Goal: Task Accomplishment & Management: Complete application form

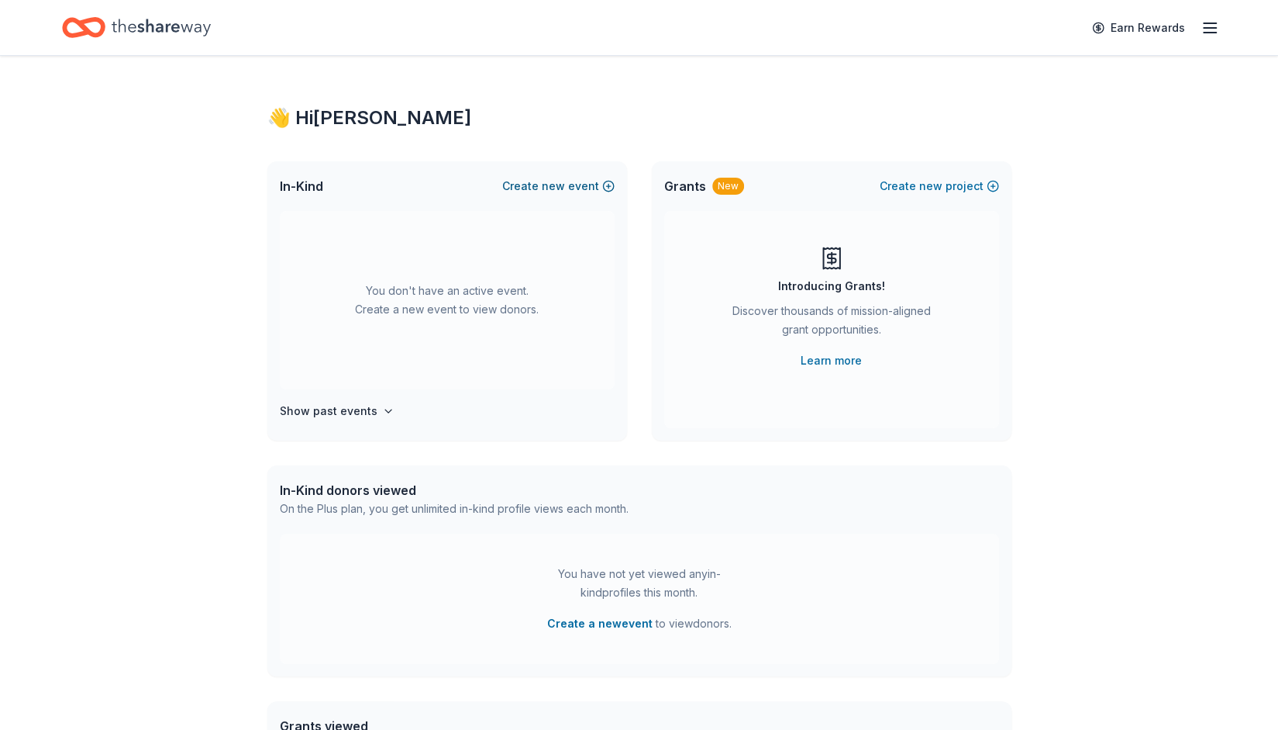
click at [528, 182] on button "Create new event" at bounding box center [558, 186] width 112 height 19
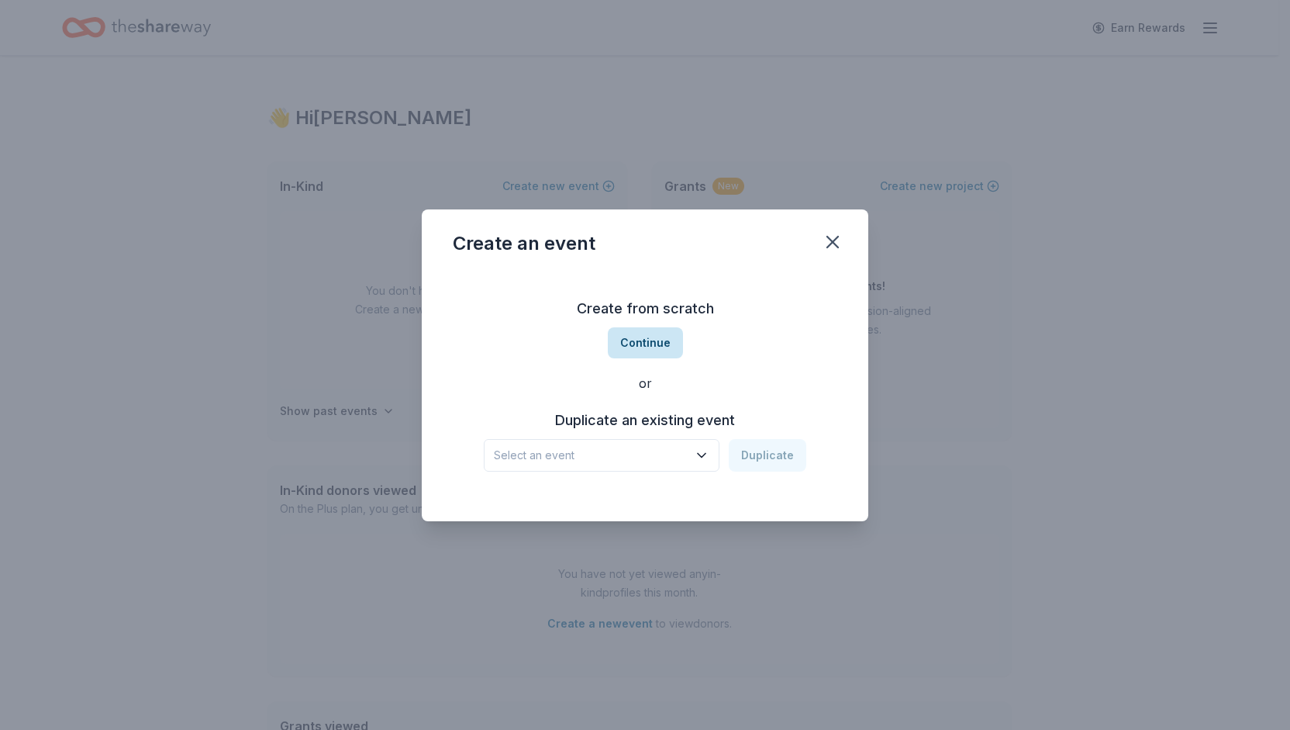
click at [651, 342] on button "Continue" at bounding box center [645, 342] width 75 height 31
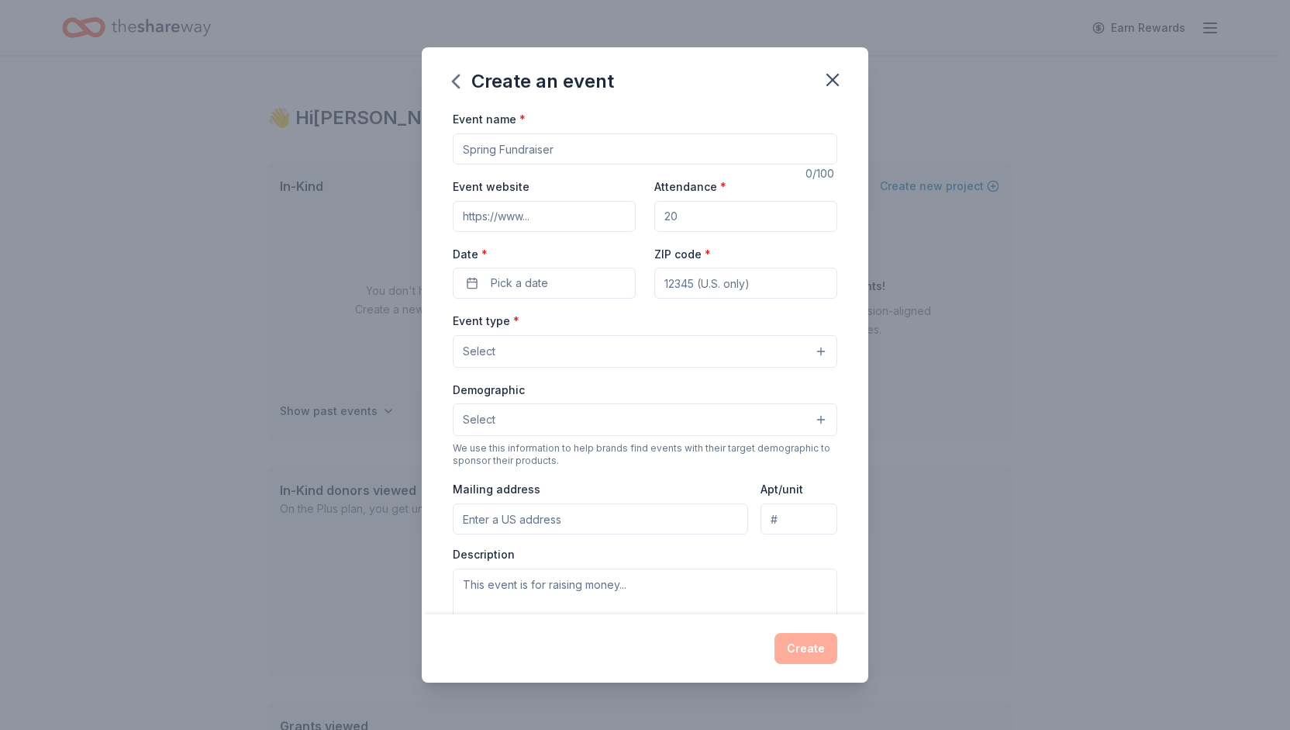
click at [498, 150] on input "Event name *" at bounding box center [645, 148] width 385 height 31
type input "EyeBall Gala"
click at [557, 206] on input "Event website" at bounding box center [544, 216] width 183 height 31
type input "www.communityservicesforsight,org"
click at [692, 219] on input "Attendance *" at bounding box center [745, 216] width 183 height 31
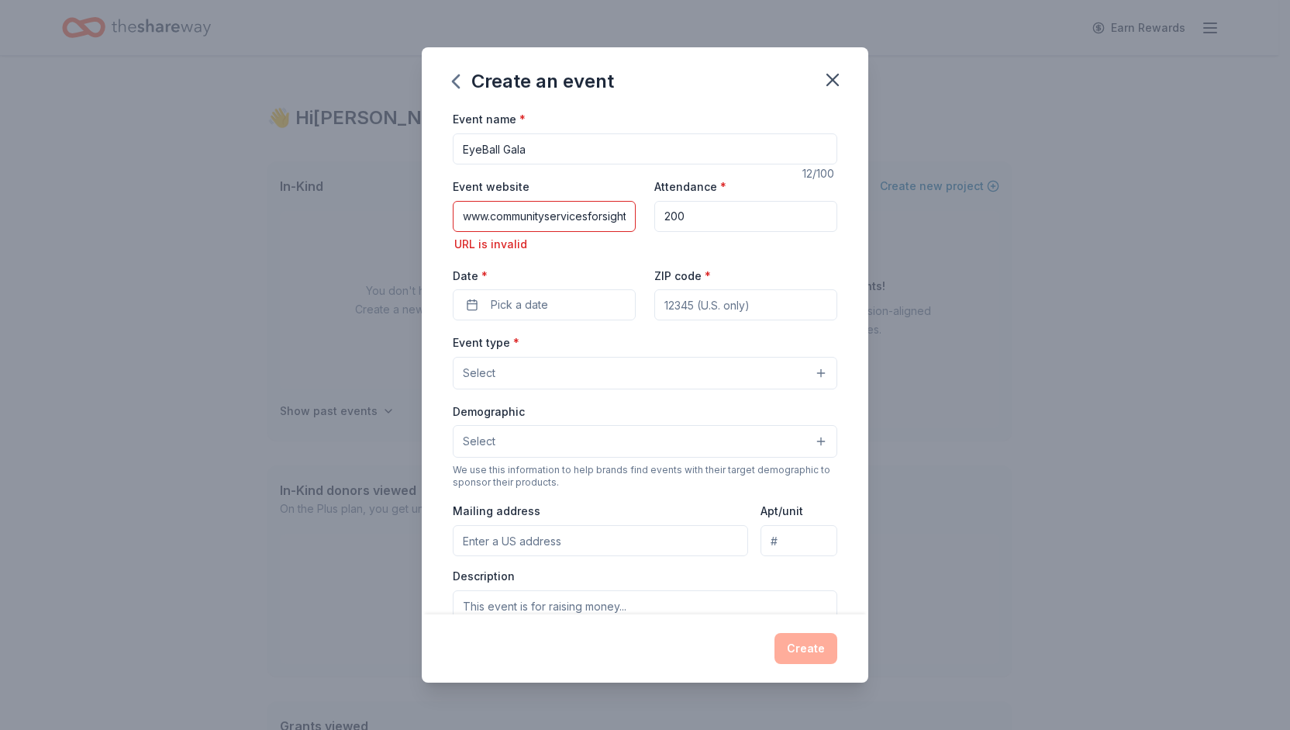
click at [678, 214] on input "200" at bounding box center [745, 216] width 183 height 31
type input "250"
click at [555, 309] on button "Pick a date" at bounding box center [544, 304] width 183 height 31
click at [623, 352] on button "Go to next month" at bounding box center [625, 345] width 22 height 22
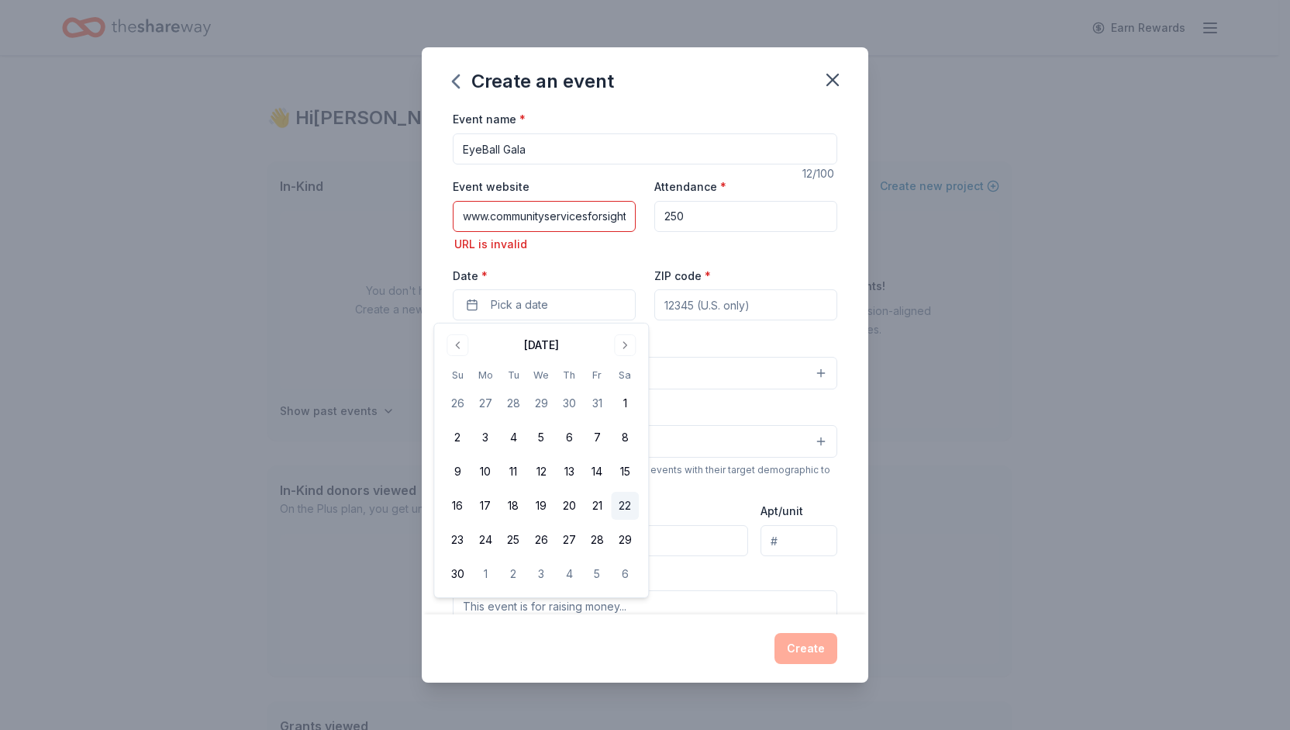
click at [620, 505] on button "22" at bounding box center [625, 506] width 28 height 28
click at [674, 300] on input "ZIP code *" at bounding box center [745, 304] width 183 height 31
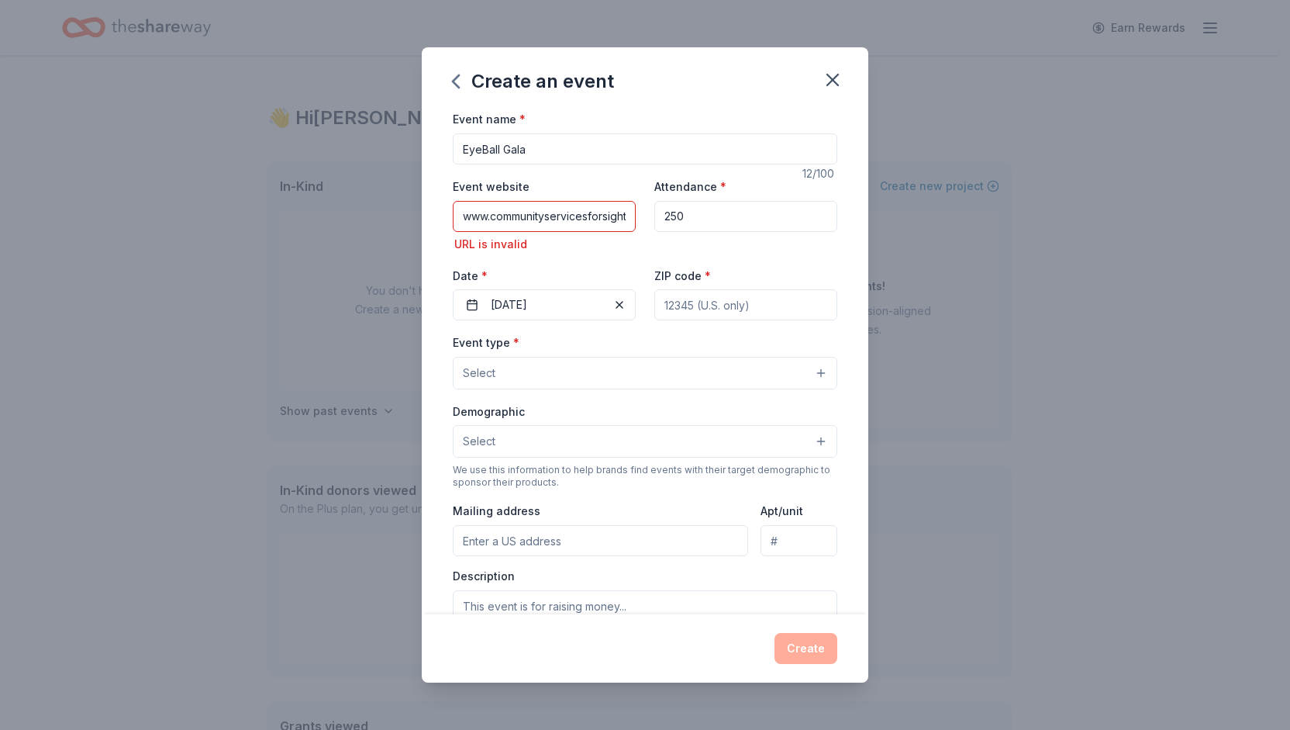
type input "18249"
type input "135 Brookhill Road"
type input "null"
click at [481, 536] on input "135 Brookhill Road" at bounding box center [600, 540] width 295 height 31
type input "4 Brookhill Road, Sugarloaf, PA, 18249"
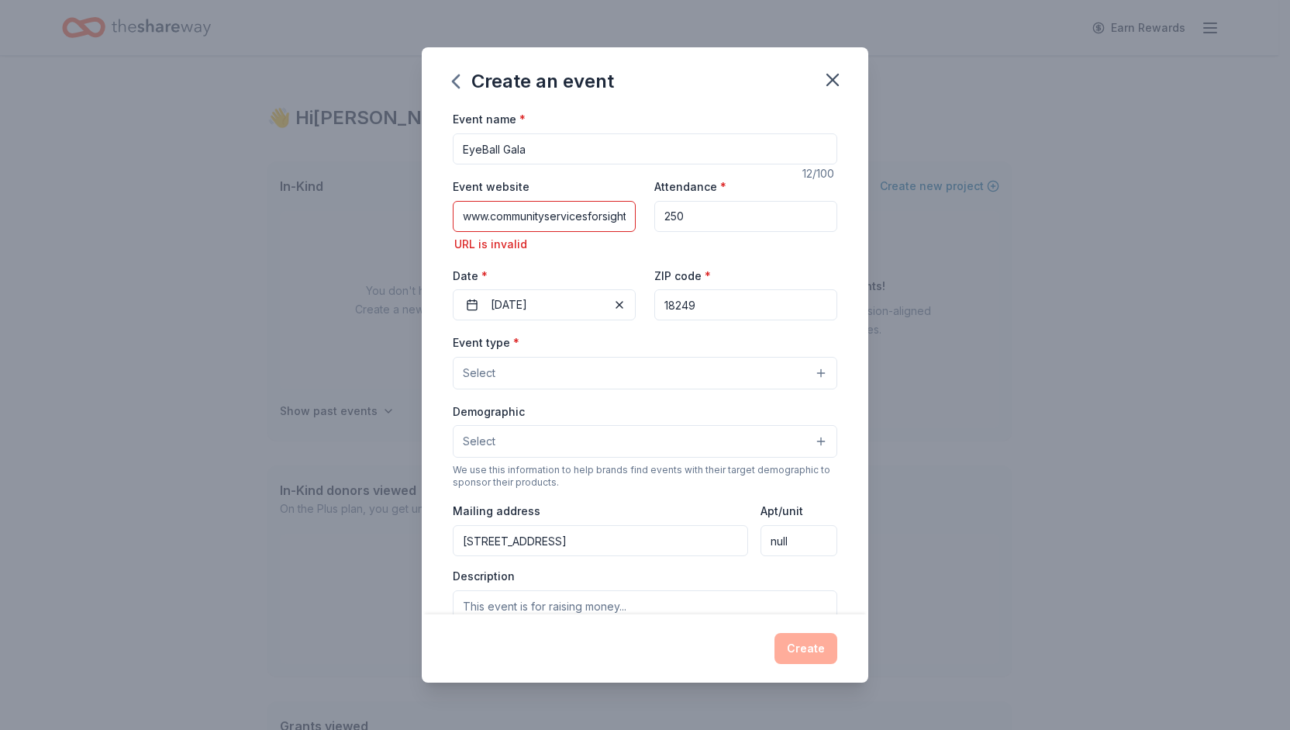
click at [488, 364] on span "Select" at bounding box center [479, 373] width 33 height 19
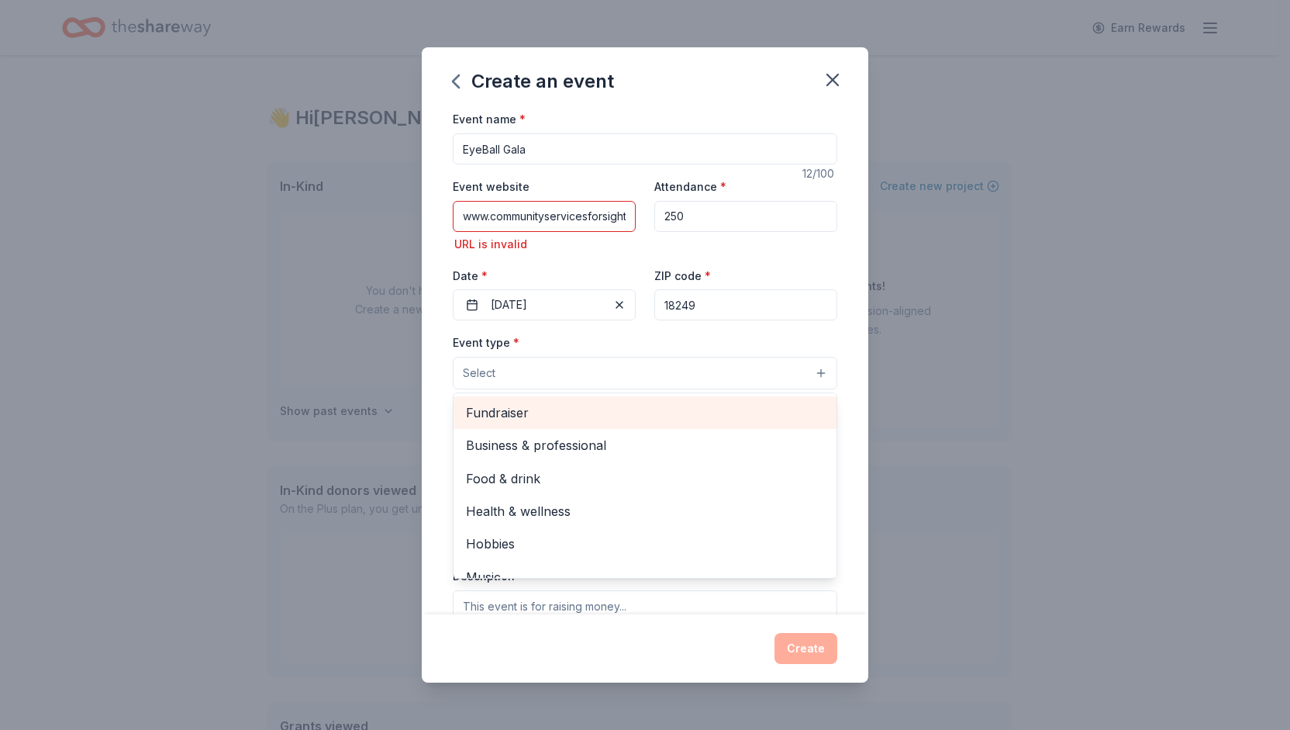
click at [507, 413] on span "Fundraiser" at bounding box center [645, 412] width 358 height 20
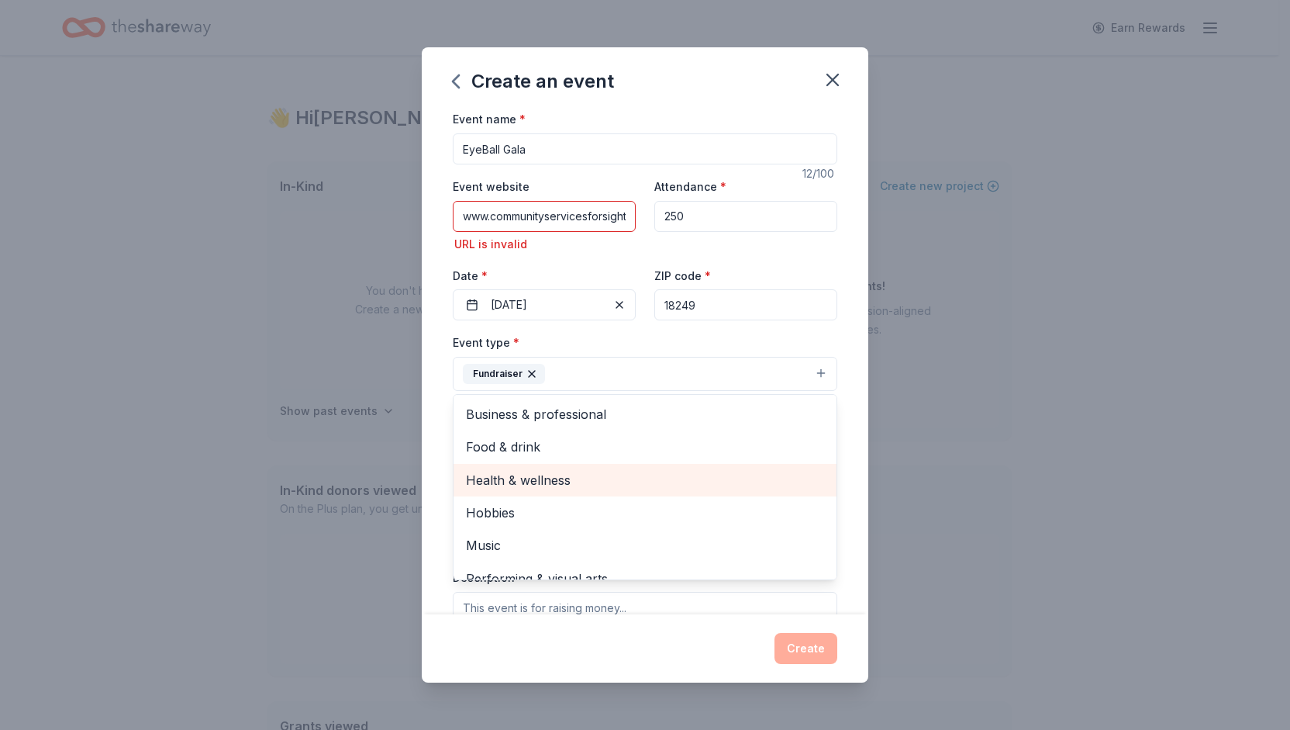
scroll to position [18, 0]
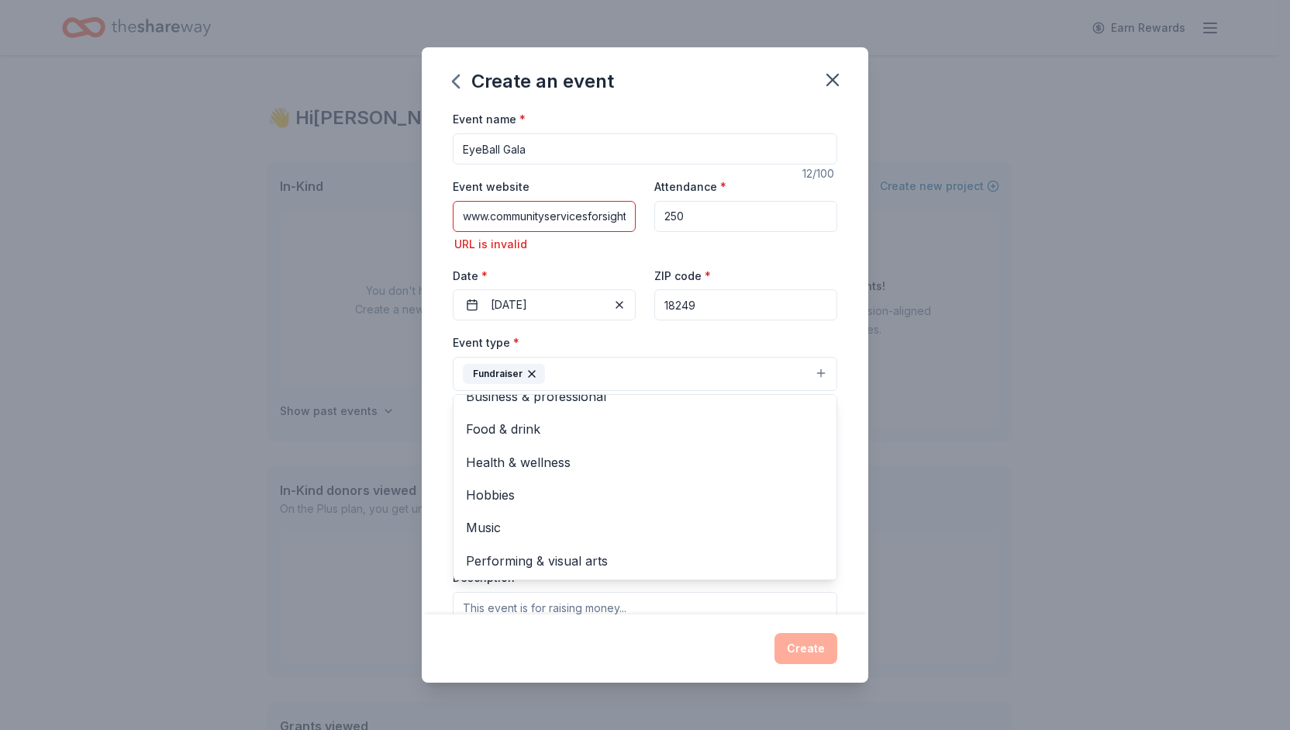
click at [1045, 430] on div "Create an event Event name * EyeBall Gala 12 /100 Event website www.communityse…" at bounding box center [645, 365] width 1290 height 730
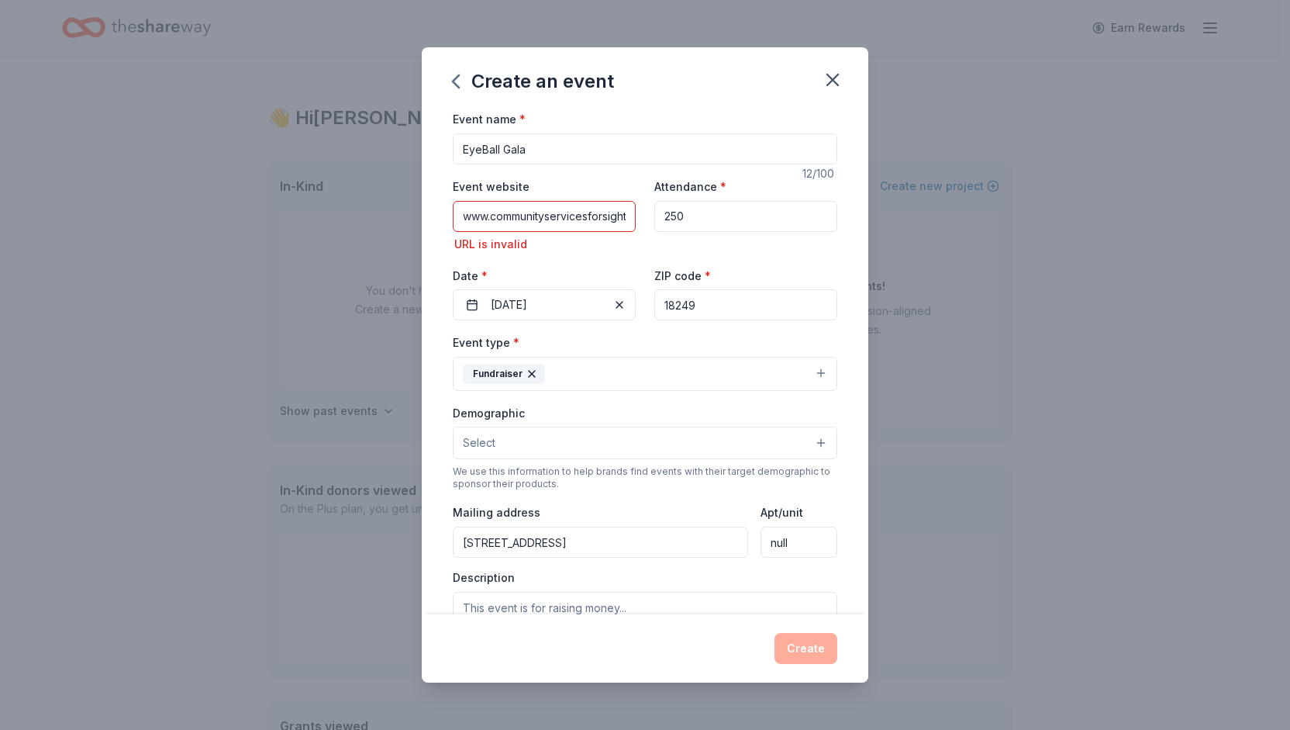
click at [664, 438] on button "Select" at bounding box center [645, 442] width 385 height 33
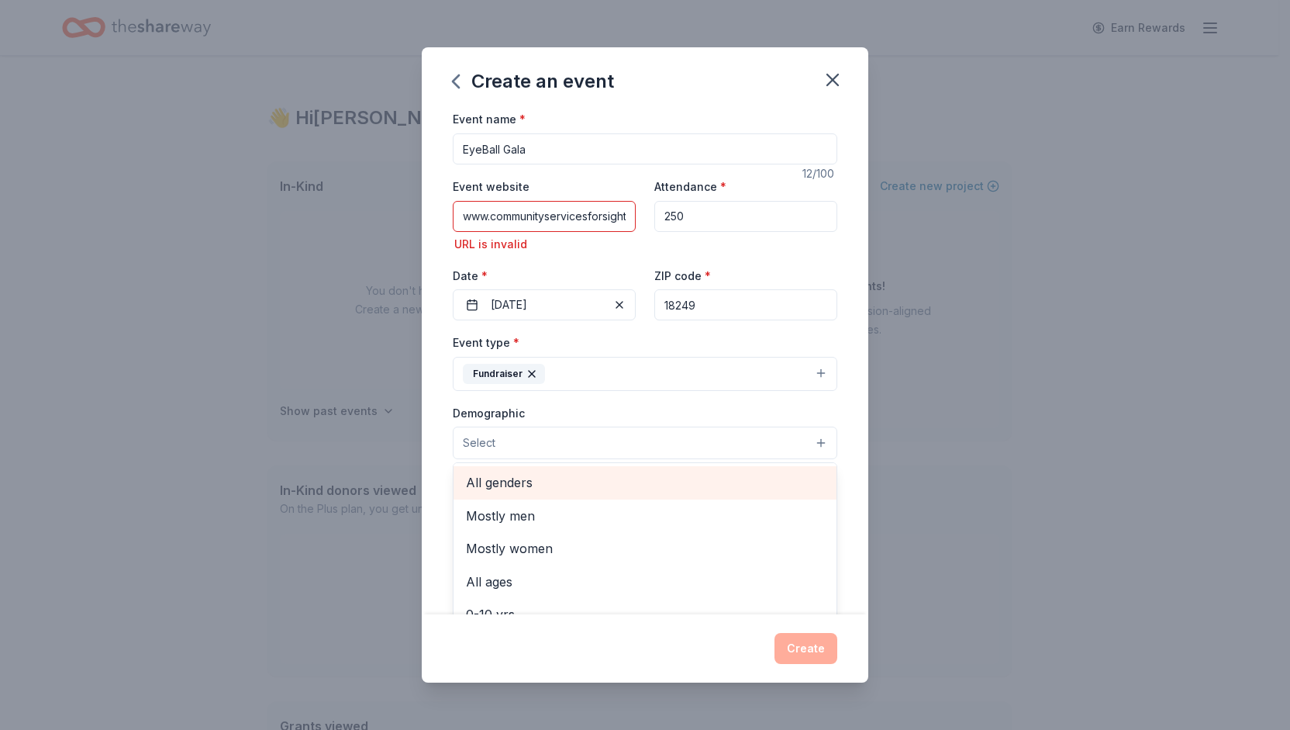
click at [516, 486] on span "All genders" at bounding box center [645, 482] width 358 height 20
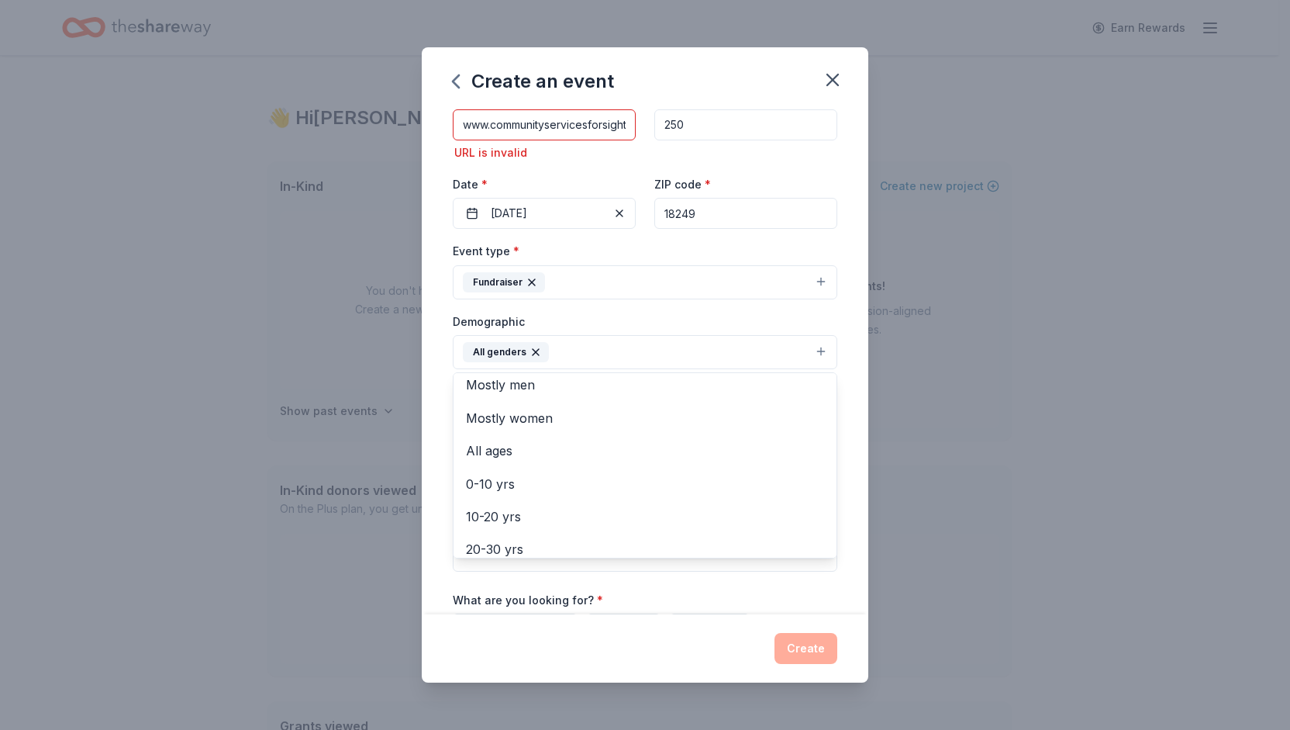
scroll to position [7, 0]
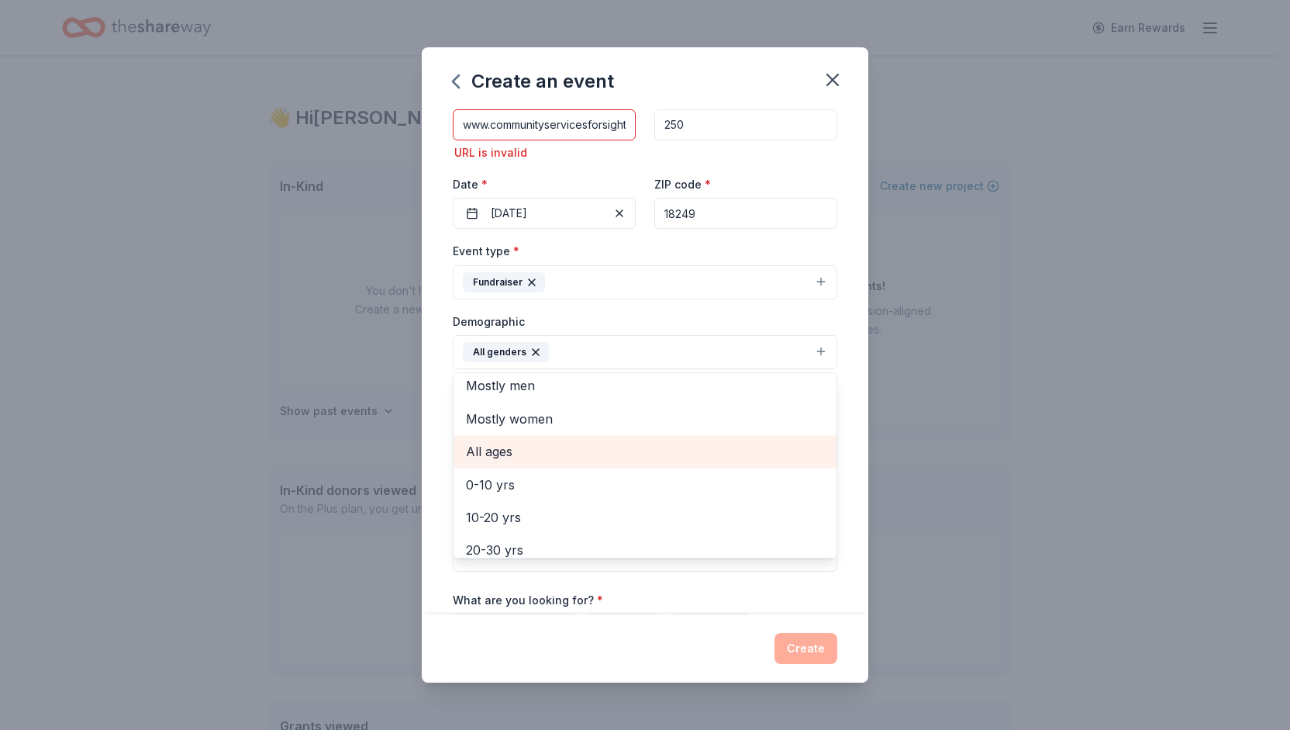
click at [494, 447] on span "All ages" at bounding box center [645, 451] width 358 height 20
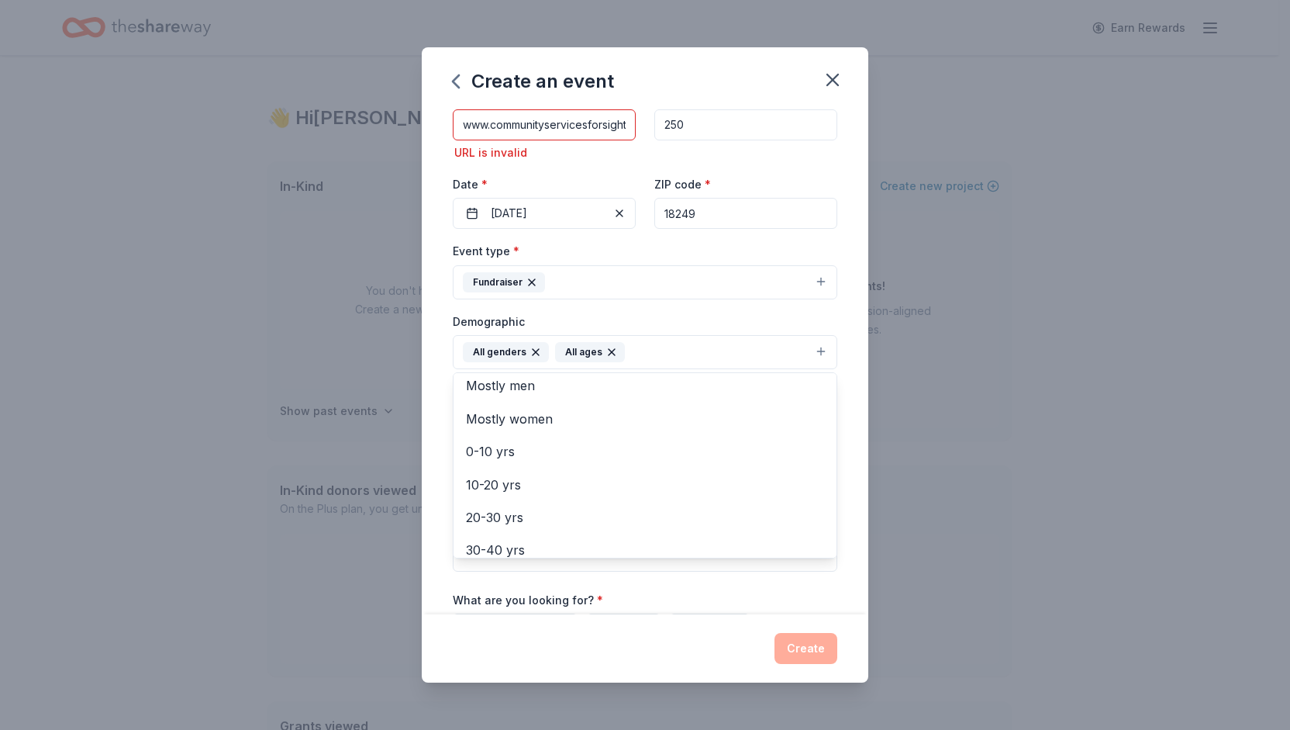
drag, startPoint x: 1012, startPoint y: 380, endPoint x: 933, endPoint y: 516, distance: 157.7
click at [933, 516] on div "Create an event Event name * EyeBall Gala 12 /100 Event website www.communityse…" at bounding box center [645, 365] width 1290 height 730
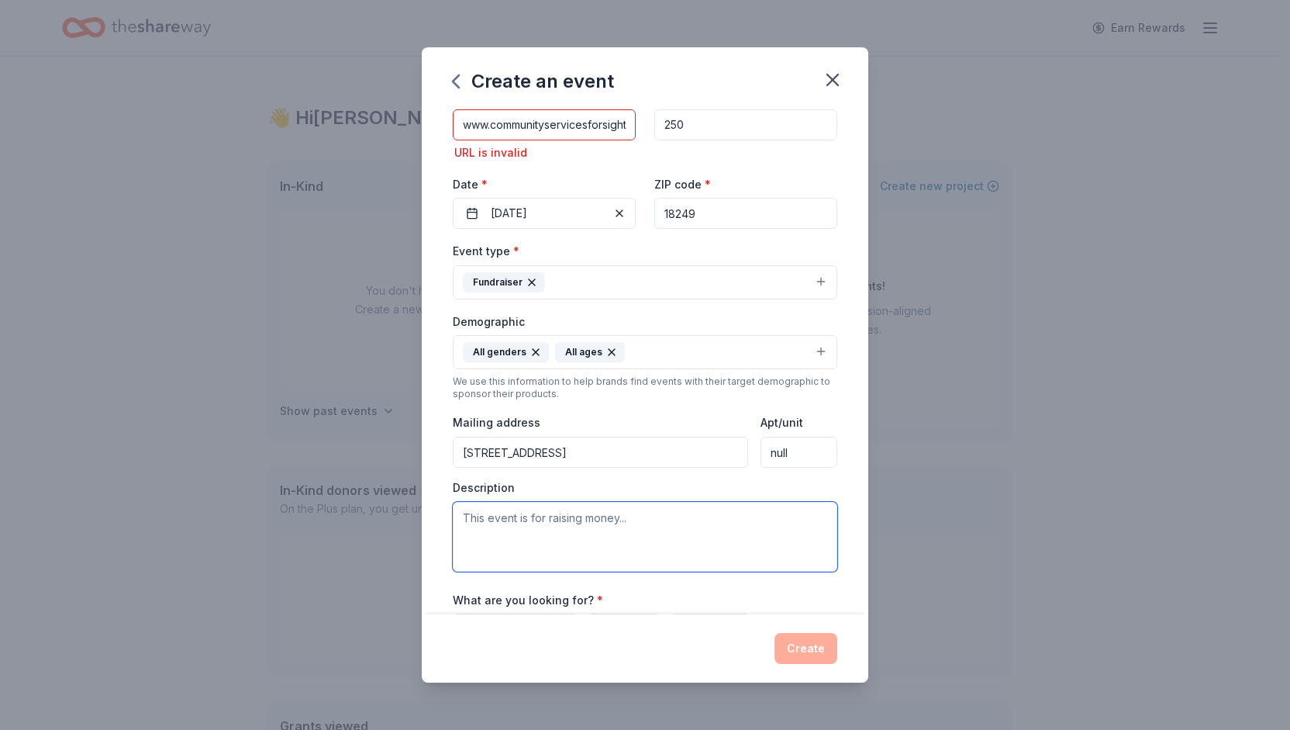
click at [625, 516] on textarea at bounding box center [645, 537] width 385 height 70
click at [533, 524] on textarea at bounding box center [645, 537] width 385 height 70
paste textarea "Community Services for Sight supports and promotes the interests of people who …"
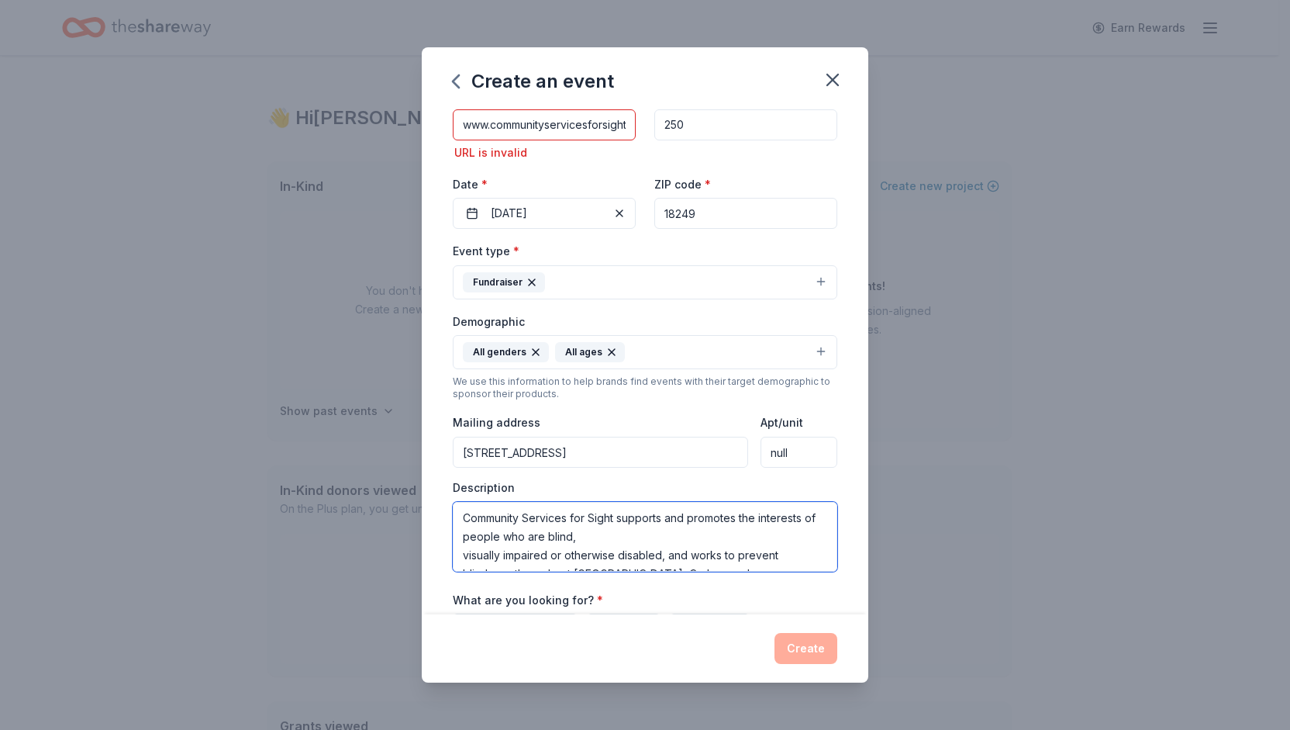
scroll to position [102, 0]
type textarea "Community Services for Sight supports and promotes the interests of people who …"
click at [805, 654] on div "Create" at bounding box center [645, 648] width 385 height 31
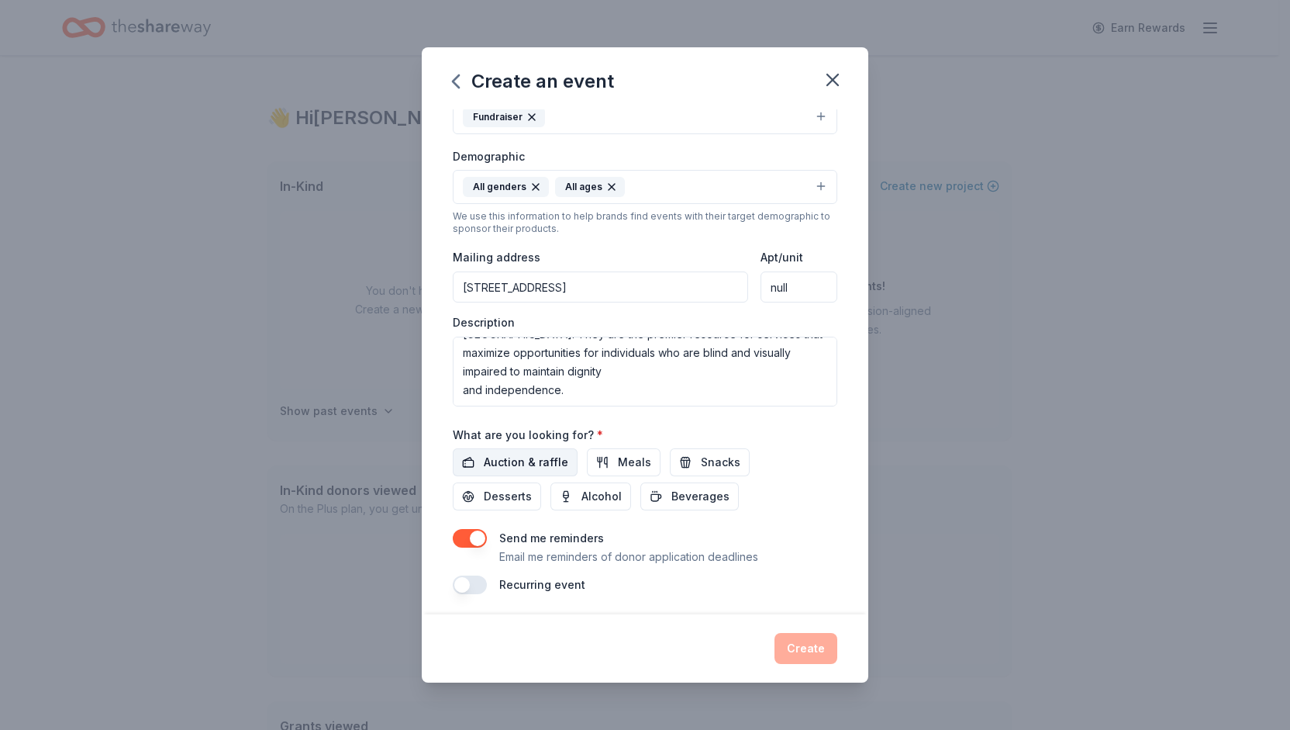
click at [529, 453] on span "Auction & raffle" at bounding box center [526, 462] width 85 height 19
click at [527, 463] on span "Auction & raffle" at bounding box center [526, 462] width 85 height 19
click at [533, 460] on span "Auction & raffle" at bounding box center [526, 462] width 85 height 19
click at [815, 650] on div "Create" at bounding box center [645, 648] width 385 height 31
click at [791, 285] on input "null" at bounding box center [799, 286] width 77 height 31
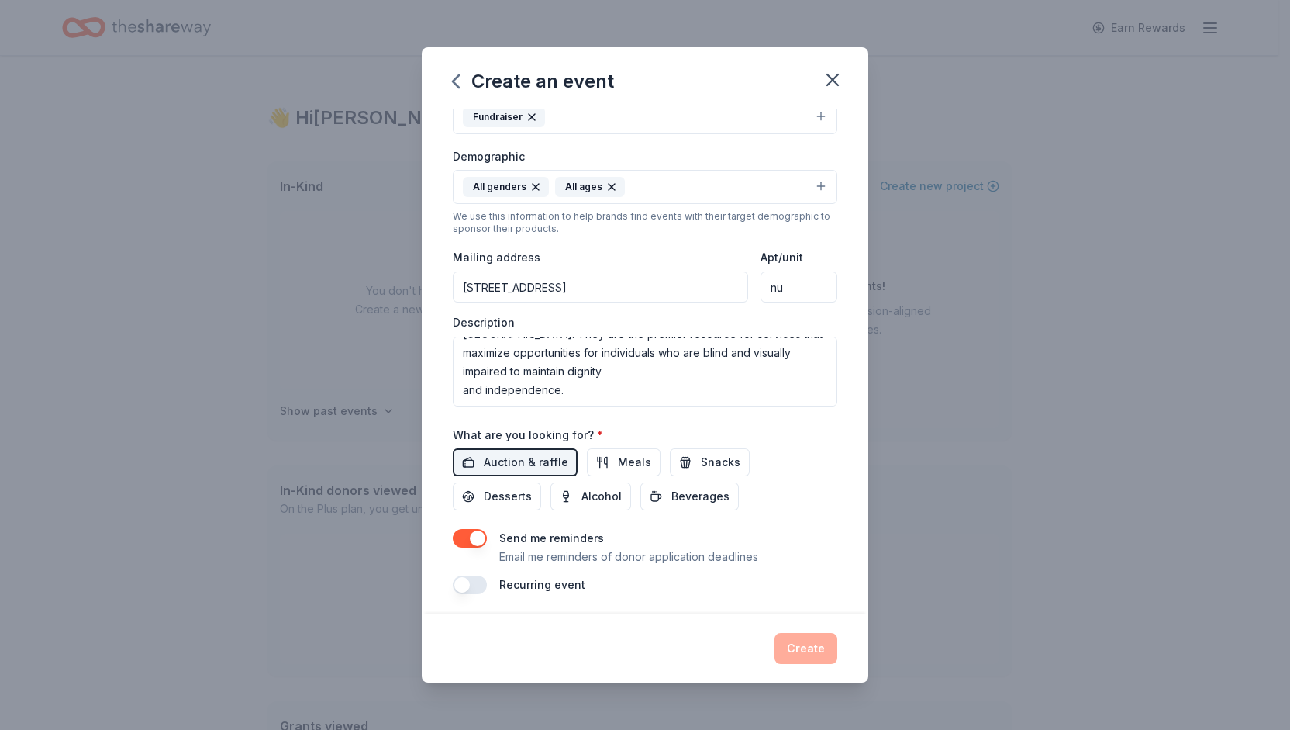
type input "n"
click at [961, 468] on div "Create an event Event name * EyeBall Gala 12 /100 Event website www.communityse…" at bounding box center [645, 365] width 1290 height 730
click at [618, 458] on span "Meals" at bounding box center [634, 462] width 33 height 19
click at [702, 463] on span "Snacks" at bounding box center [721, 462] width 40 height 19
click at [515, 496] on span "Desserts" at bounding box center [508, 496] width 48 height 19
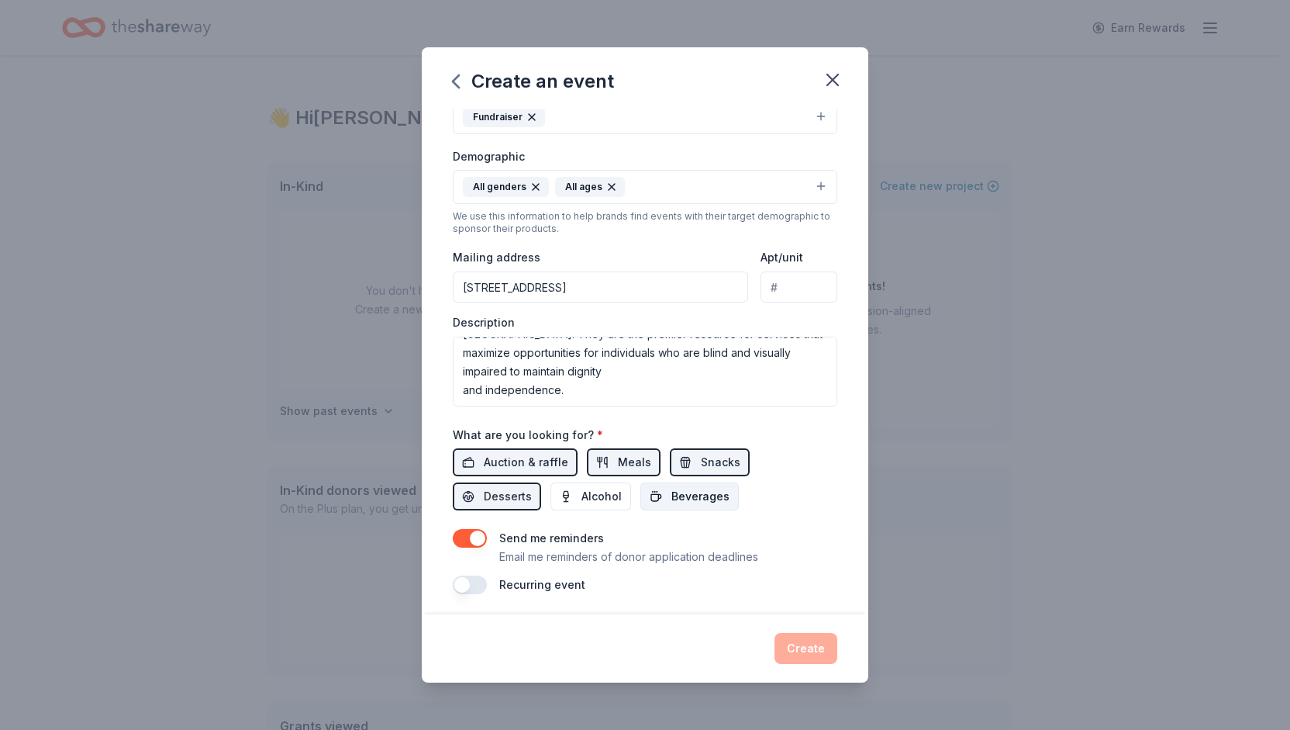
click at [705, 495] on span "Beverages" at bounding box center [700, 496] width 58 height 19
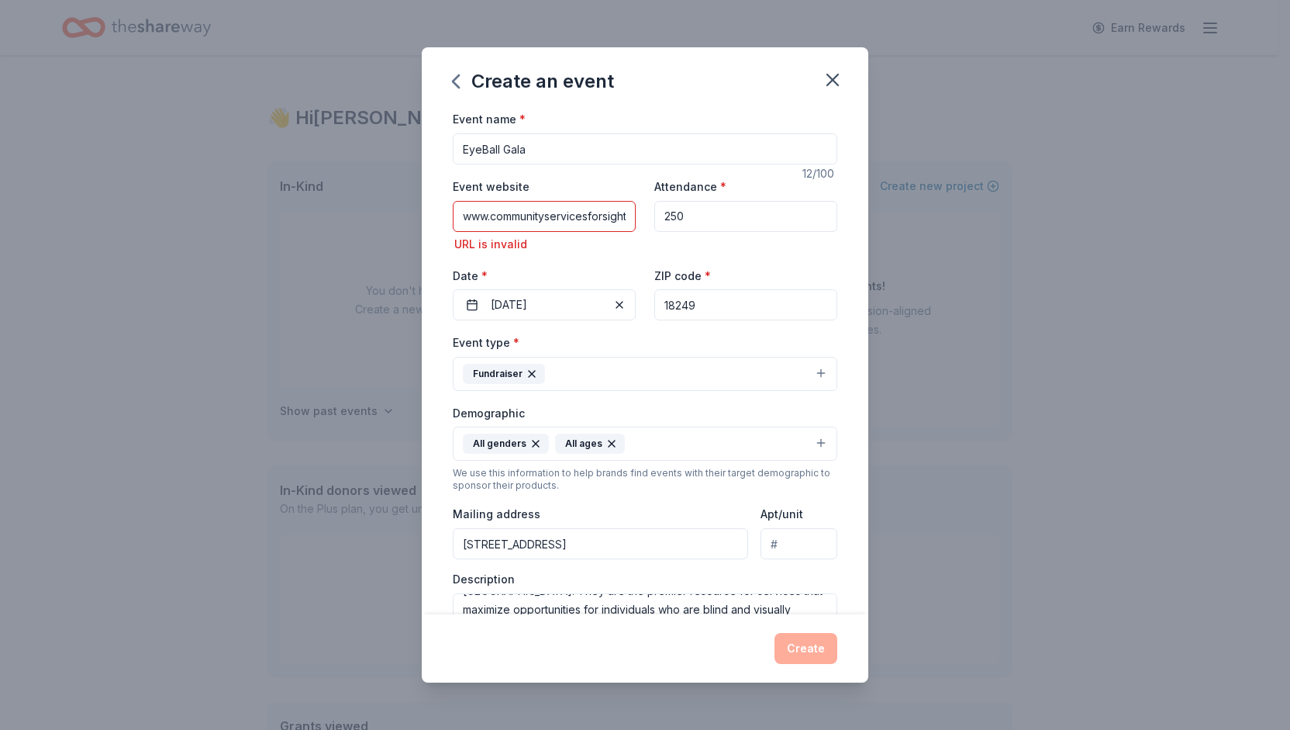
click at [619, 216] on input "www.communityservicesforsight,org" at bounding box center [544, 216] width 183 height 31
drag, startPoint x: 622, startPoint y: 216, endPoint x: 430, endPoint y: 212, distance: 191.5
click at [430, 212] on div "Event name * EyeBall Gala 12 /100 Event website www.communityservicesforsight,o…" at bounding box center [645, 361] width 447 height 504
type input "h"
click at [519, 216] on input "https:www.communityservicesforsight.org" at bounding box center [544, 216] width 183 height 31
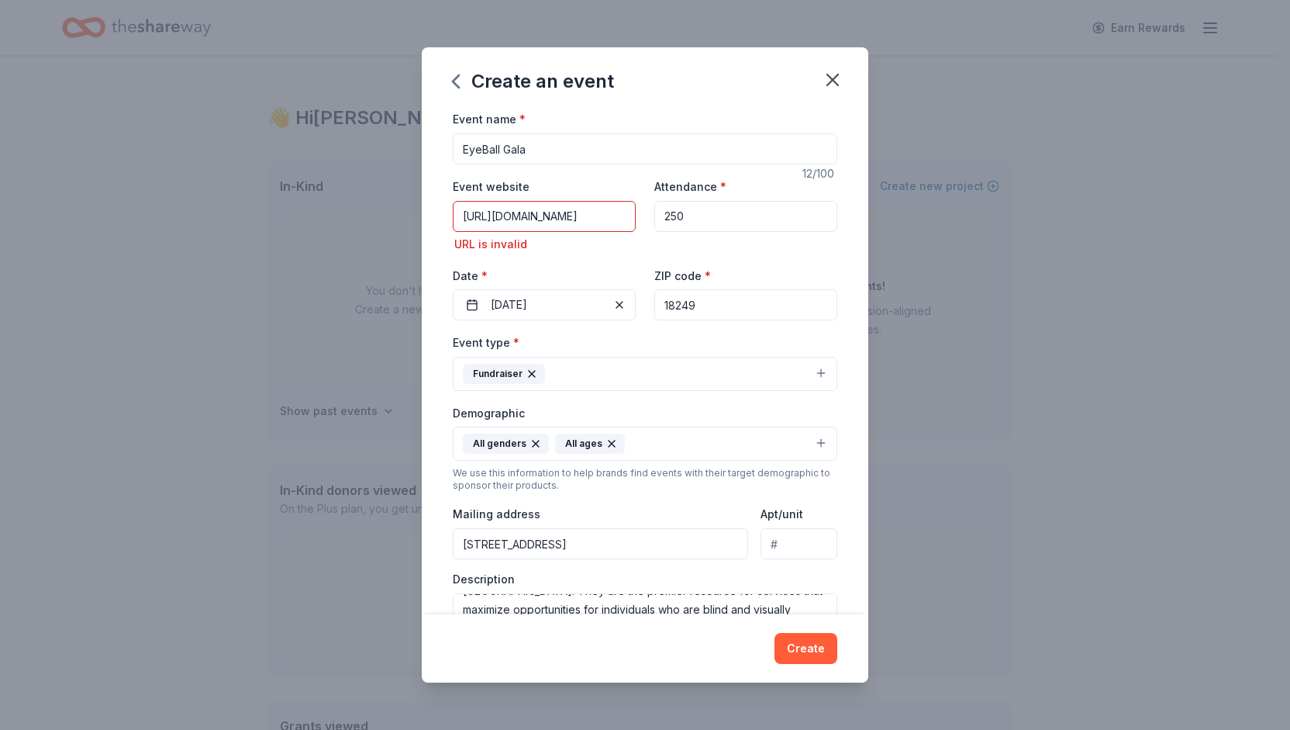
type input "http://communityservicesforsight.org"
click at [584, 260] on div "Event website http://communityservicesforsight.org URL is invalid Attendance * …" at bounding box center [645, 248] width 385 height 143
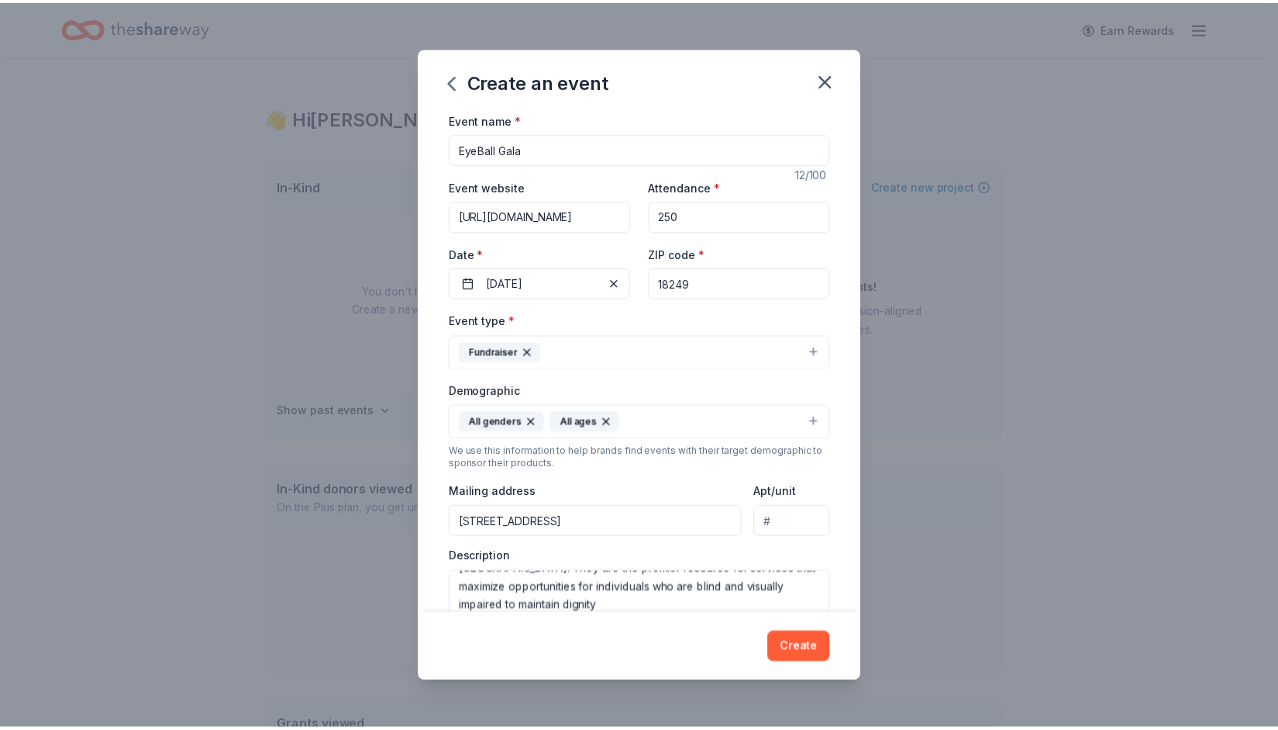
scroll to position [235, 0]
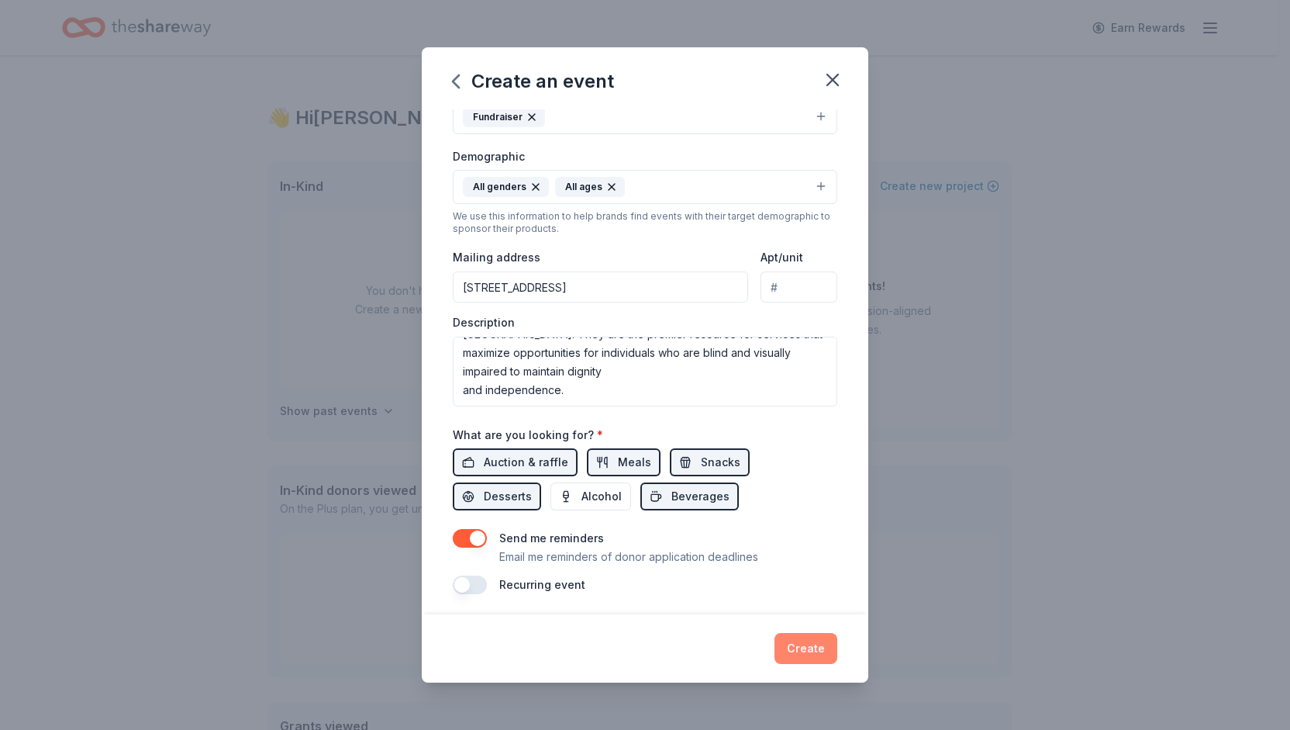
click at [817, 652] on button "Create" at bounding box center [805, 648] width 63 height 31
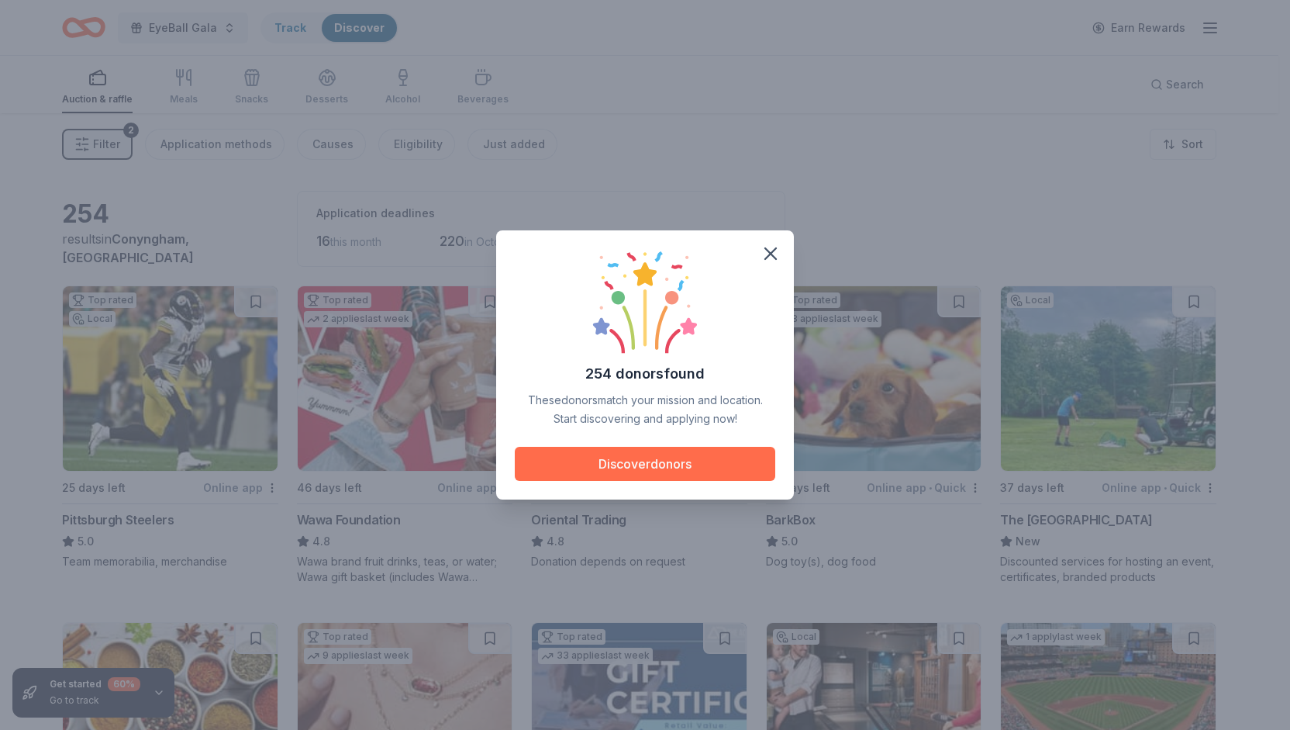
click at [664, 468] on button "Discover donors" at bounding box center [645, 464] width 260 height 34
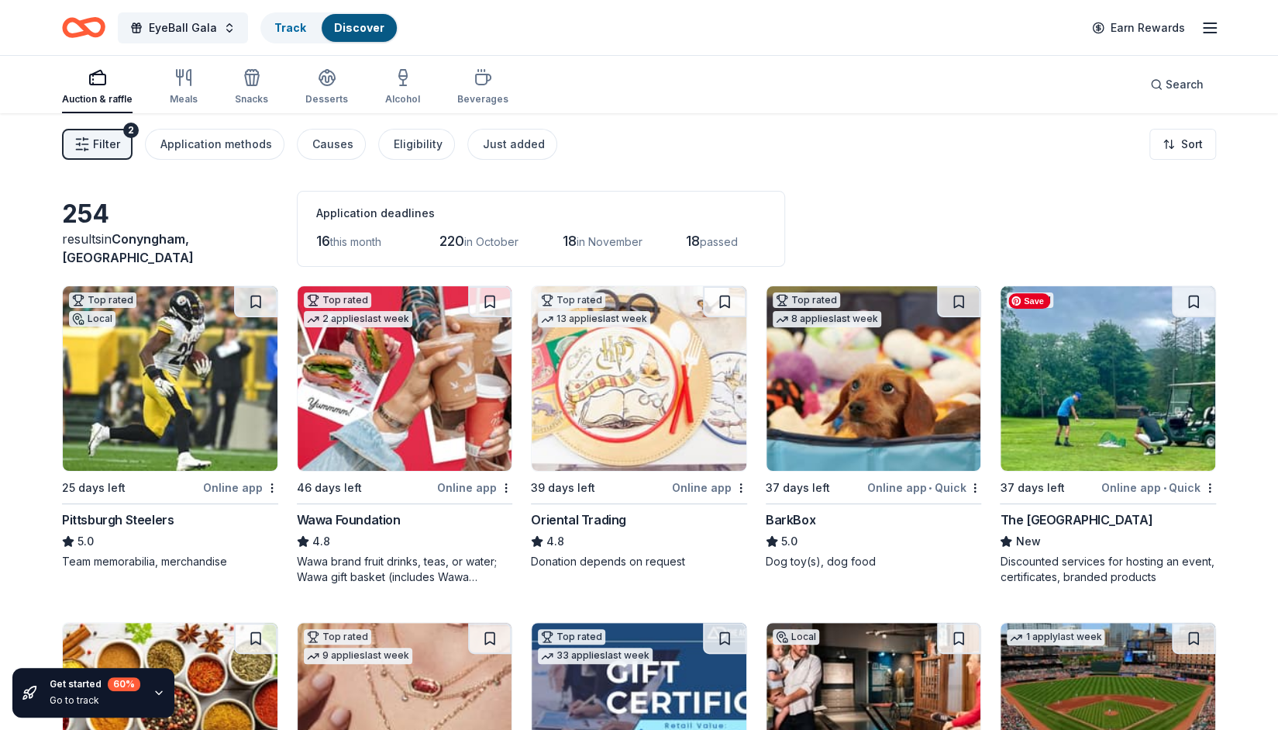
click at [1058, 364] on img at bounding box center [1108, 378] width 215 height 185
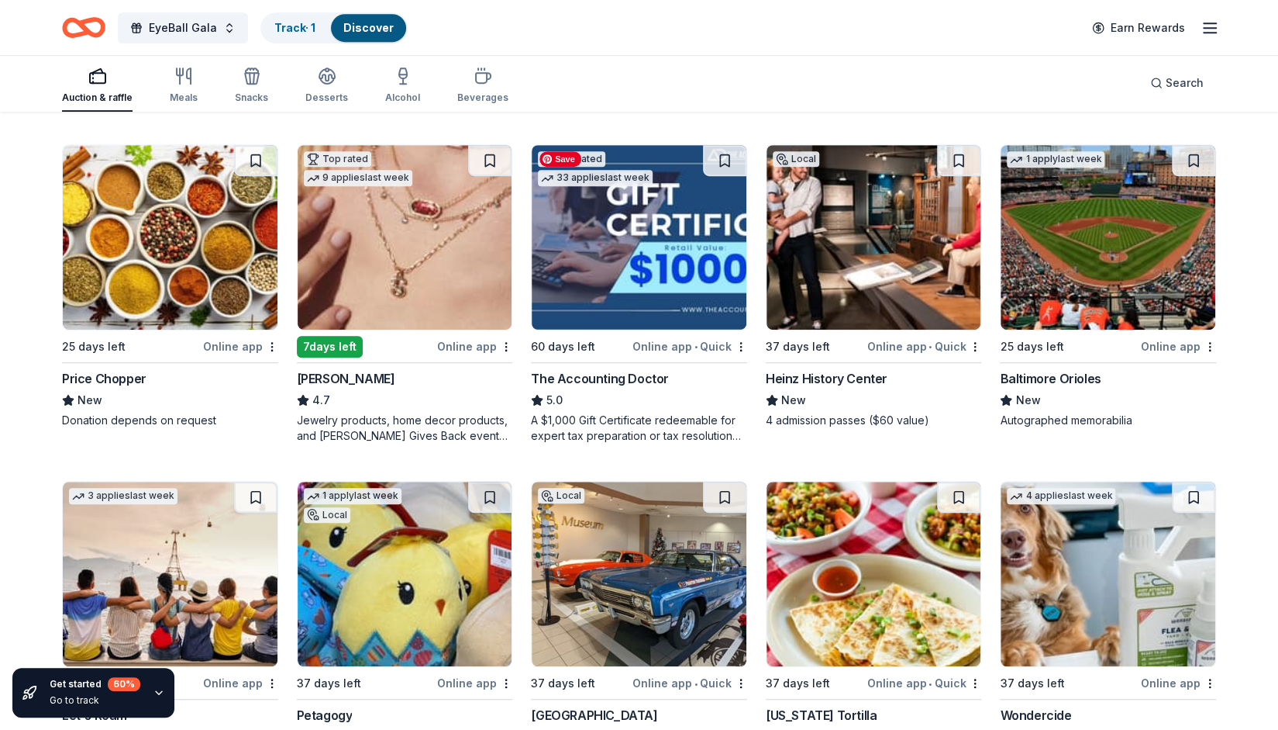
scroll to position [478, 0]
click at [438, 302] on img at bounding box center [405, 236] width 215 height 185
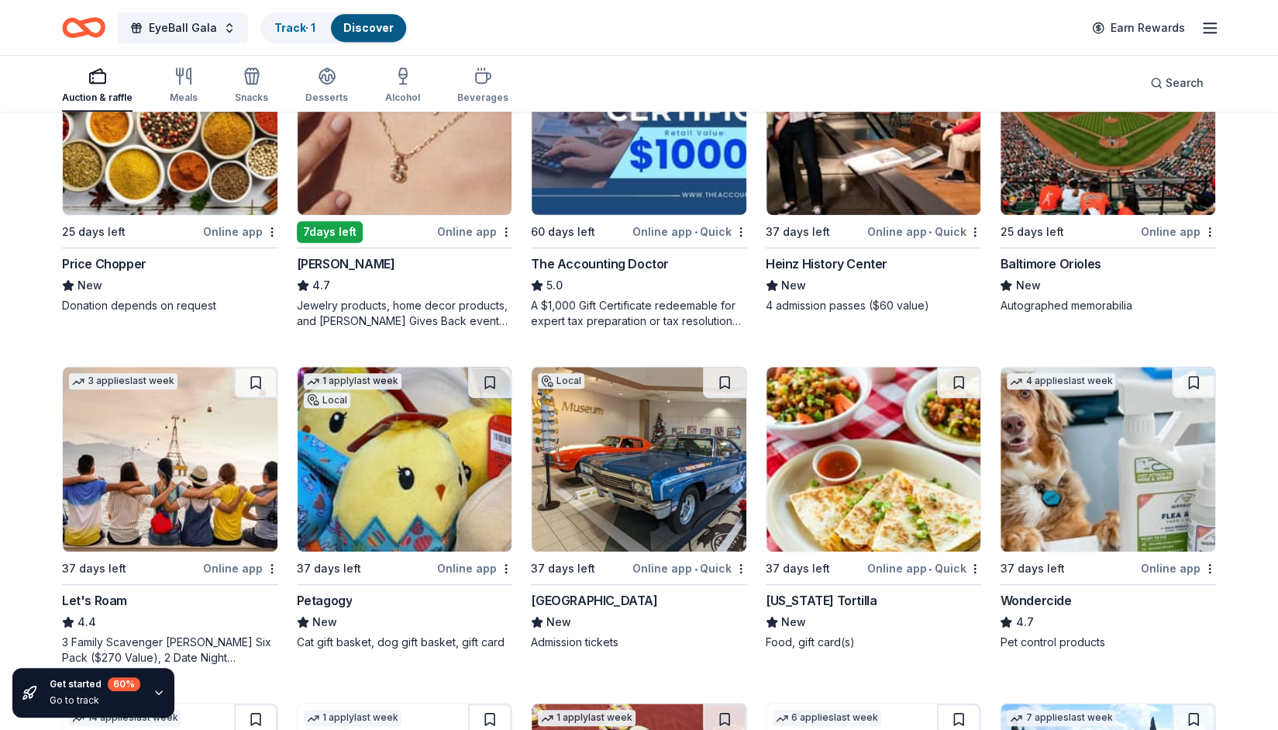
scroll to position [598, 0]
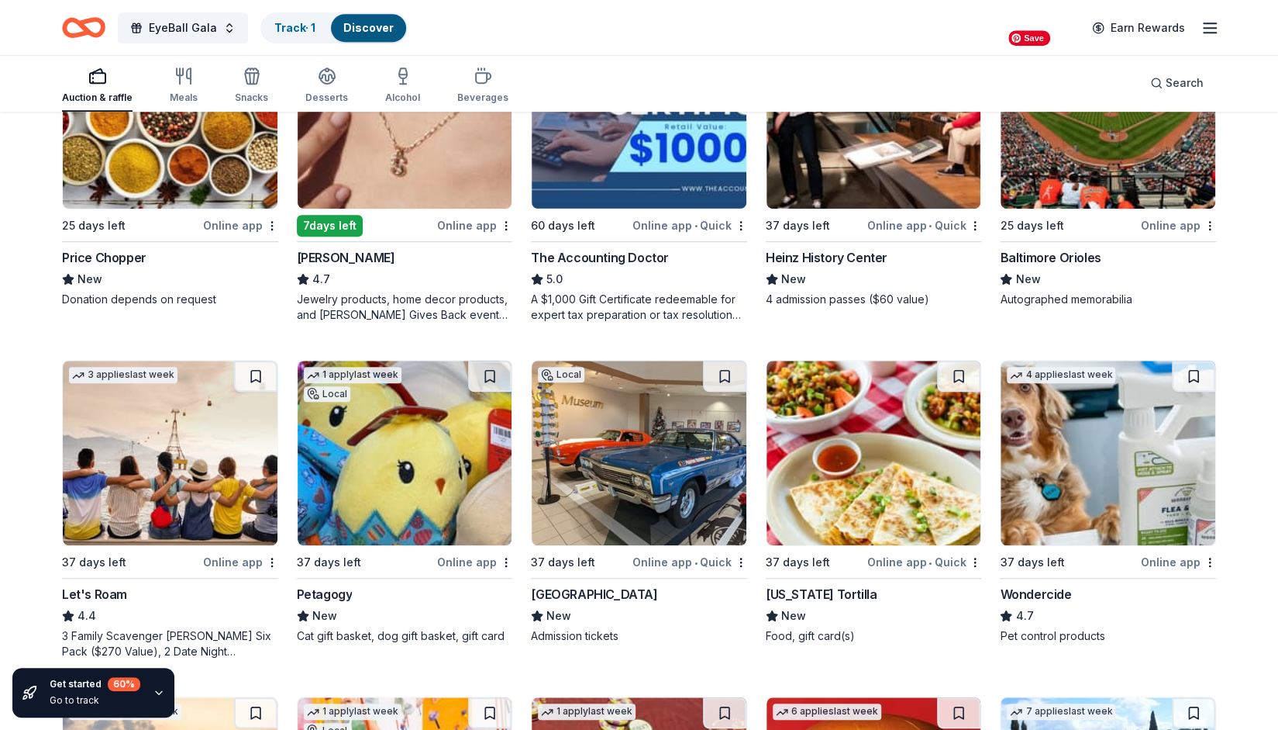
click at [1094, 168] on img at bounding box center [1108, 116] width 215 height 185
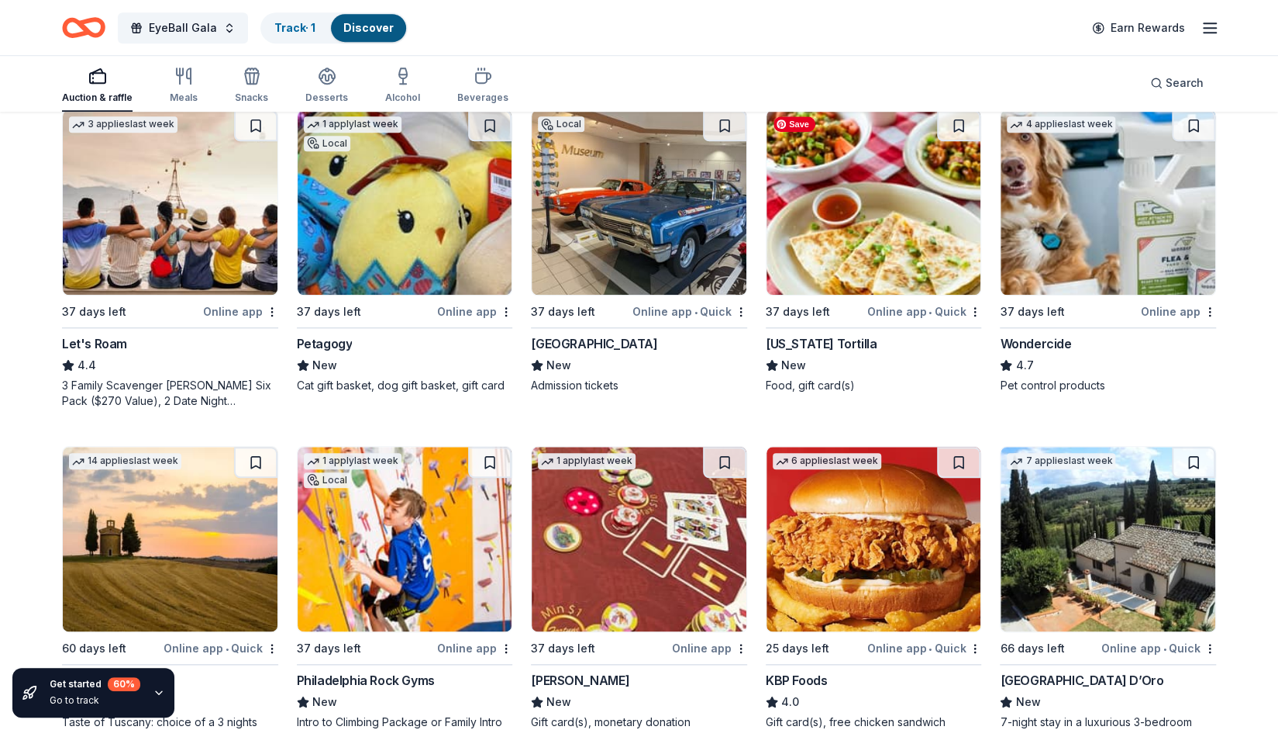
scroll to position [850, 0]
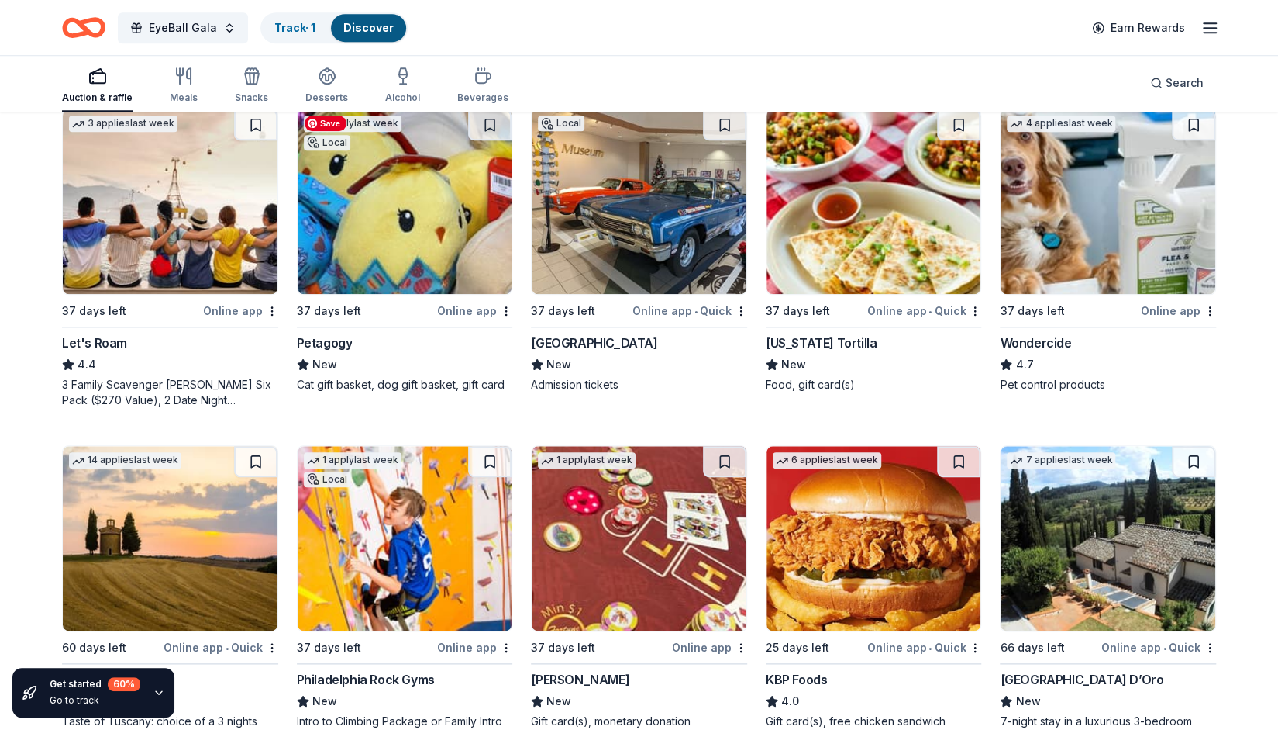
click at [452, 264] on img at bounding box center [405, 201] width 215 height 185
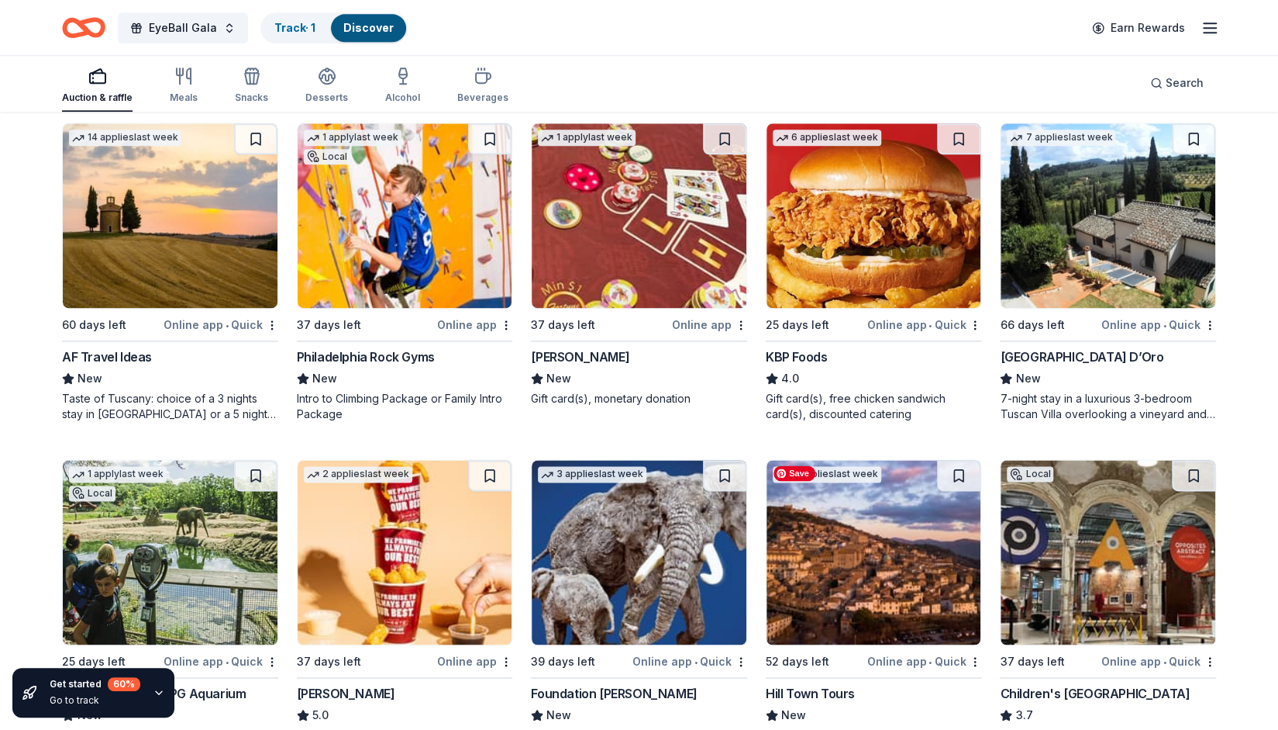
scroll to position [1171, 0]
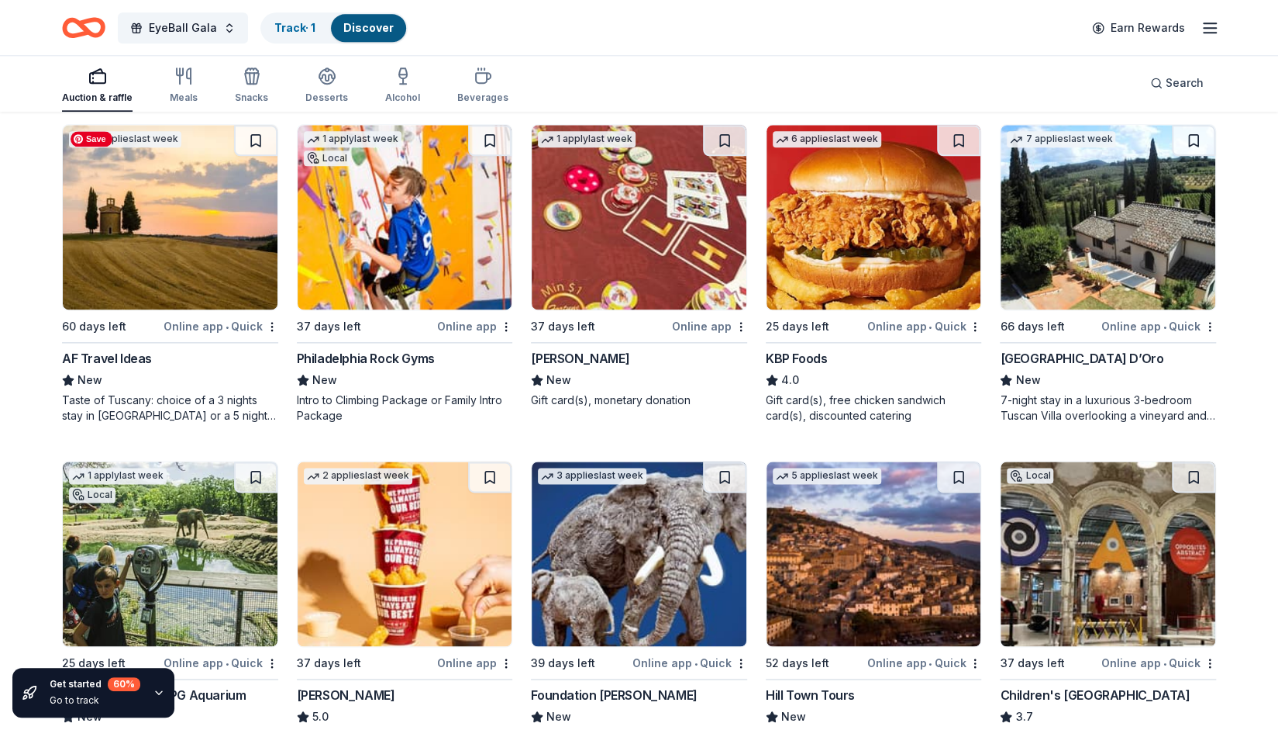
click at [116, 284] on img at bounding box center [170, 217] width 215 height 185
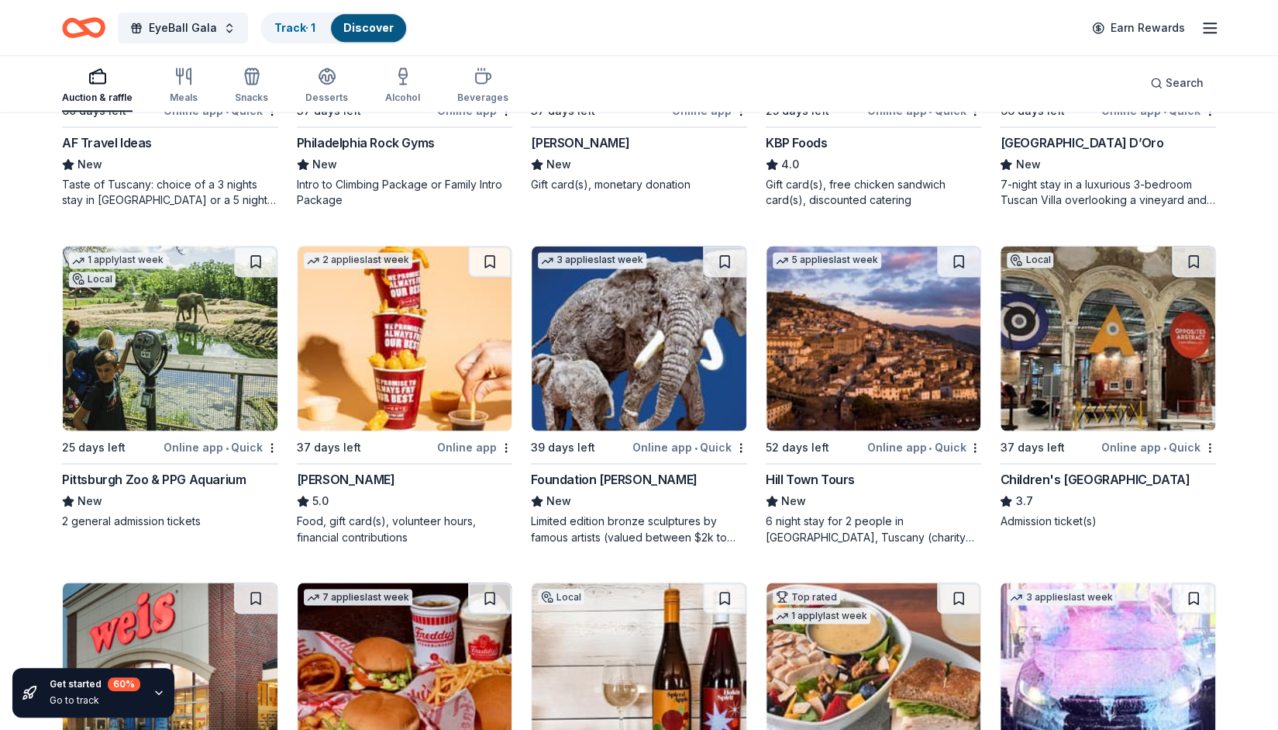
scroll to position [1389, 0]
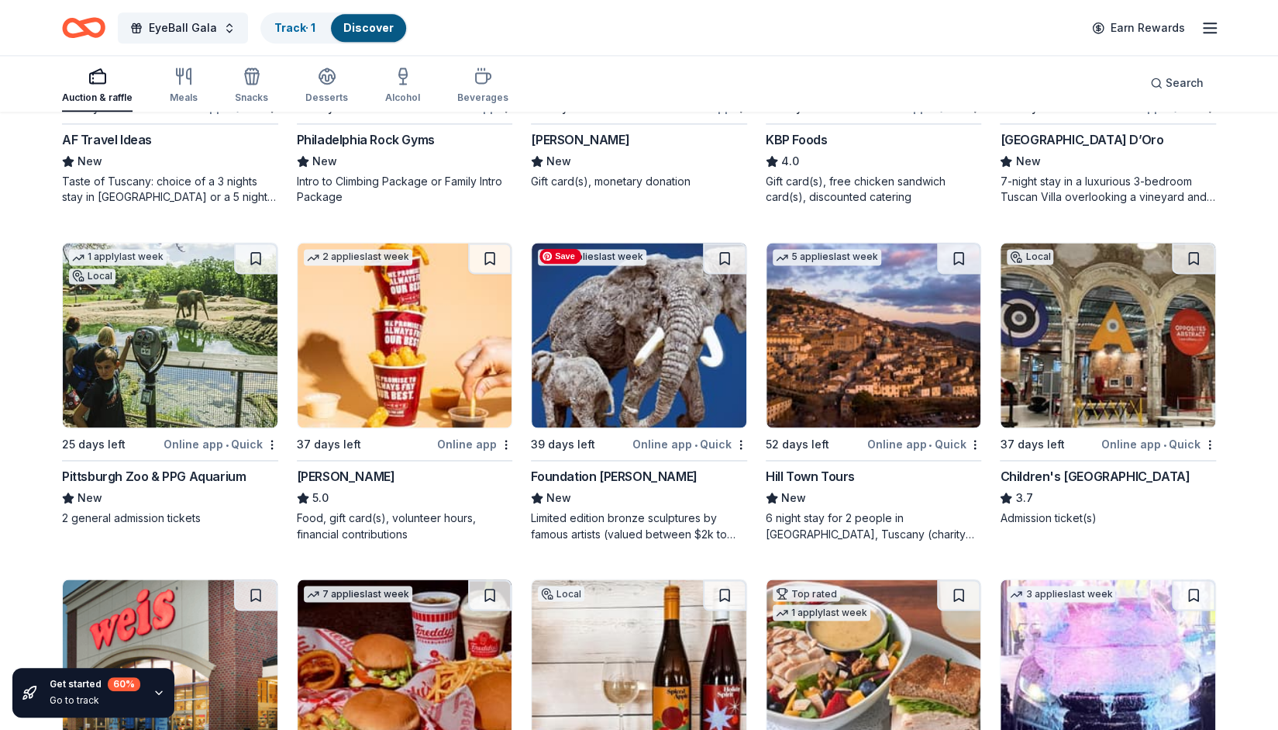
click at [616, 379] on img at bounding box center [639, 335] width 215 height 185
click at [668, 443] on div "Online app • Quick" at bounding box center [690, 443] width 115 height 19
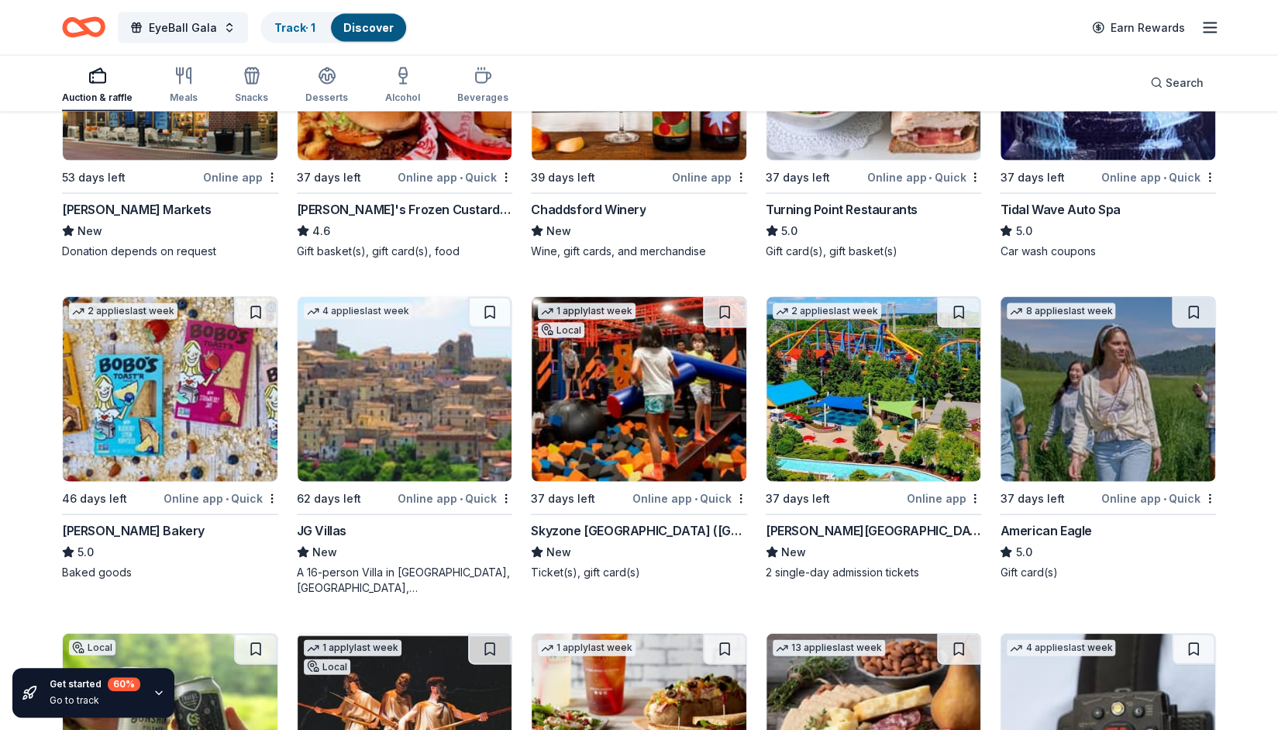
scroll to position [1993, 0]
click at [895, 483] on div "2 applies last week 37 days left Online app Dorney Park & Wildwater Kingdom New…" at bounding box center [874, 437] width 216 height 284
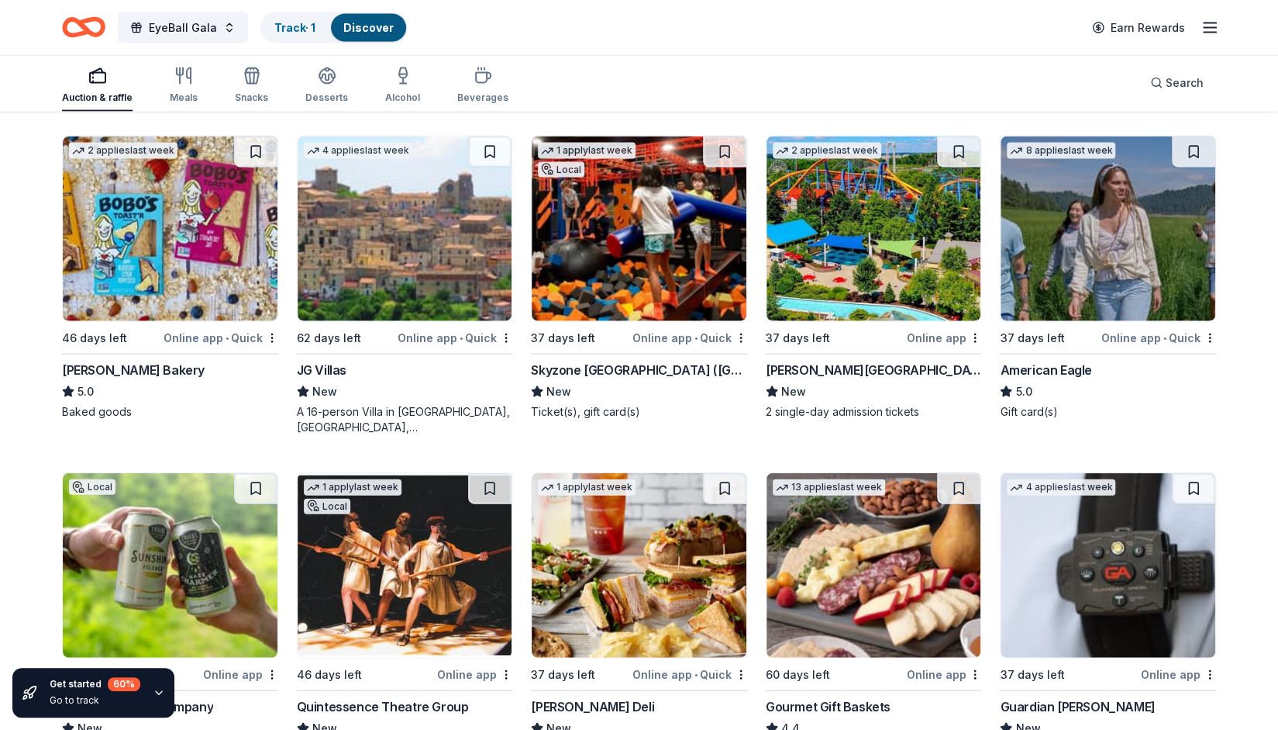
scroll to position [2154, 0]
click at [674, 324] on div "1 apply last week Local 37 days left Online app • Quick Skyzone Trampoline Park…" at bounding box center [639, 277] width 216 height 284
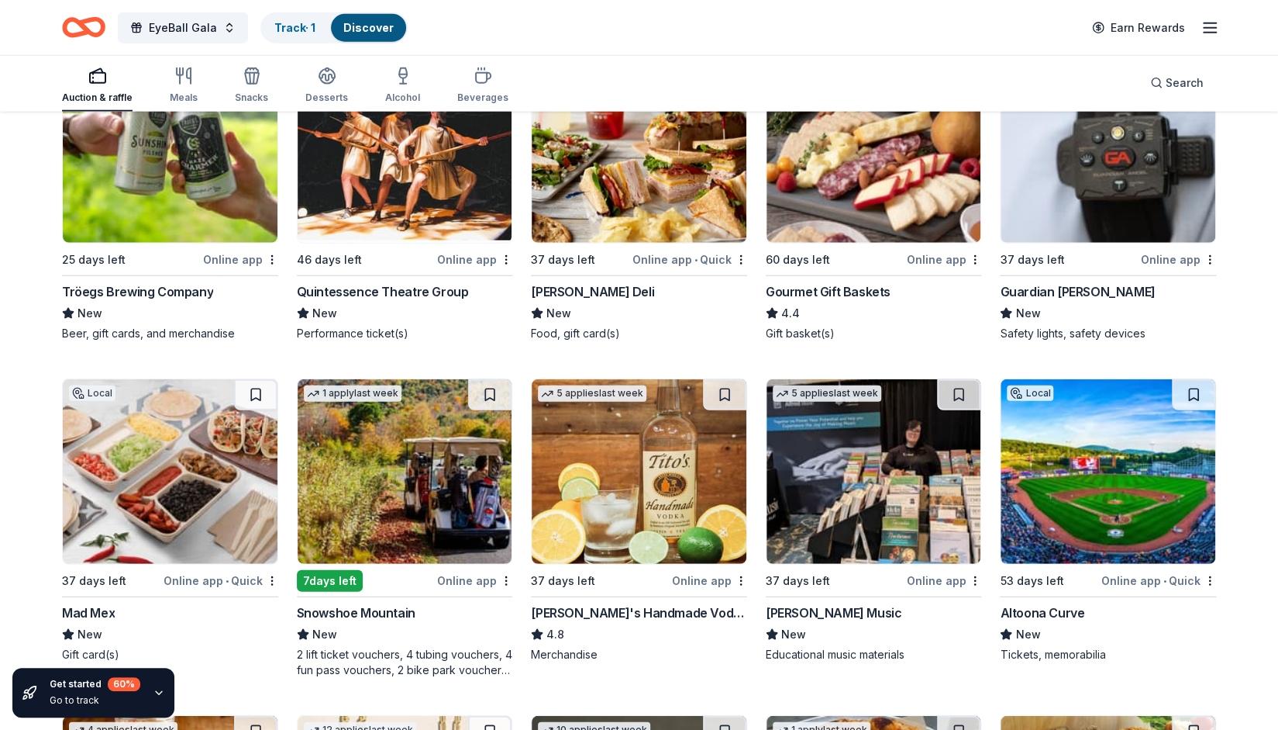
scroll to position [2571, 0]
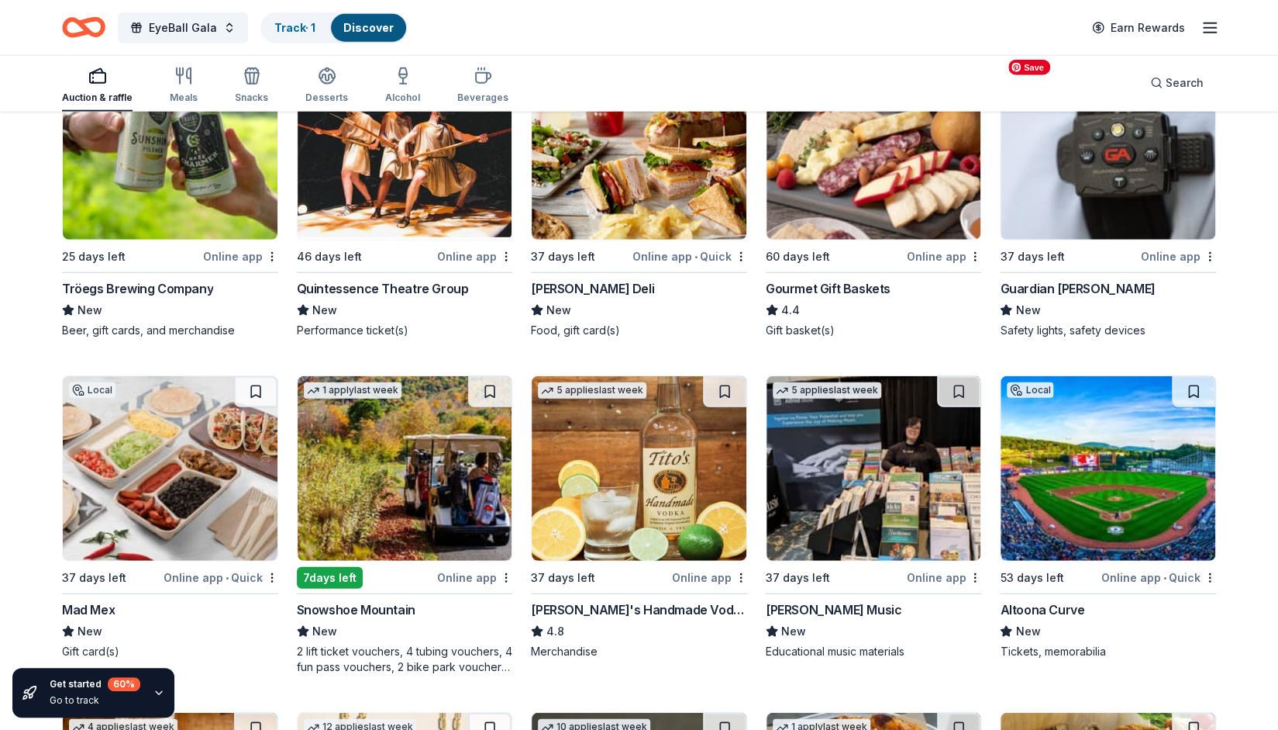
click at [1055, 196] on img at bounding box center [1108, 147] width 215 height 185
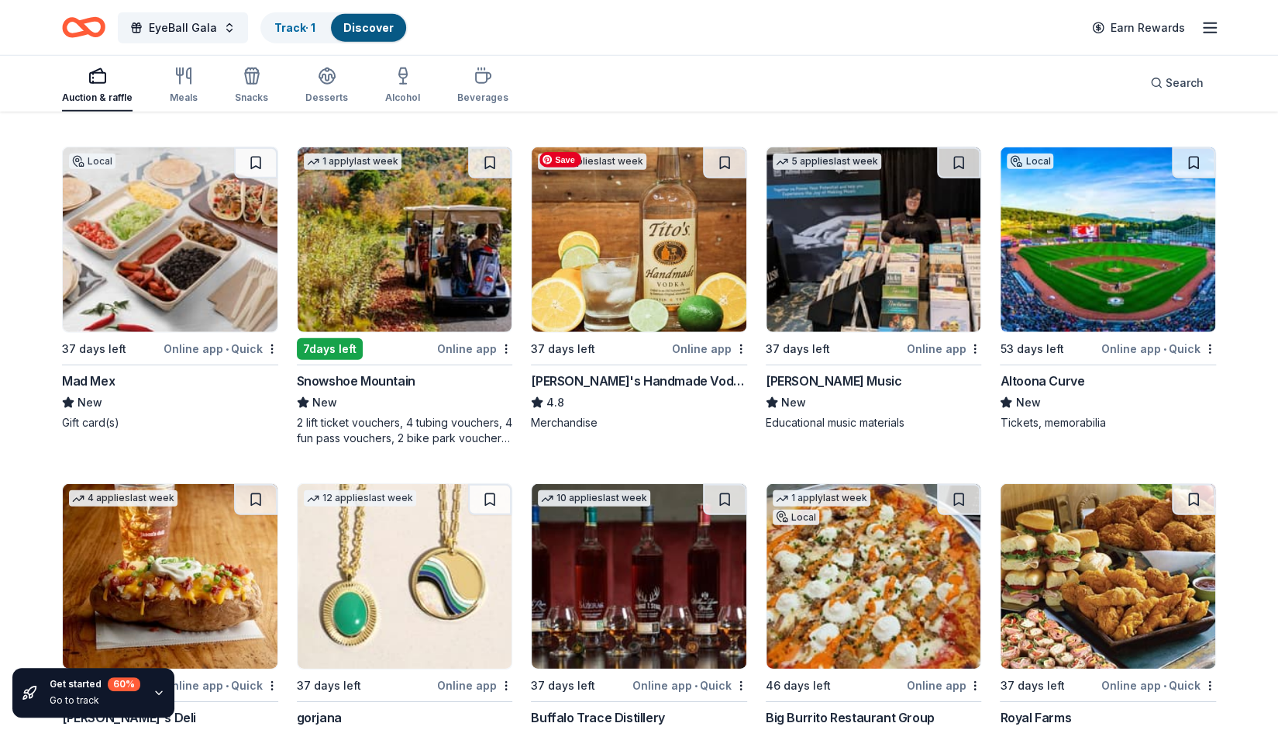
scroll to position [2800, 0]
click at [369, 260] on img at bounding box center [405, 239] width 215 height 185
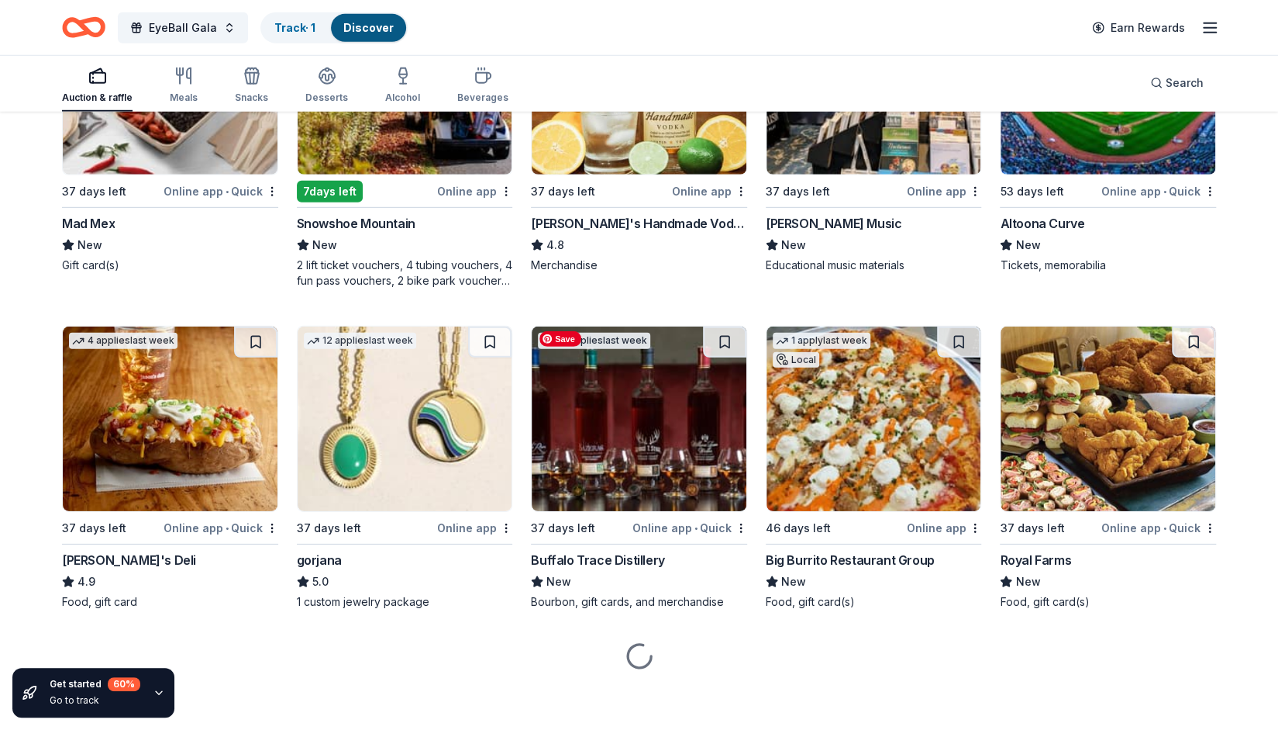
click at [598, 452] on img at bounding box center [639, 418] width 215 height 185
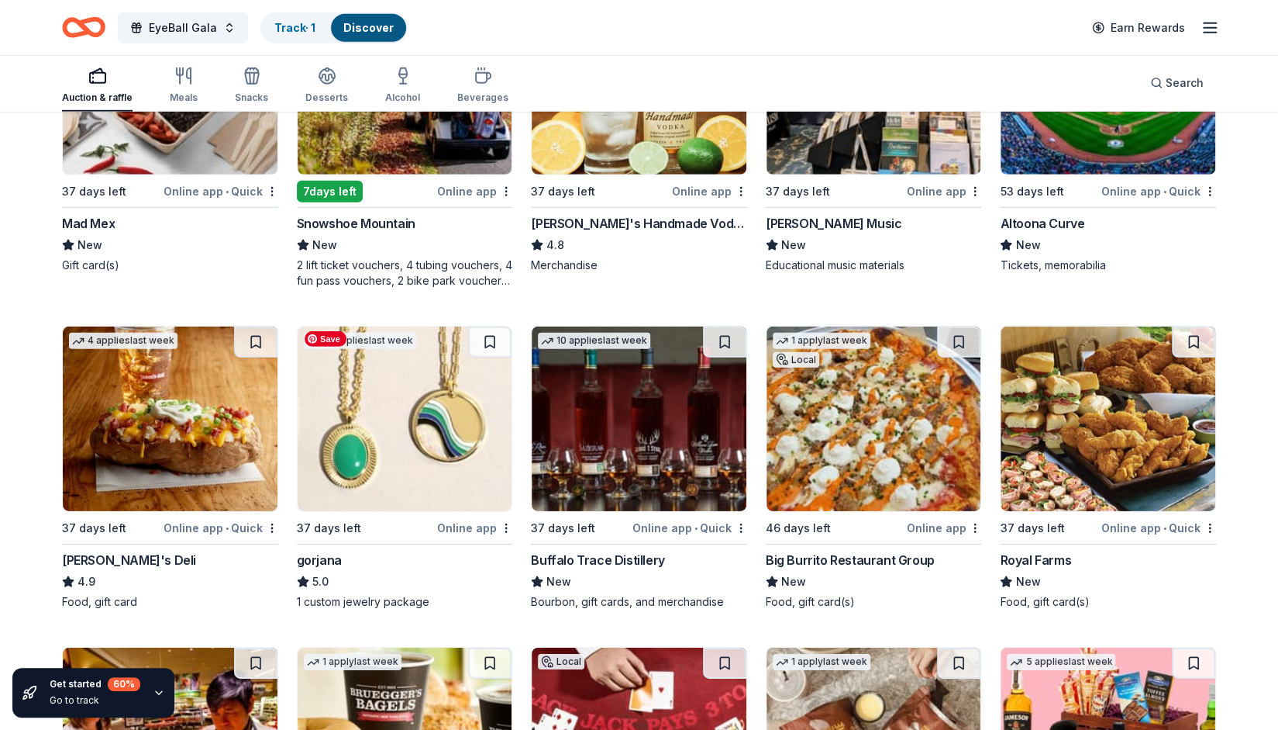
click at [403, 474] on img at bounding box center [405, 418] width 215 height 185
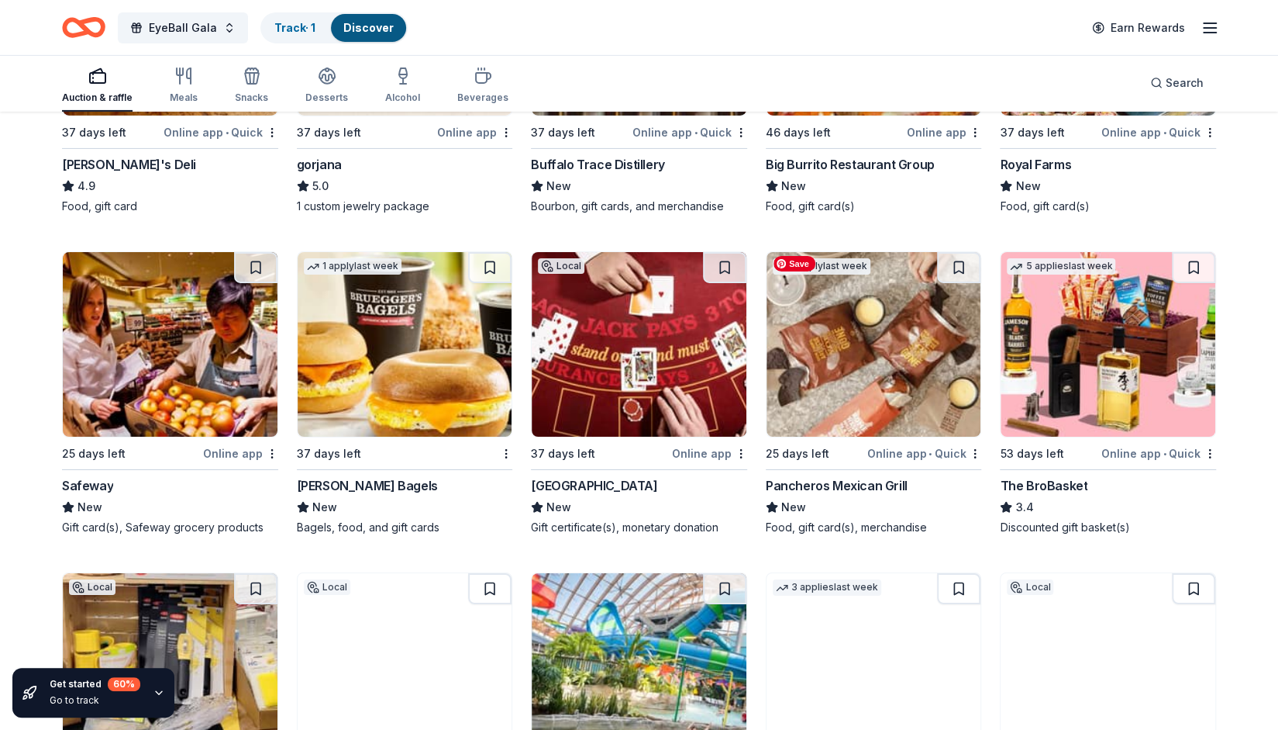
scroll to position [3355, 0]
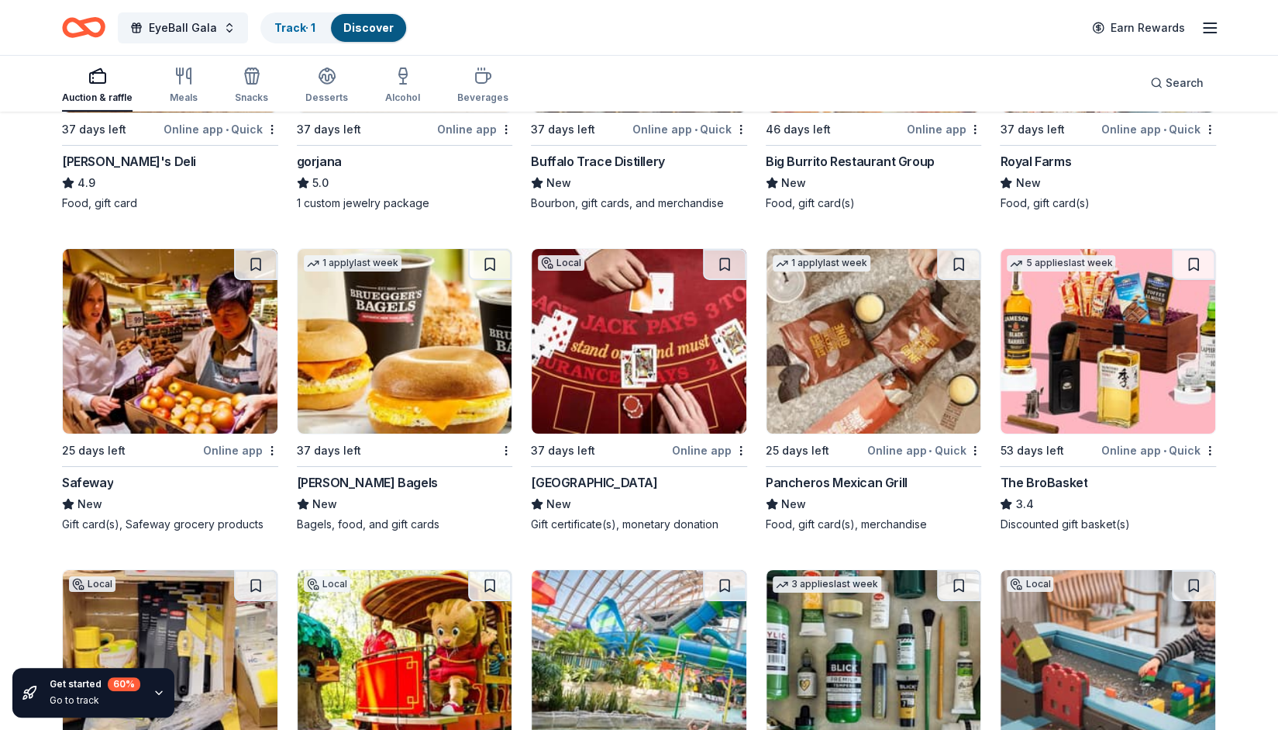
click at [647, 475] on div "Valley Forge Casino Resort" at bounding box center [594, 482] width 126 height 19
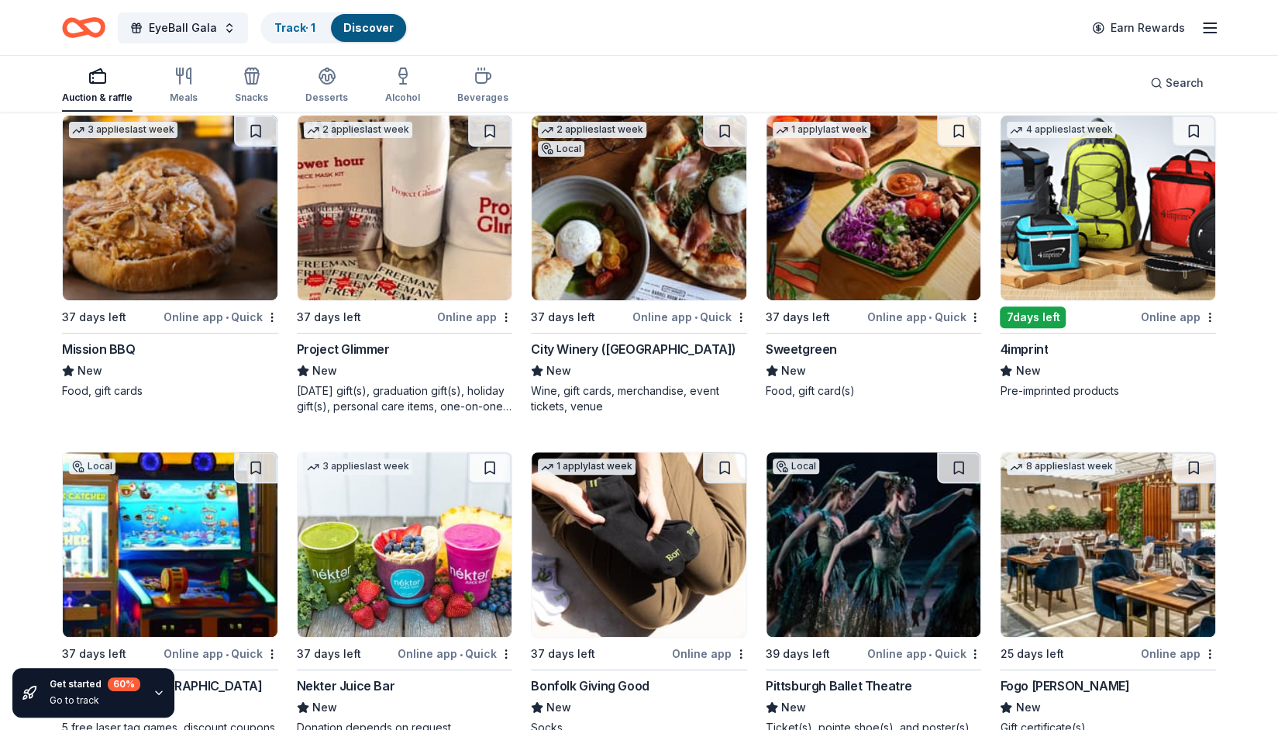
scroll to position [4149, 0]
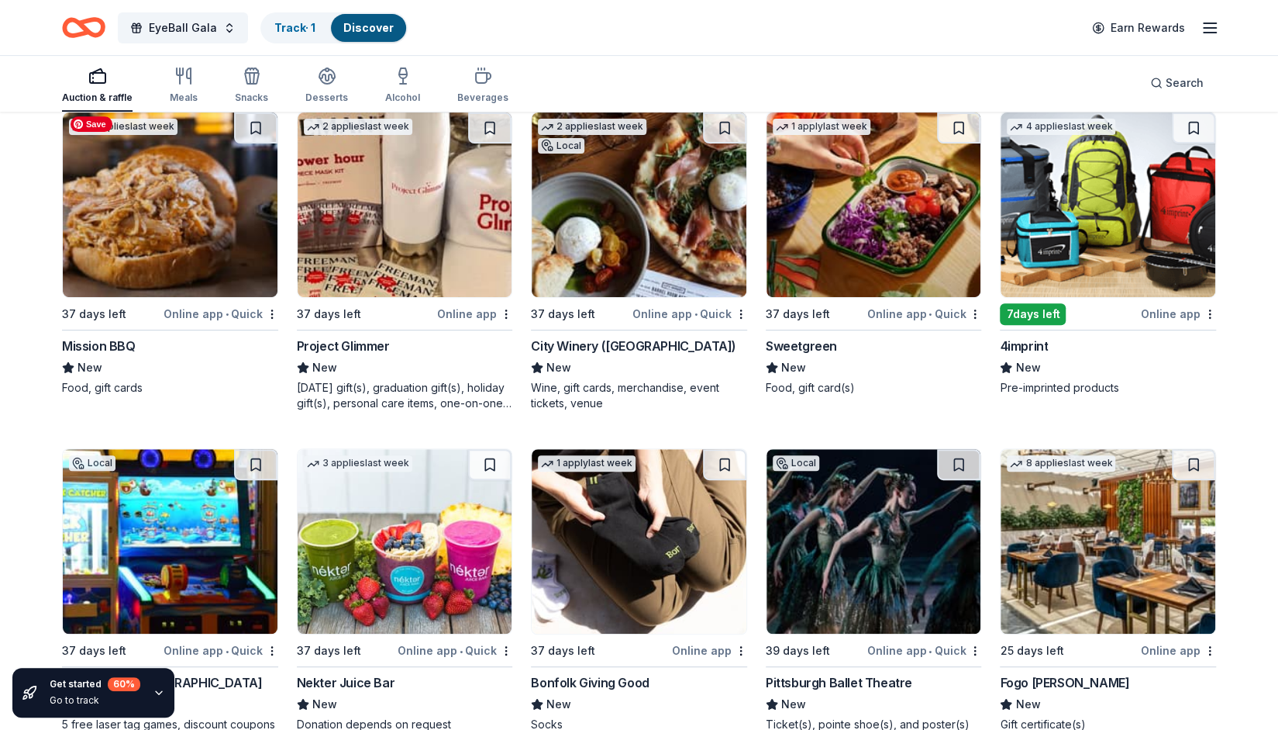
click at [180, 219] on img at bounding box center [170, 204] width 215 height 185
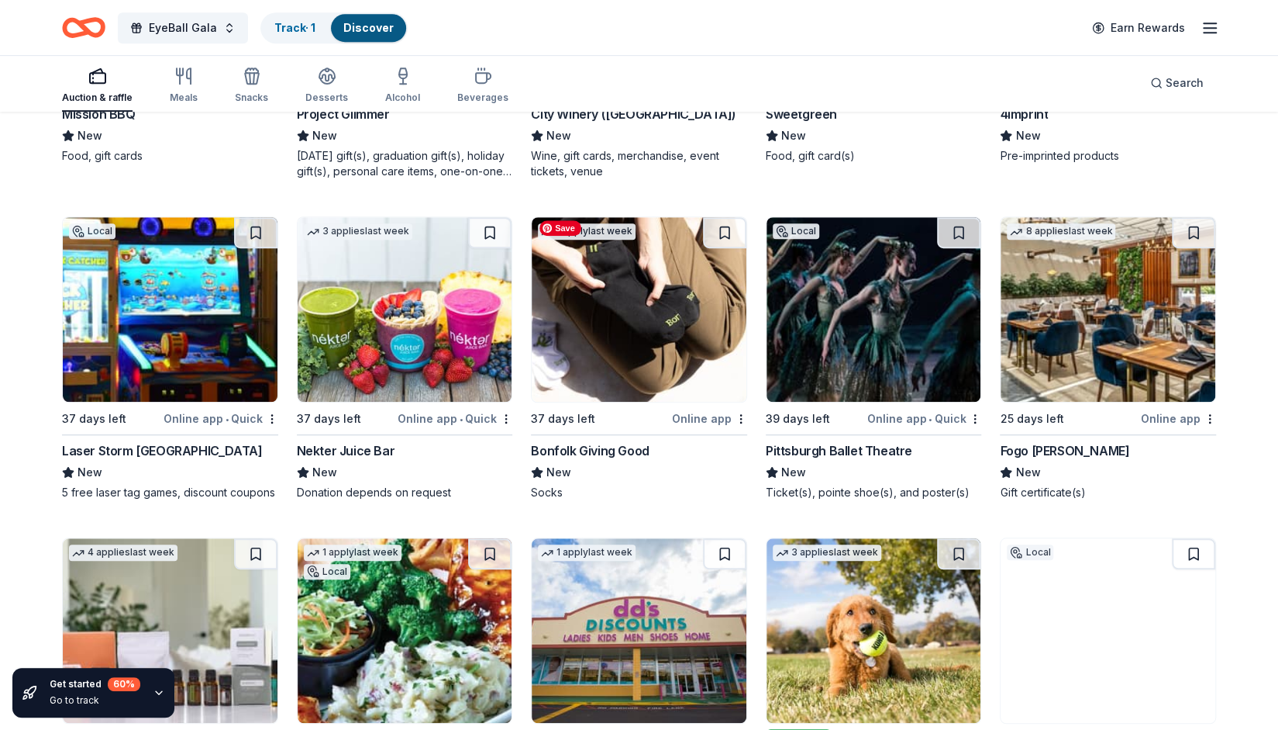
scroll to position [4458, 0]
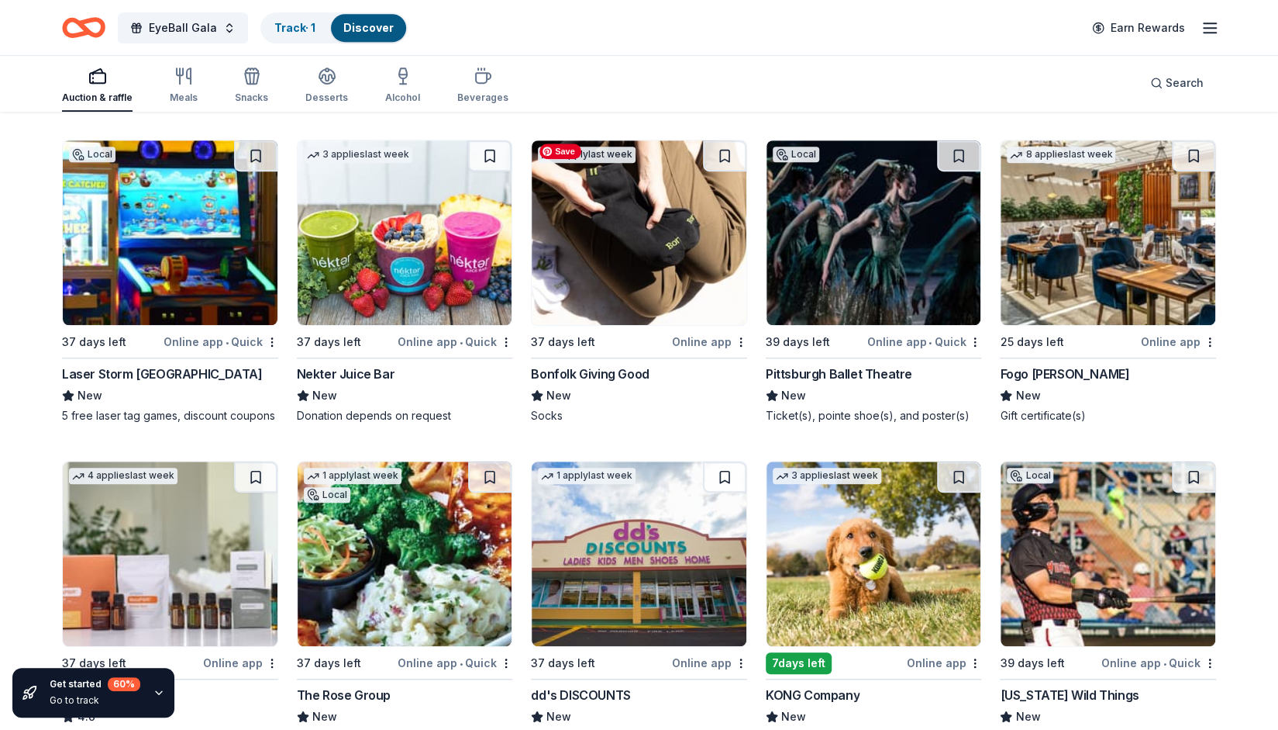
click at [582, 293] on img at bounding box center [639, 232] width 215 height 185
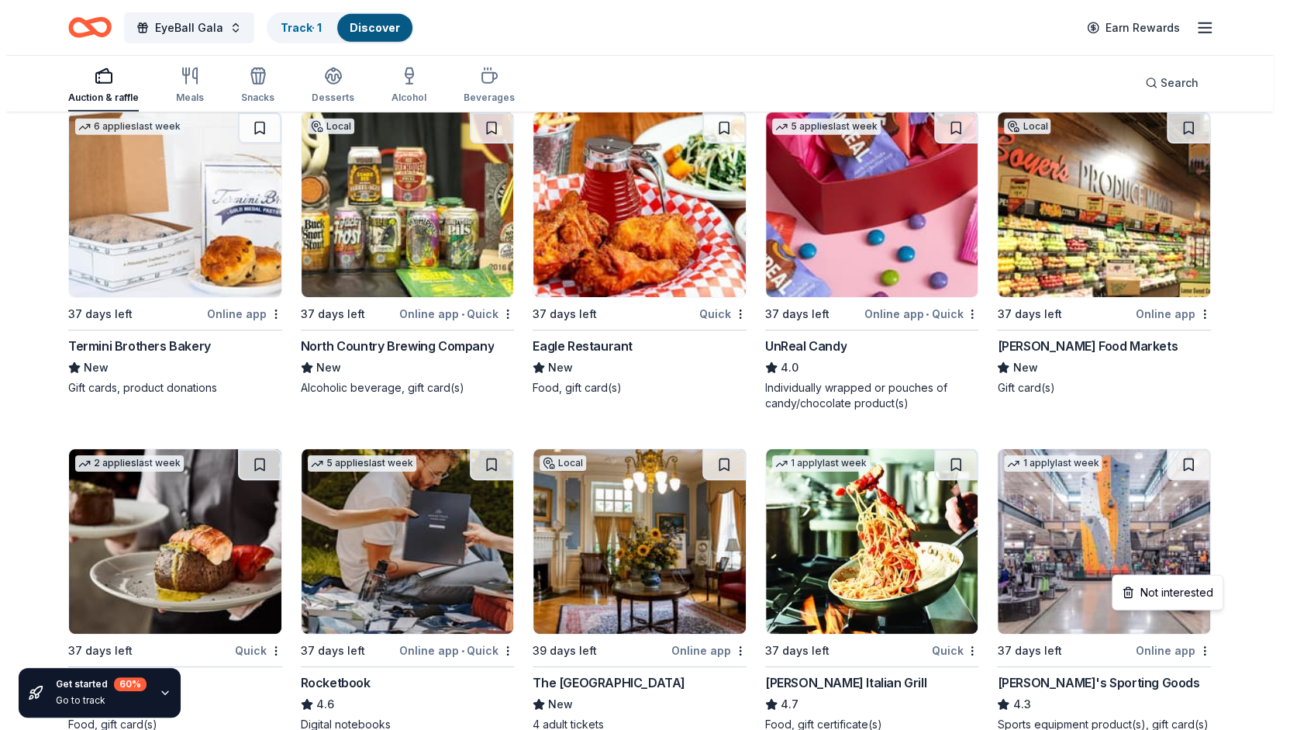
scroll to position [6879, 0]
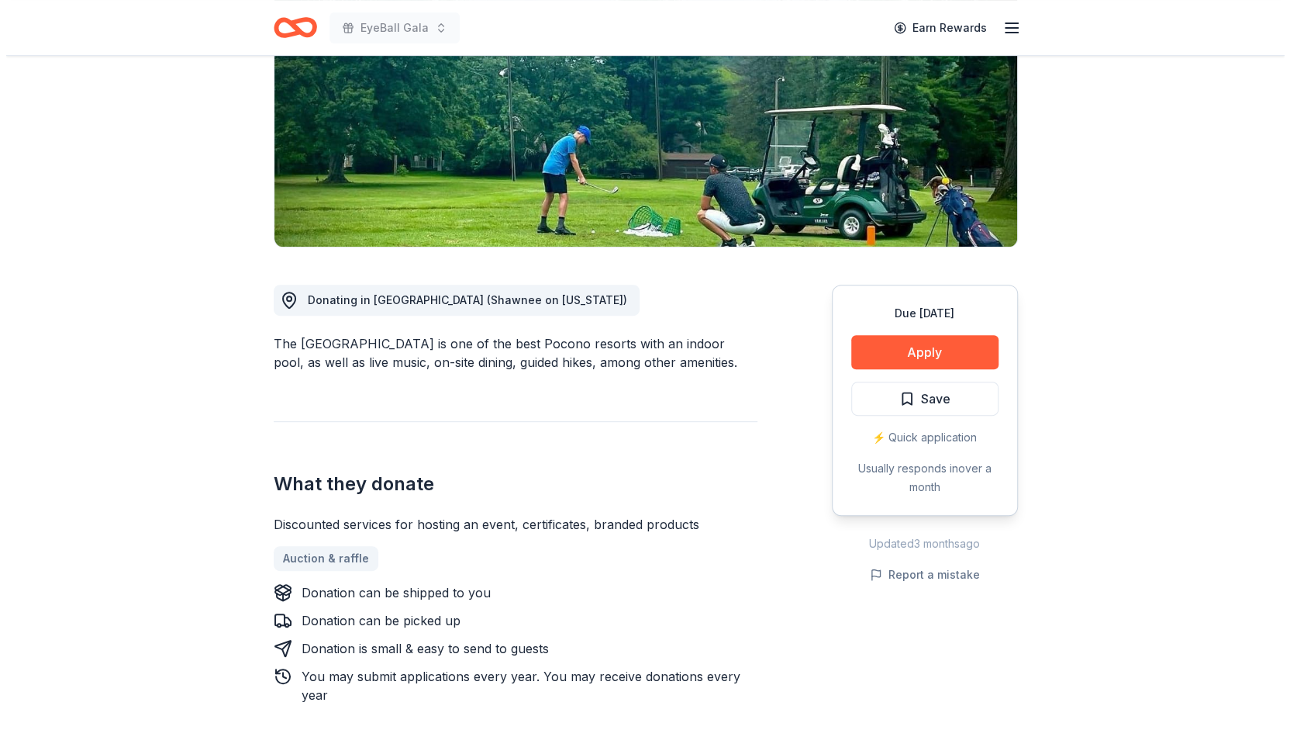
scroll to position [228, 0]
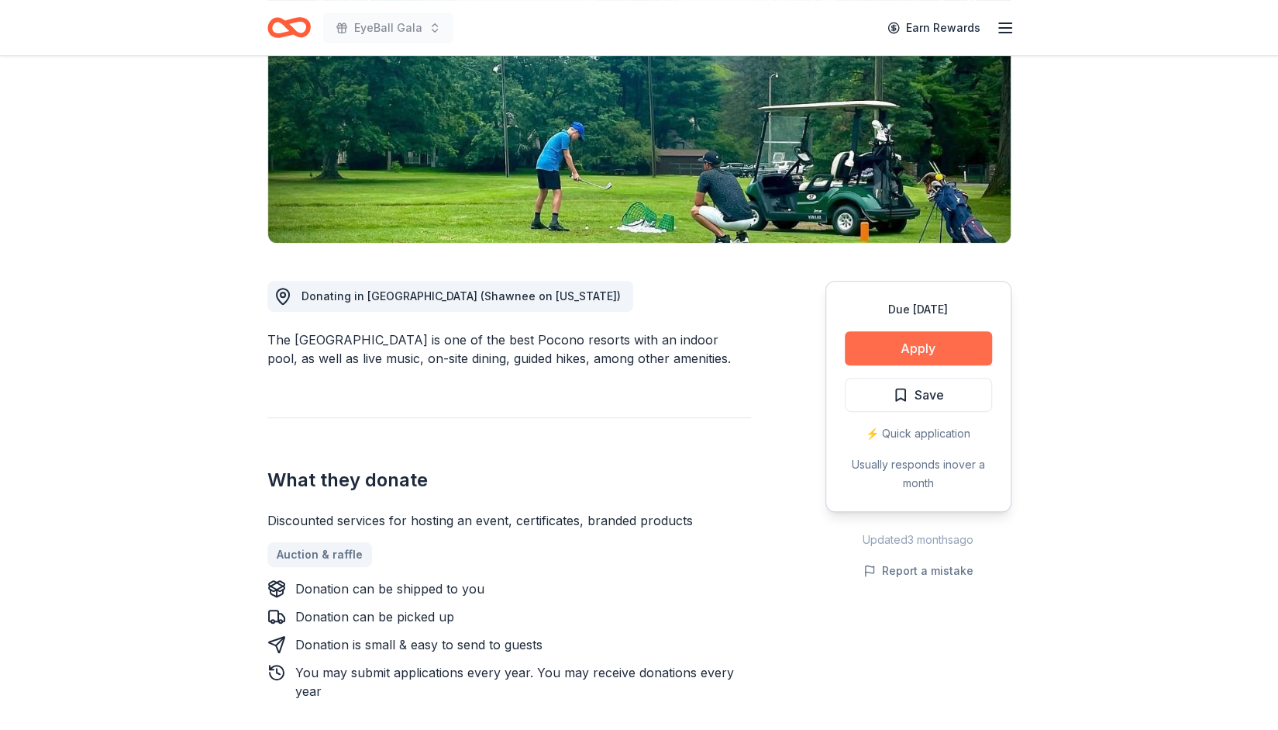
click at [955, 336] on button "Apply" at bounding box center [918, 348] width 147 height 34
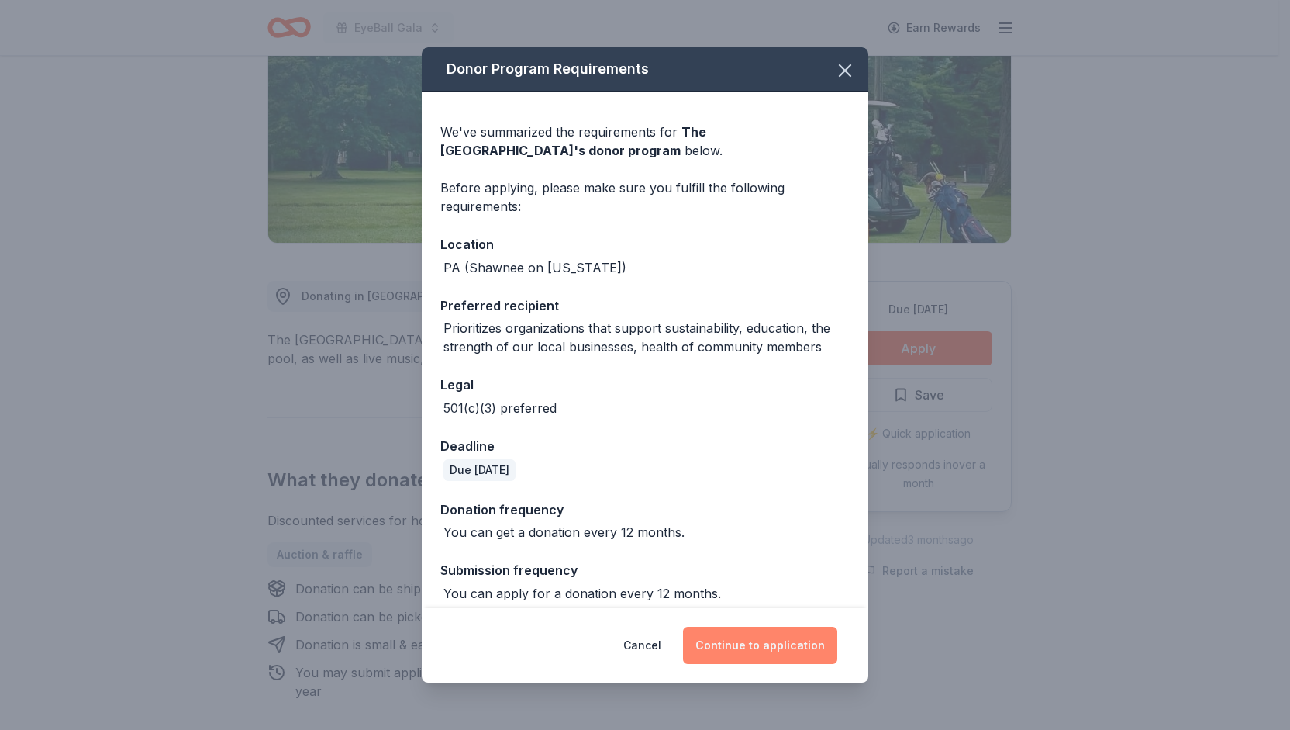
click at [758, 641] on button "Continue to application" at bounding box center [760, 644] width 154 height 37
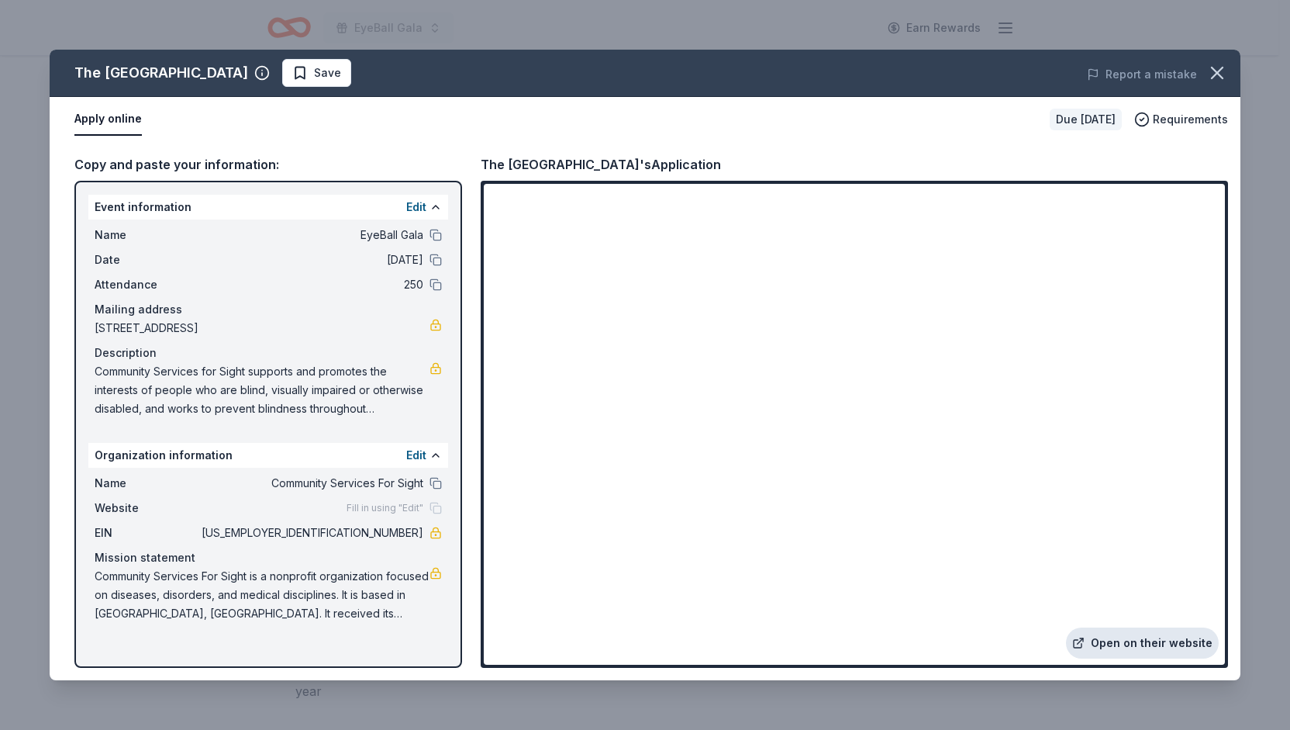
click at [1123, 646] on link "Open on their website" at bounding box center [1142, 642] width 153 height 31
click at [1171, 123] on span "Requirements" at bounding box center [1190, 119] width 75 height 19
click at [1153, 641] on link "Open on their website" at bounding box center [1142, 642] width 153 height 31
click at [96, 121] on button "Apply online" at bounding box center [107, 119] width 67 height 33
click at [341, 65] on span "Save" at bounding box center [316, 73] width 49 height 19
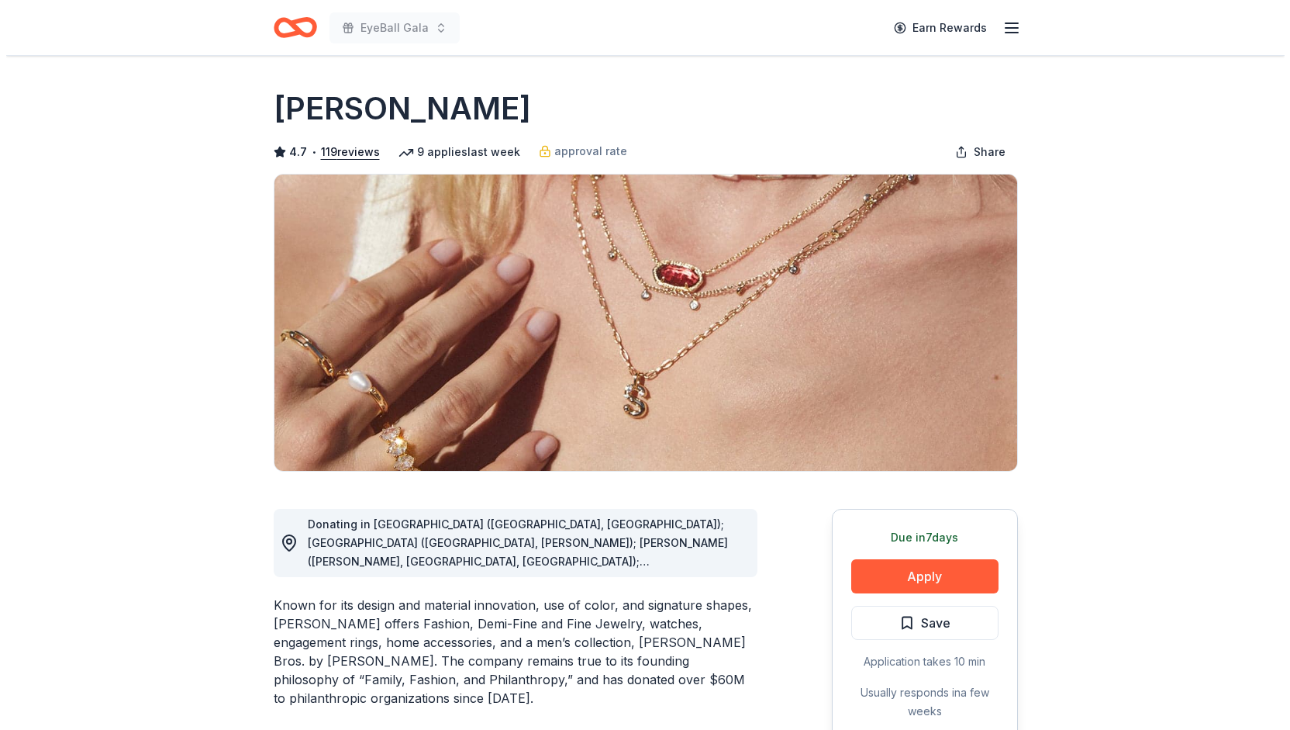
scroll to position [340, 0]
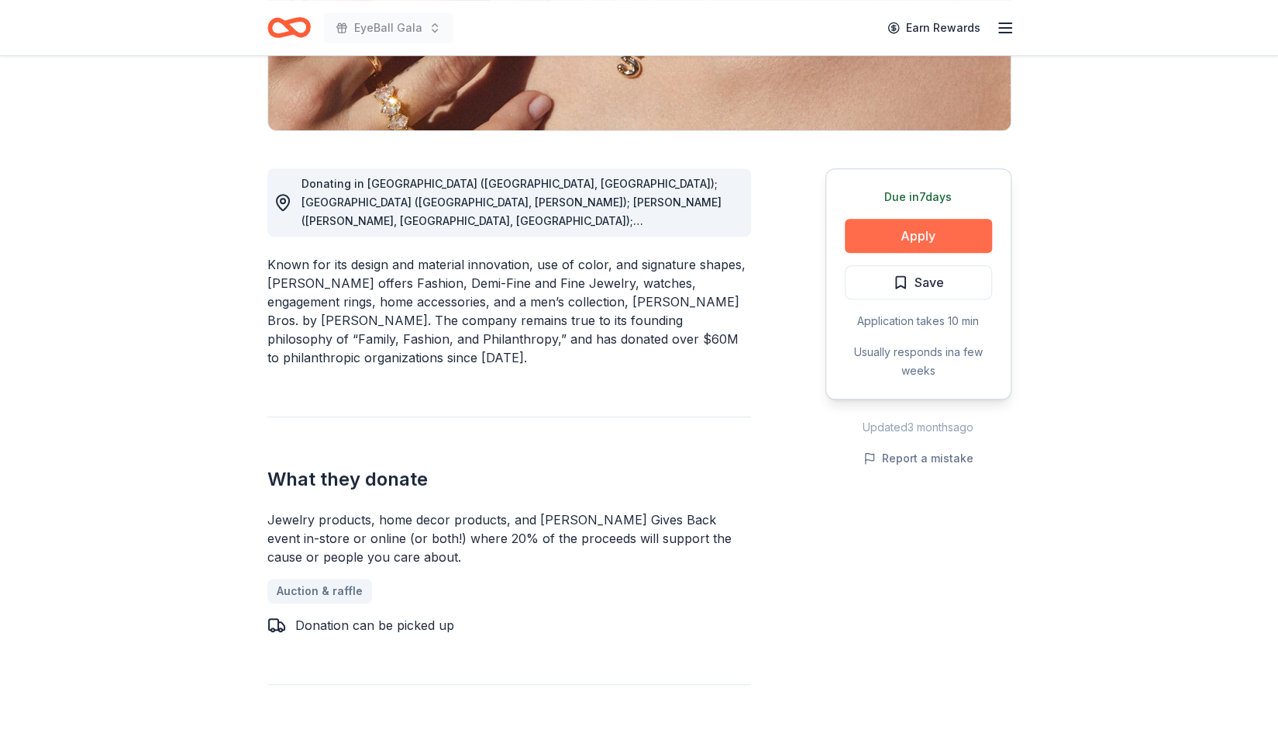
click at [930, 240] on button "Apply" at bounding box center [918, 236] width 147 height 34
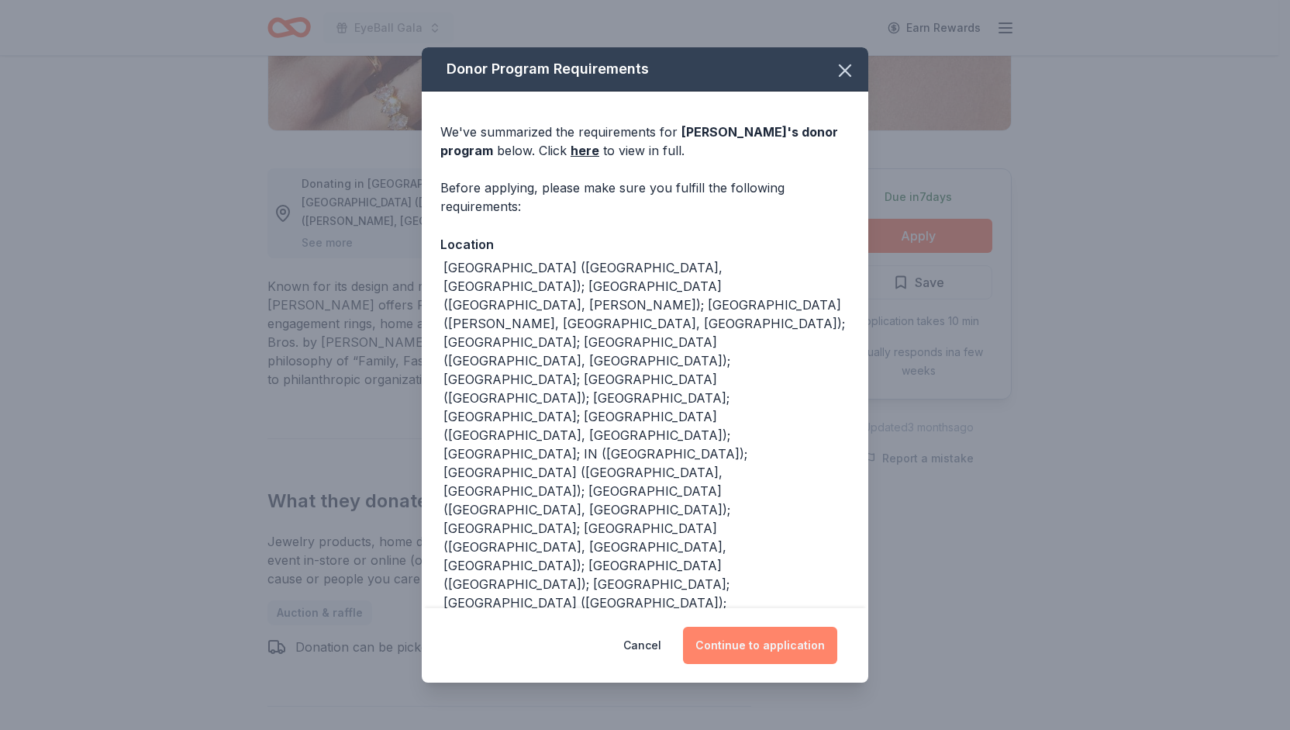
click at [746, 655] on button "Continue to application" at bounding box center [760, 644] width 154 height 37
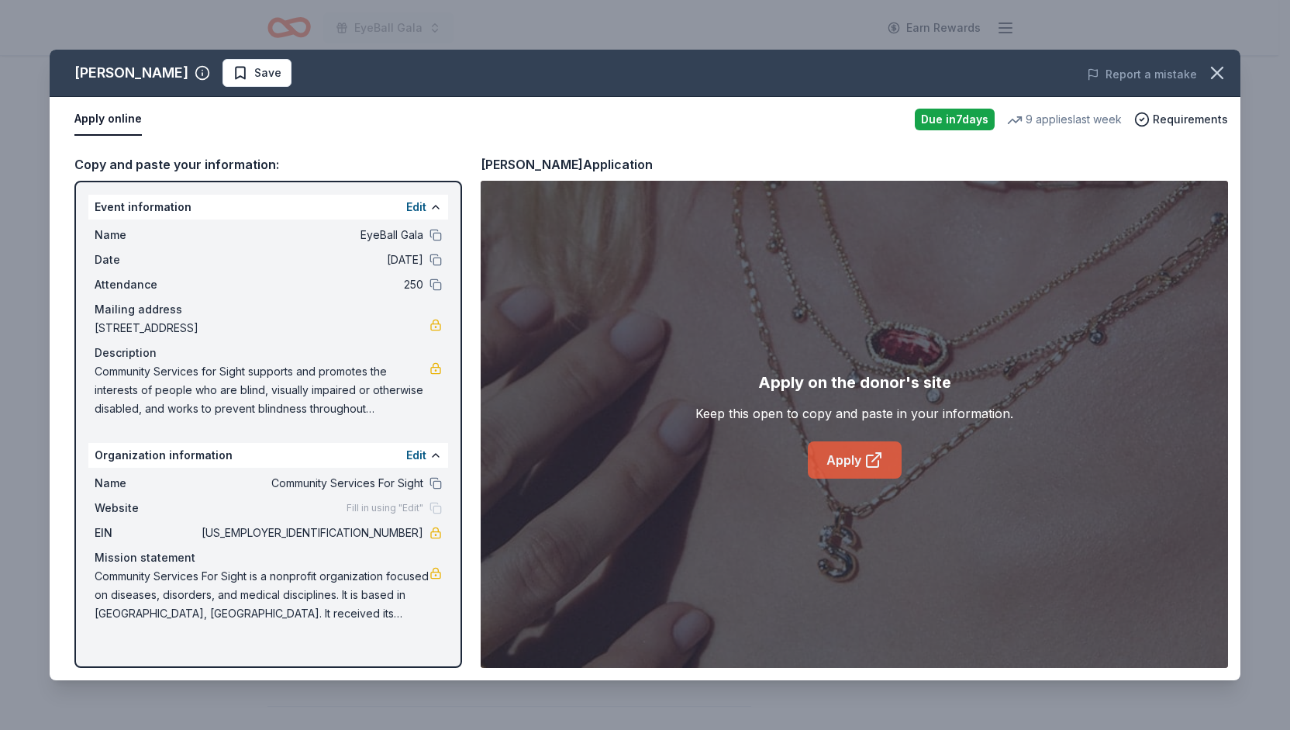
click at [838, 452] on link "Apply" at bounding box center [855, 459] width 94 height 37
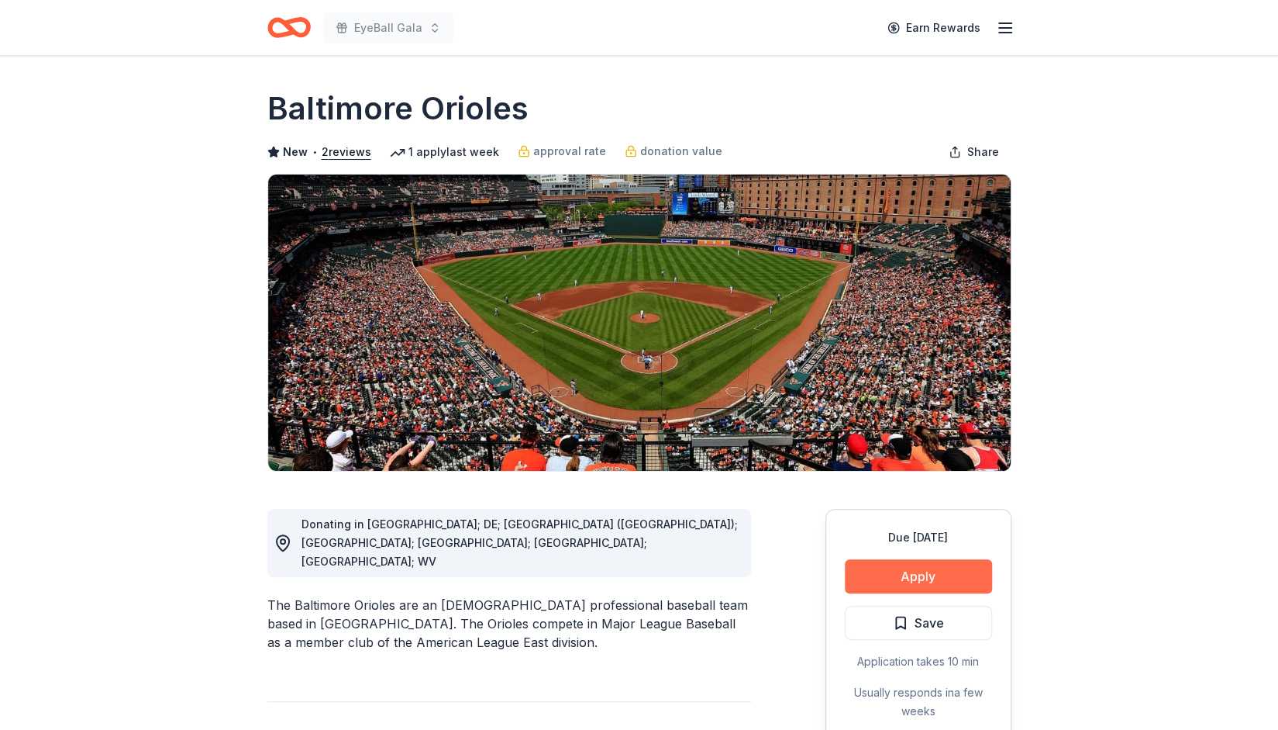
click at [947, 571] on button "Apply" at bounding box center [918, 576] width 147 height 34
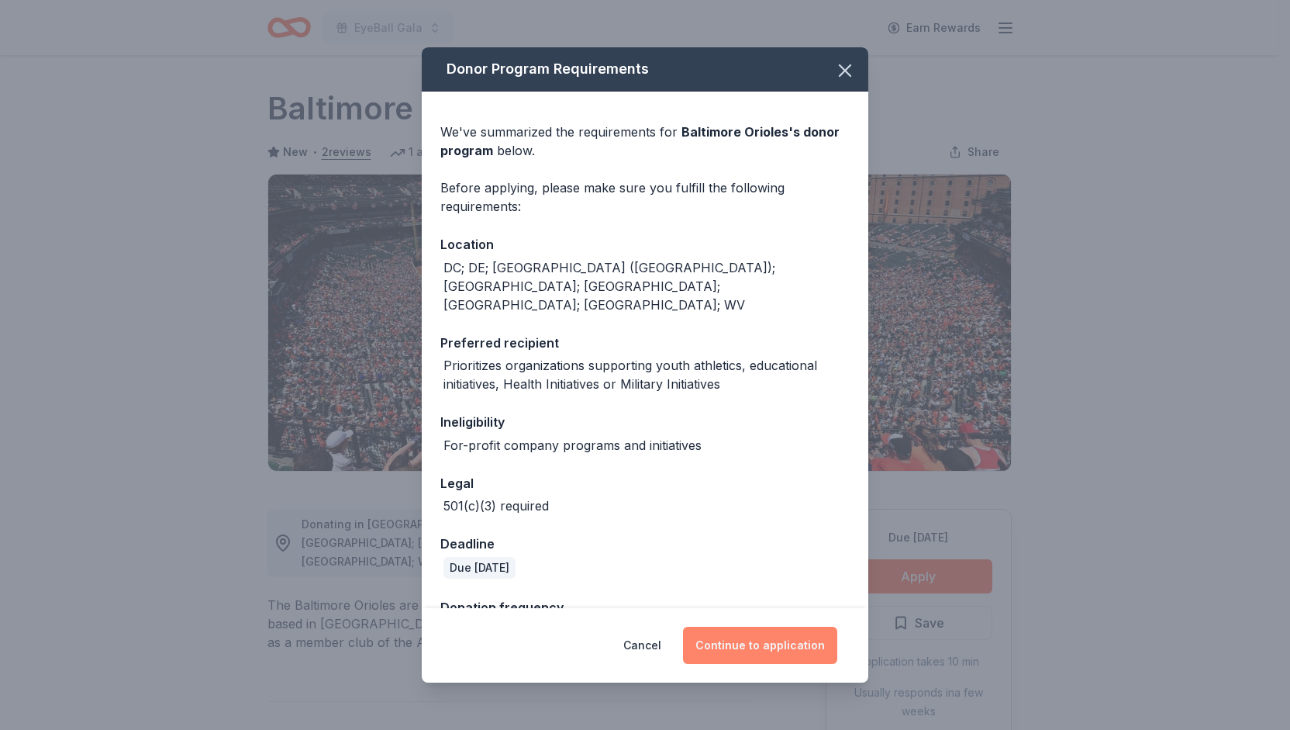
click at [784, 657] on button "Continue to application" at bounding box center [760, 644] width 154 height 37
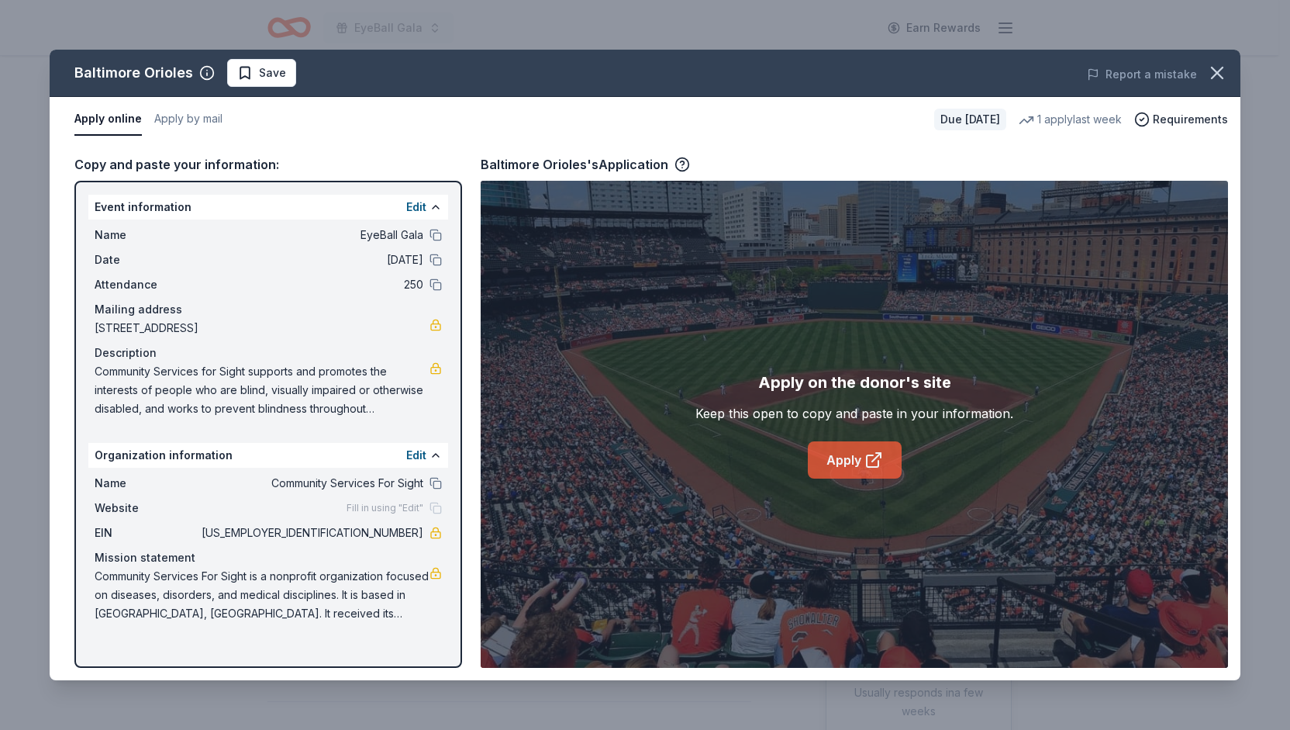
click at [844, 464] on link "Apply" at bounding box center [855, 459] width 94 height 37
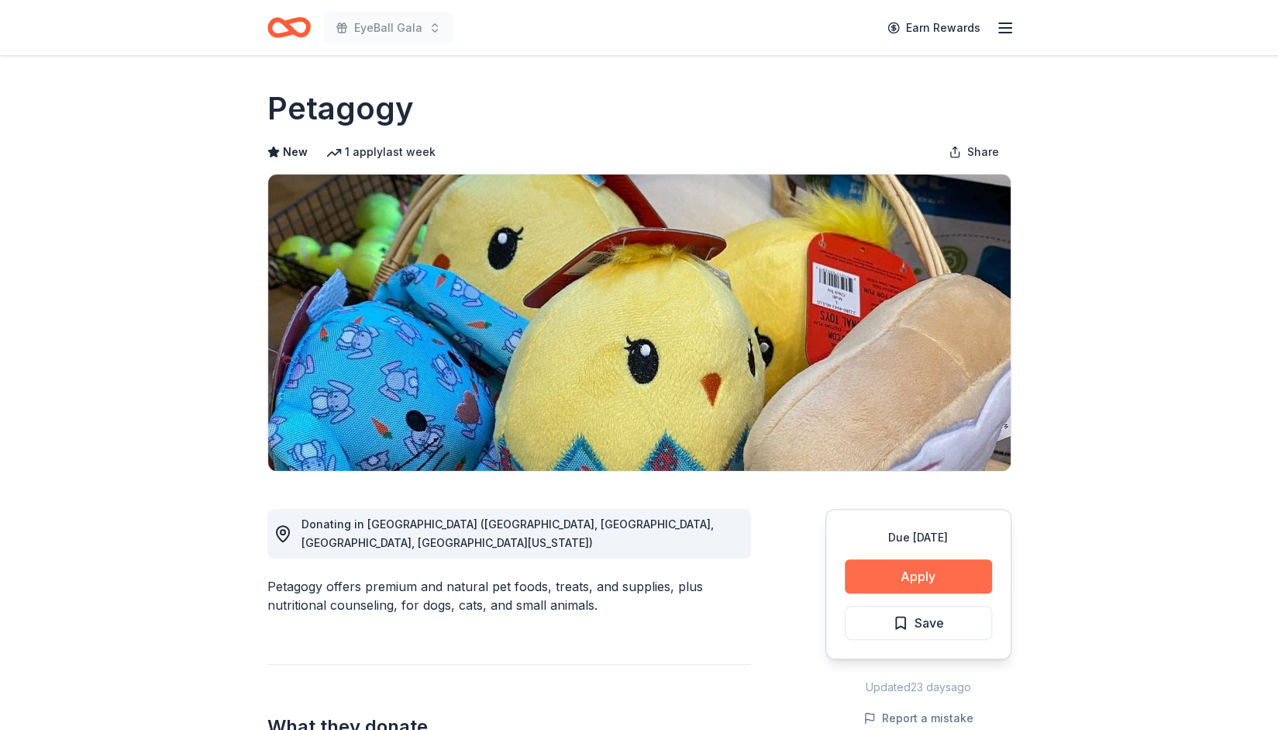
click at [883, 575] on button "Apply" at bounding box center [918, 576] width 147 height 34
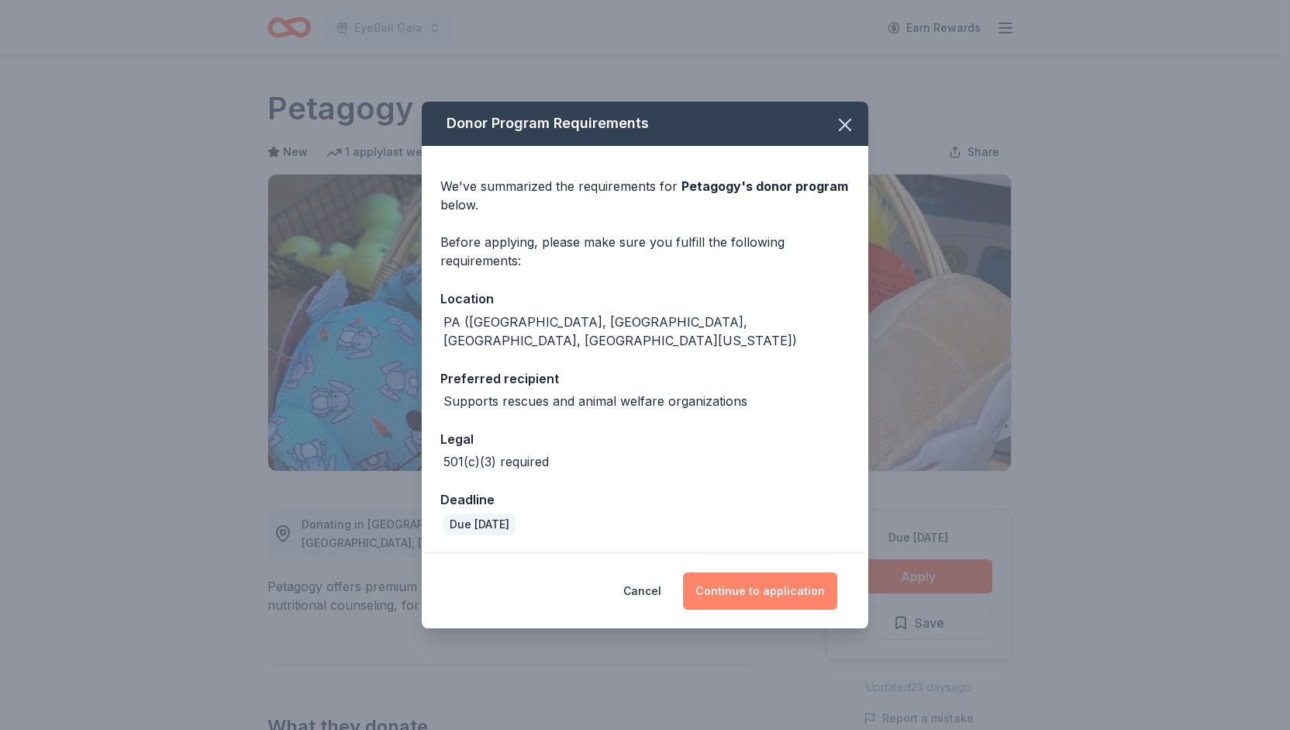
click at [772, 574] on button "Continue to application" at bounding box center [760, 590] width 154 height 37
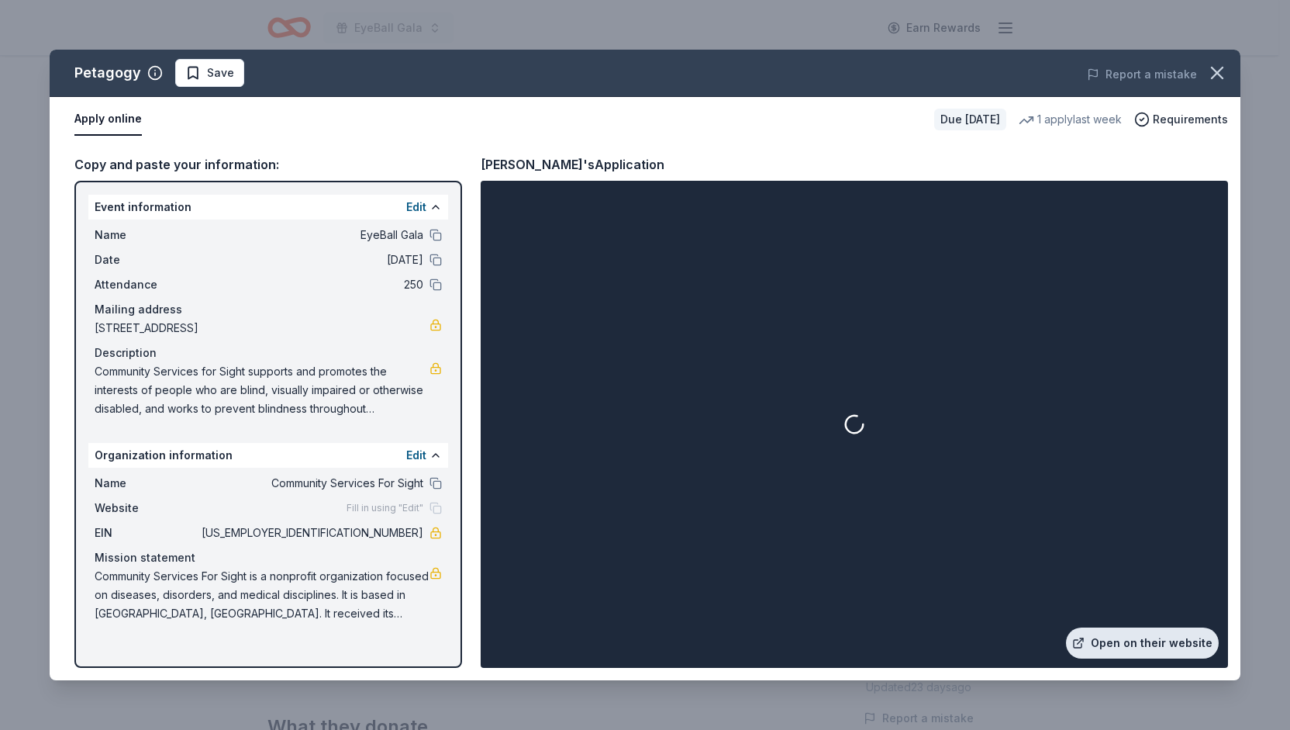
click at [1119, 641] on link "Open on their website" at bounding box center [1142, 642] width 153 height 31
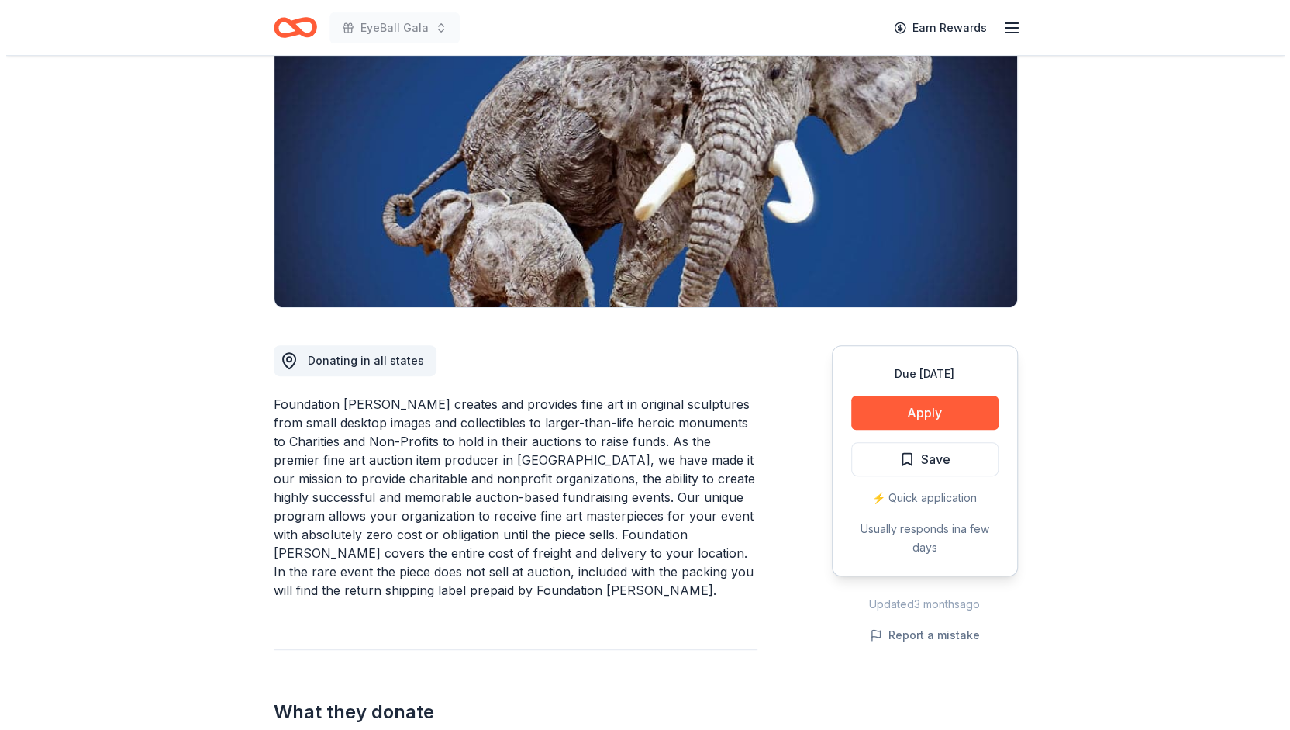
scroll to position [191, 0]
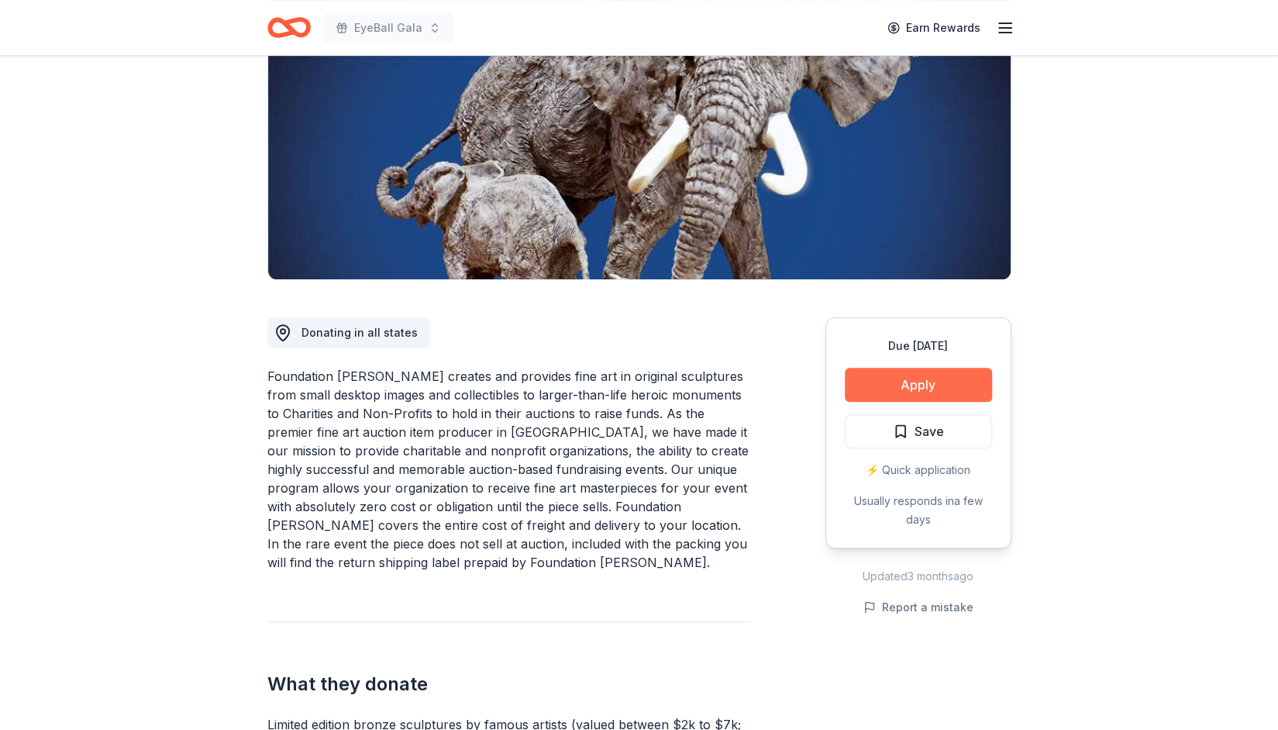
click at [888, 393] on button "Apply" at bounding box center [918, 384] width 147 height 34
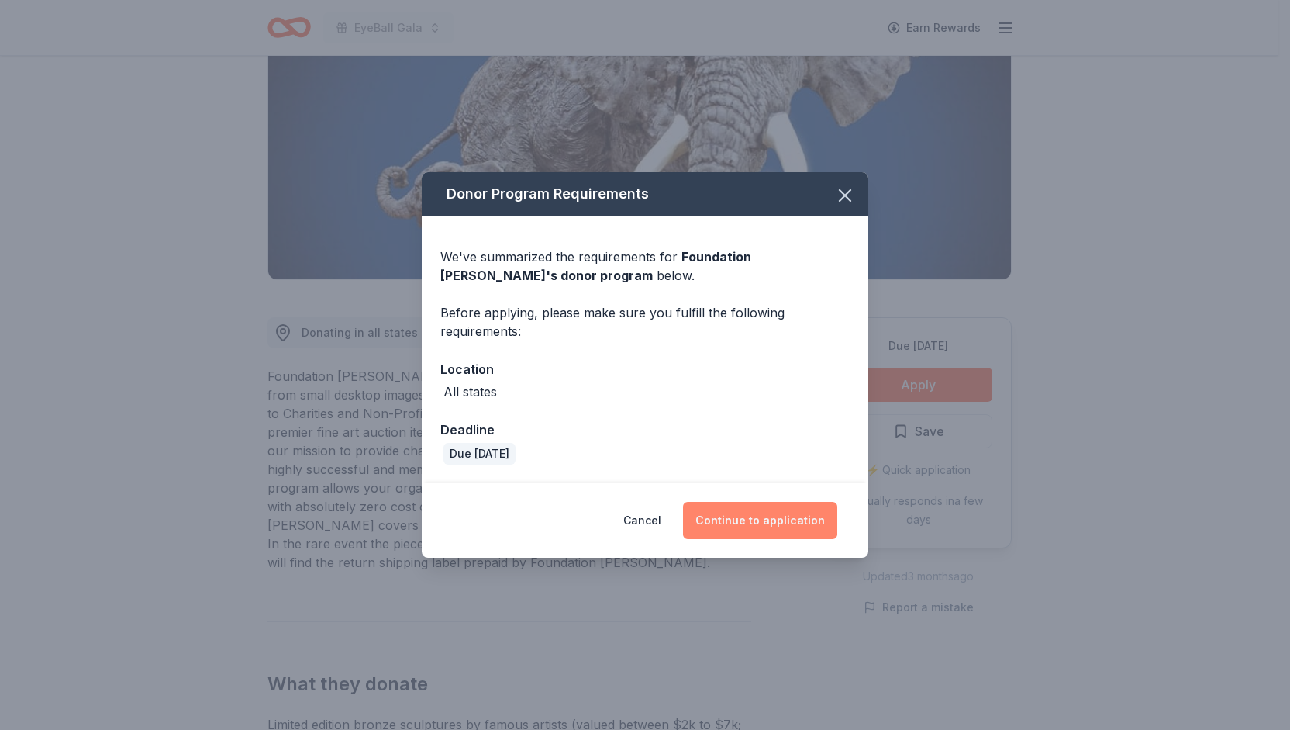
click at [780, 515] on button "Continue to application" at bounding box center [760, 520] width 154 height 37
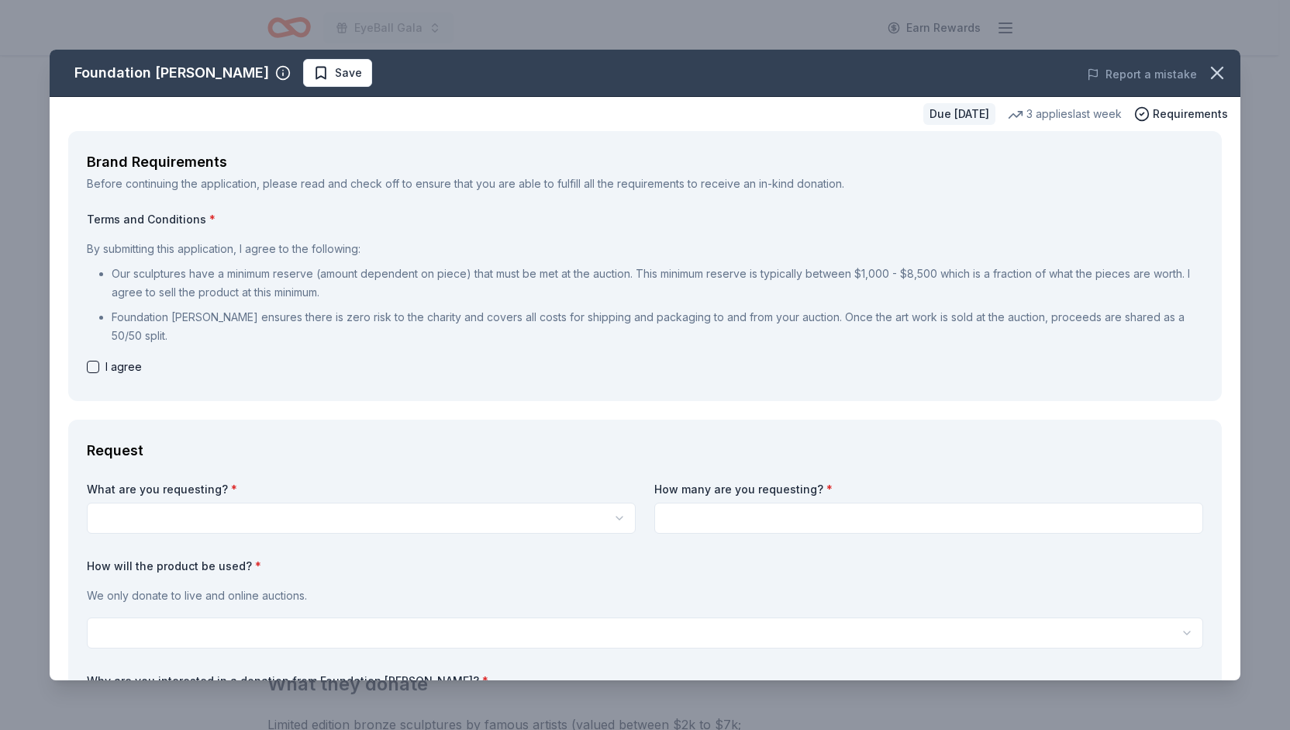
click at [91, 365] on button "button" at bounding box center [93, 366] width 12 height 12
checkbox input "true"
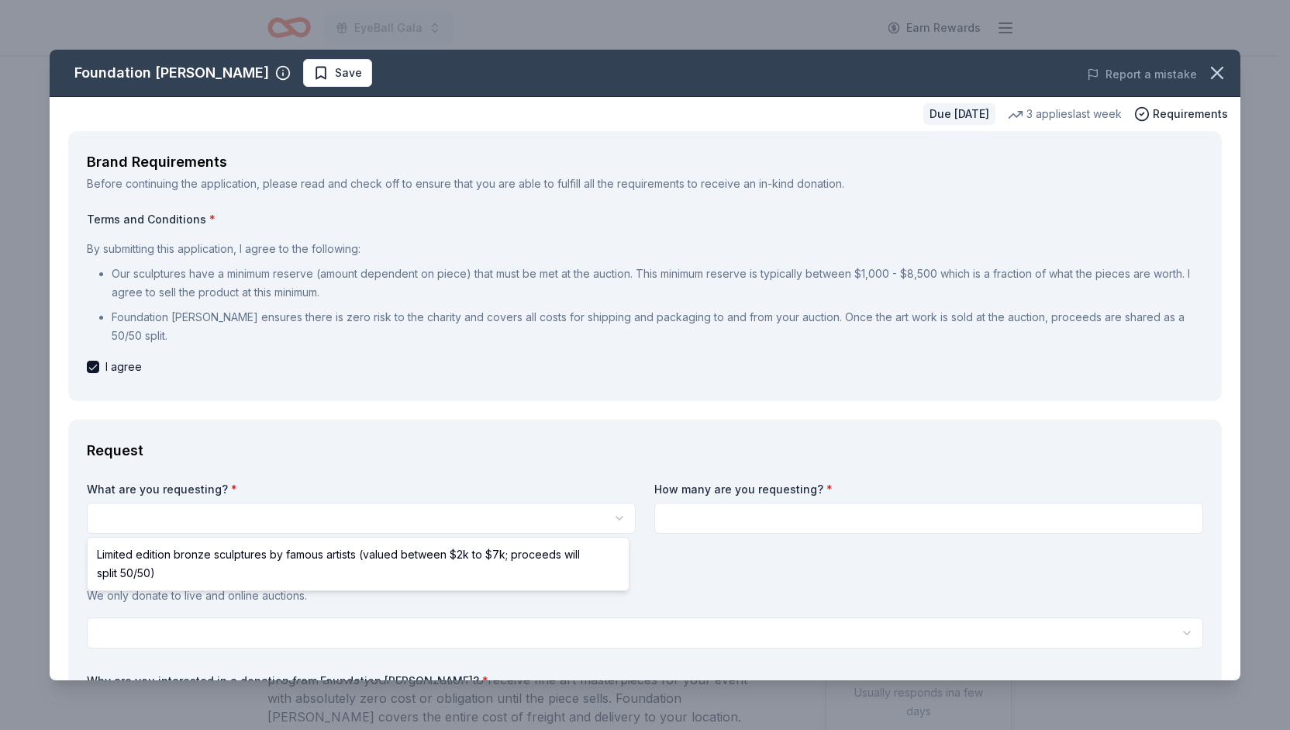
click at [230, 523] on html "EyeBall Gala Earn Rewards Due in 39 days Share Foundation Michelangelo New 3 ap…" at bounding box center [645, 365] width 1290 height 730
select select "Limited edition bronze sculptures by famous artists (valued between $2k to $7k;…"
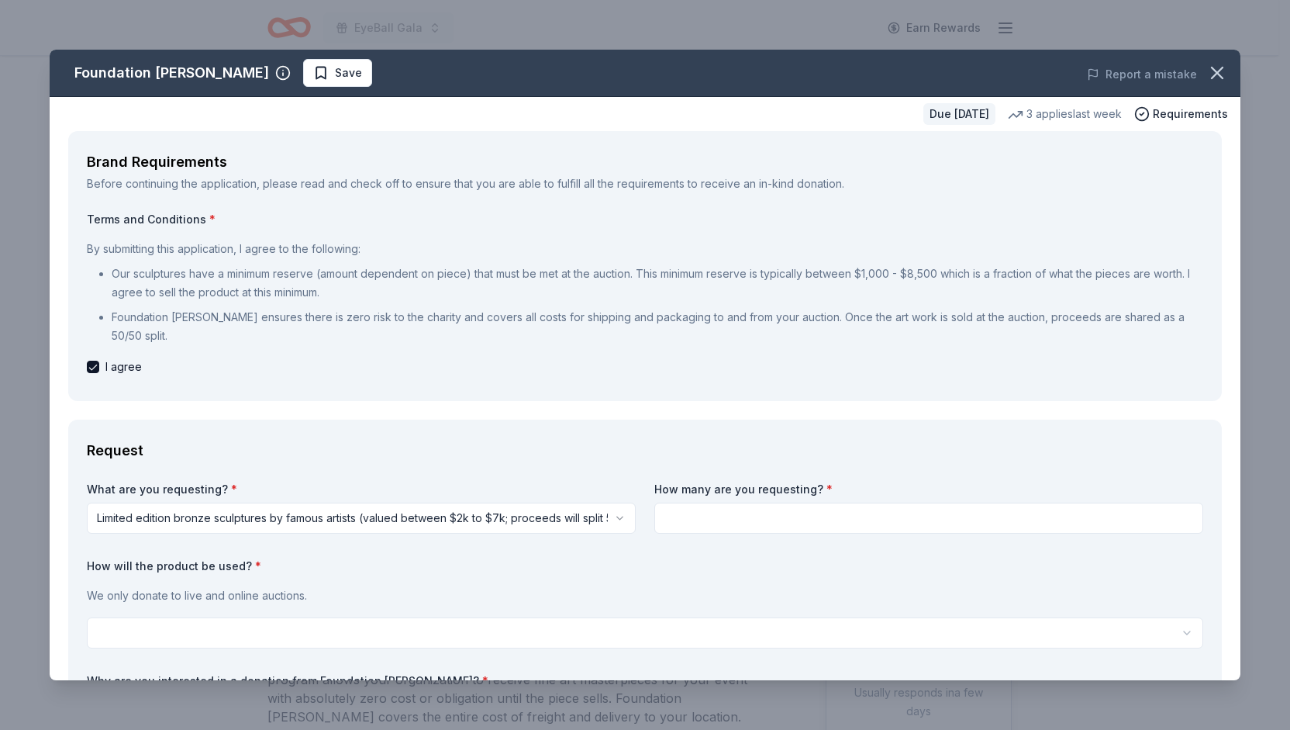
click at [613, 519] on html "EyeBall Gala Earn Rewards Due in 39 days Share Foundation Michelangelo New 3 ap…" at bounding box center [645, 365] width 1290 height 730
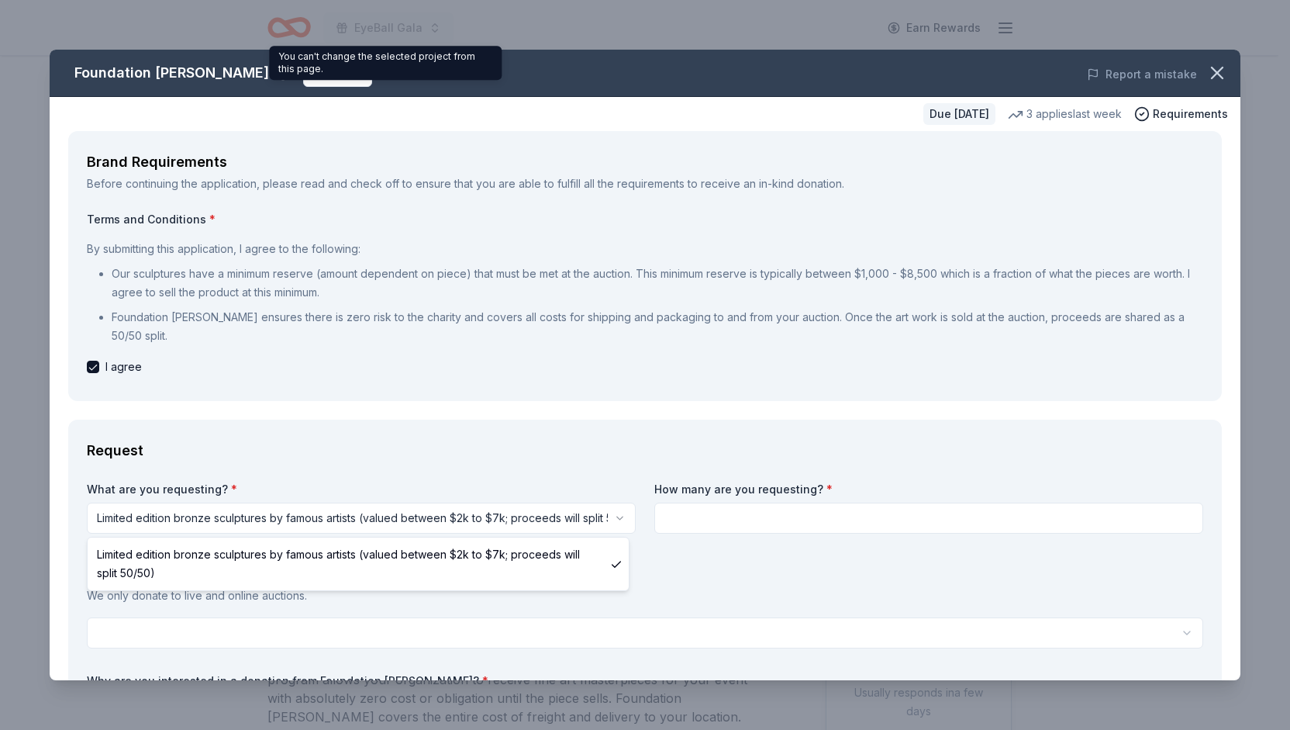
click at [416, 57] on html "EyeBall Gala Earn Rewards Due in 39 days Share Foundation Michelangelo New 3 ap…" at bounding box center [645, 365] width 1290 height 730
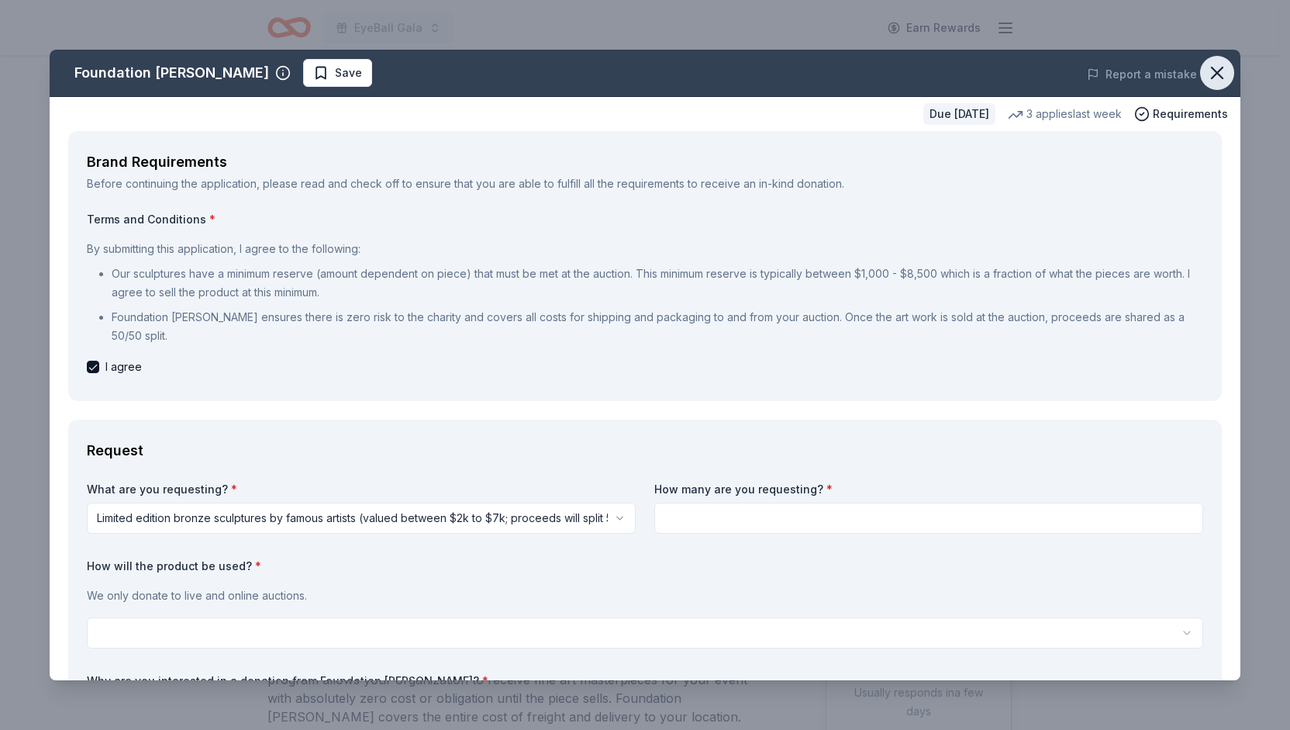
click at [1211, 74] on icon "button" at bounding box center [1217, 73] width 22 height 22
click at [1211, 72] on icon "button" at bounding box center [1217, 73] width 22 height 22
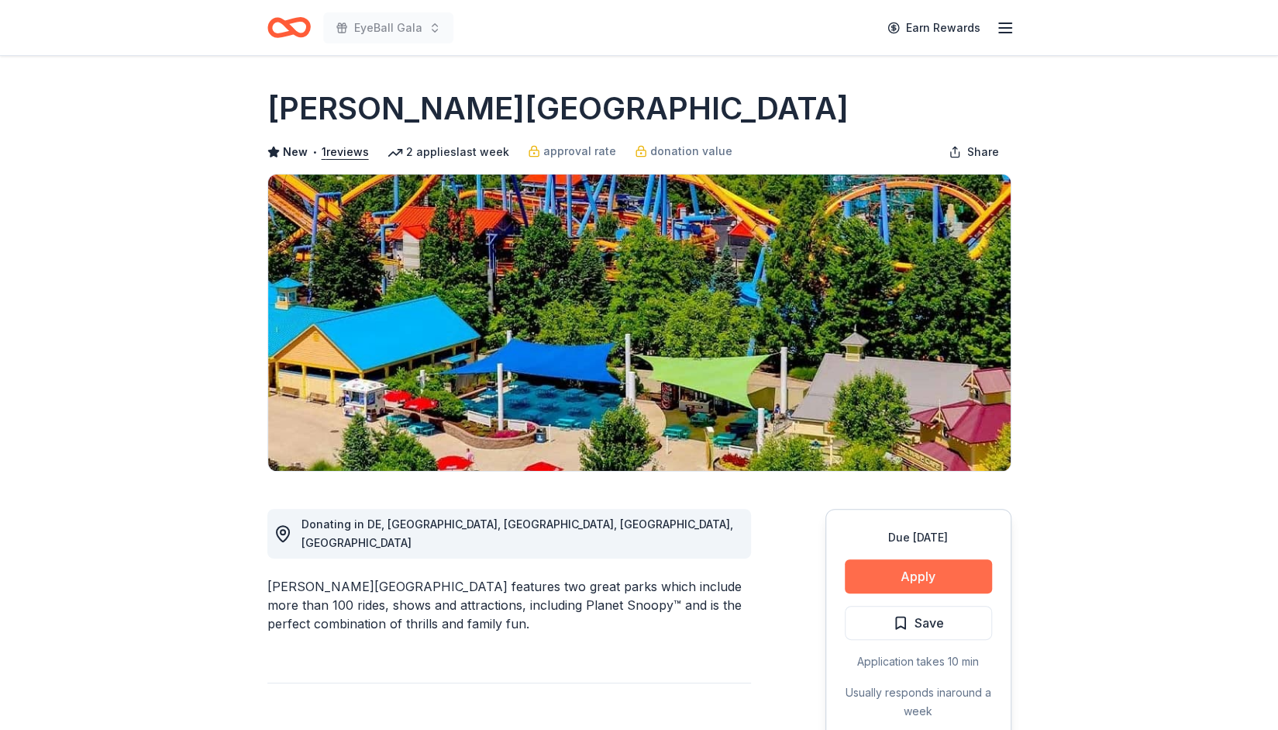
click at [943, 578] on button "Apply" at bounding box center [918, 576] width 147 height 34
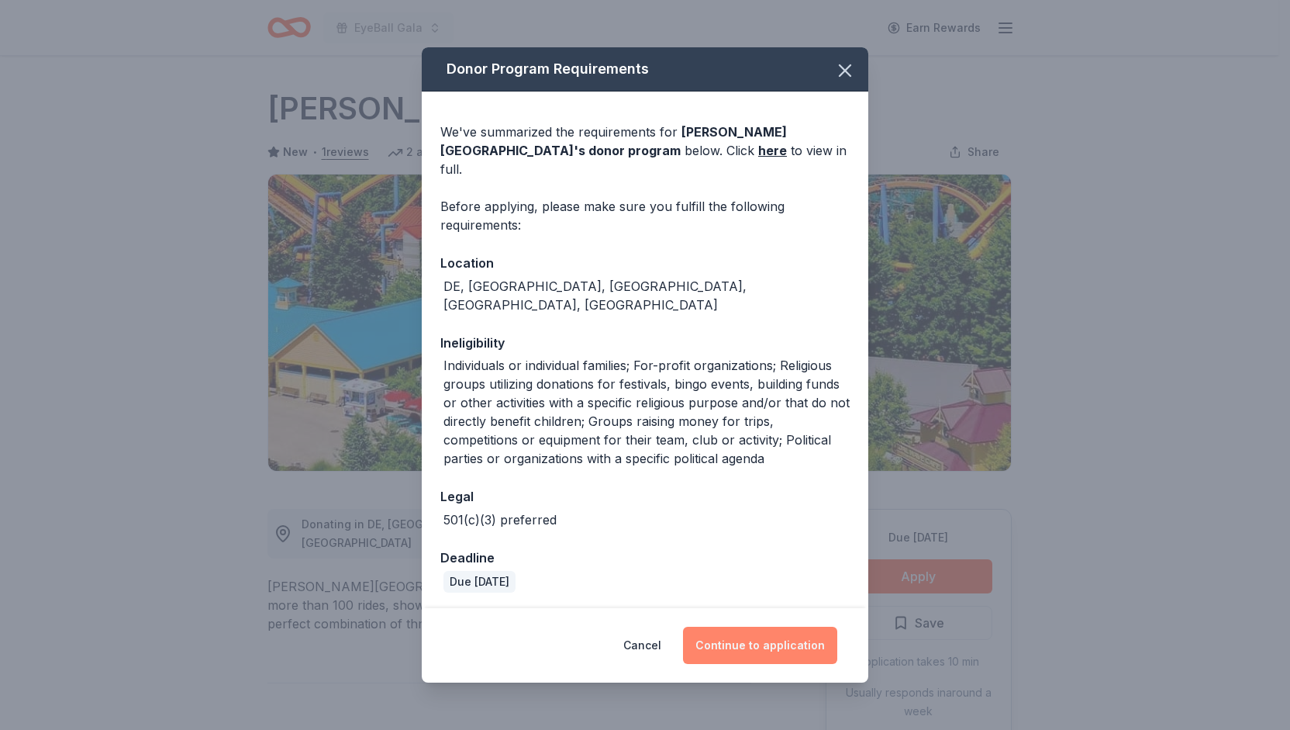
click at [785, 630] on button "Continue to application" at bounding box center [760, 644] width 154 height 37
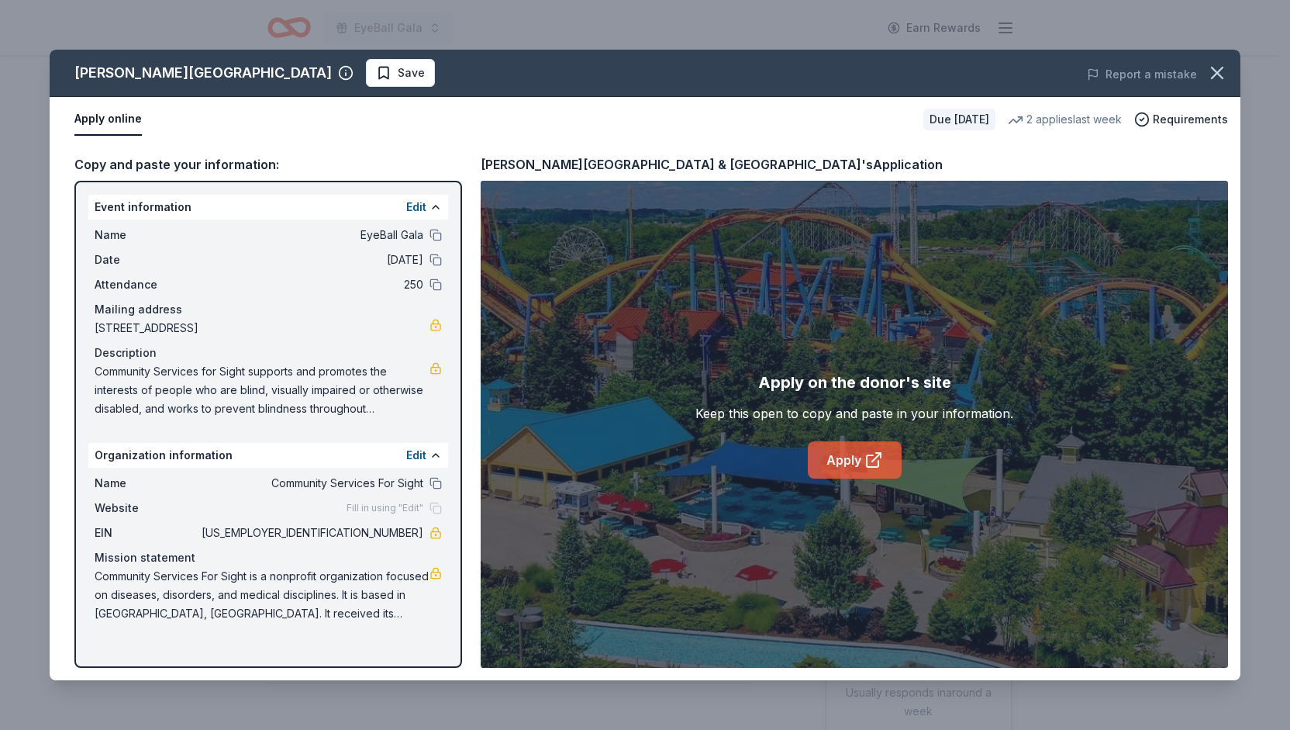
click at [849, 461] on link "Apply" at bounding box center [855, 459] width 94 height 37
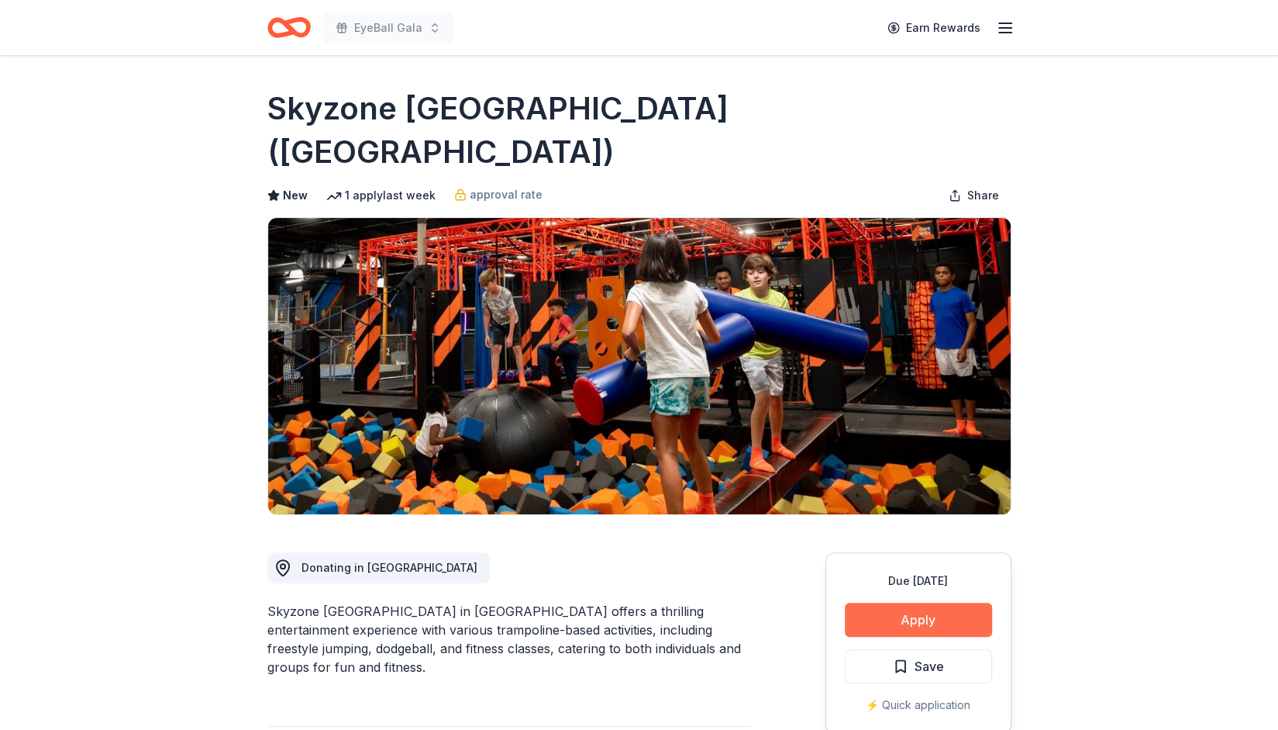
click at [968, 602] on button "Apply" at bounding box center [918, 619] width 147 height 34
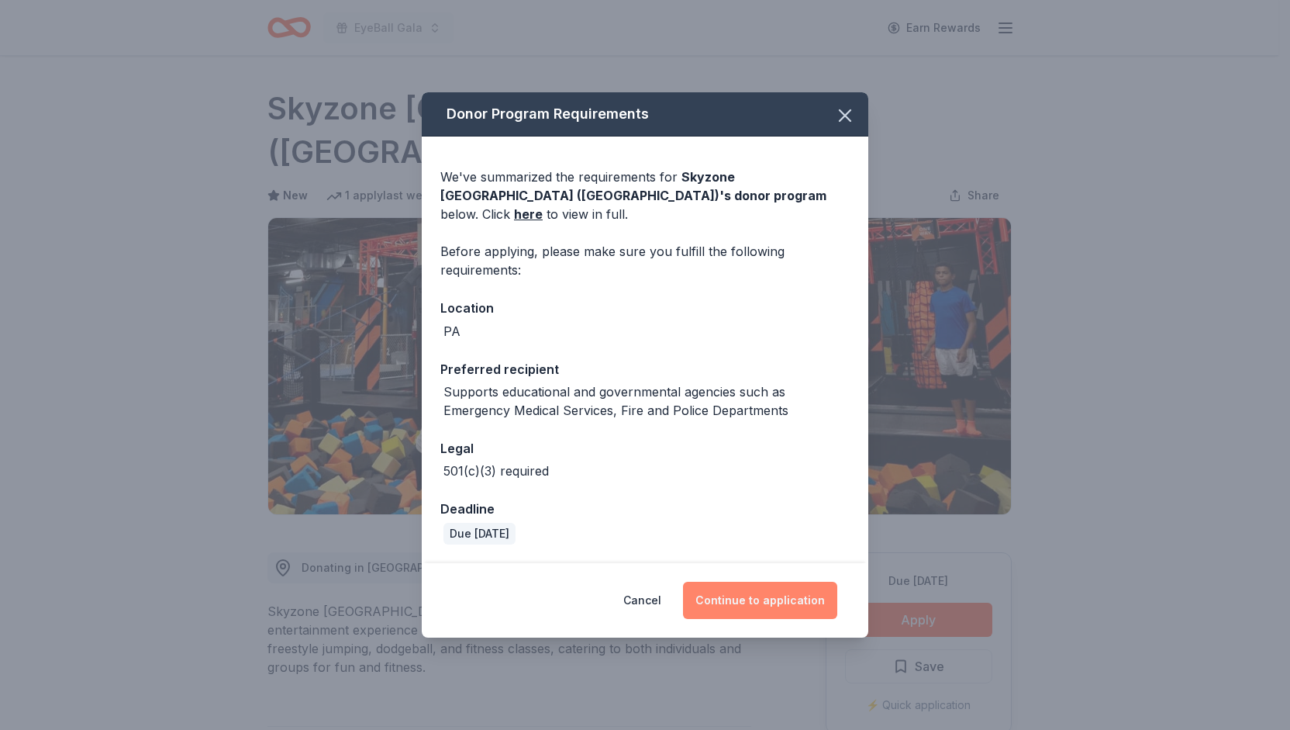
click at [767, 596] on button "Continue to application" at bounding box center [760, 599] width 154 height 37
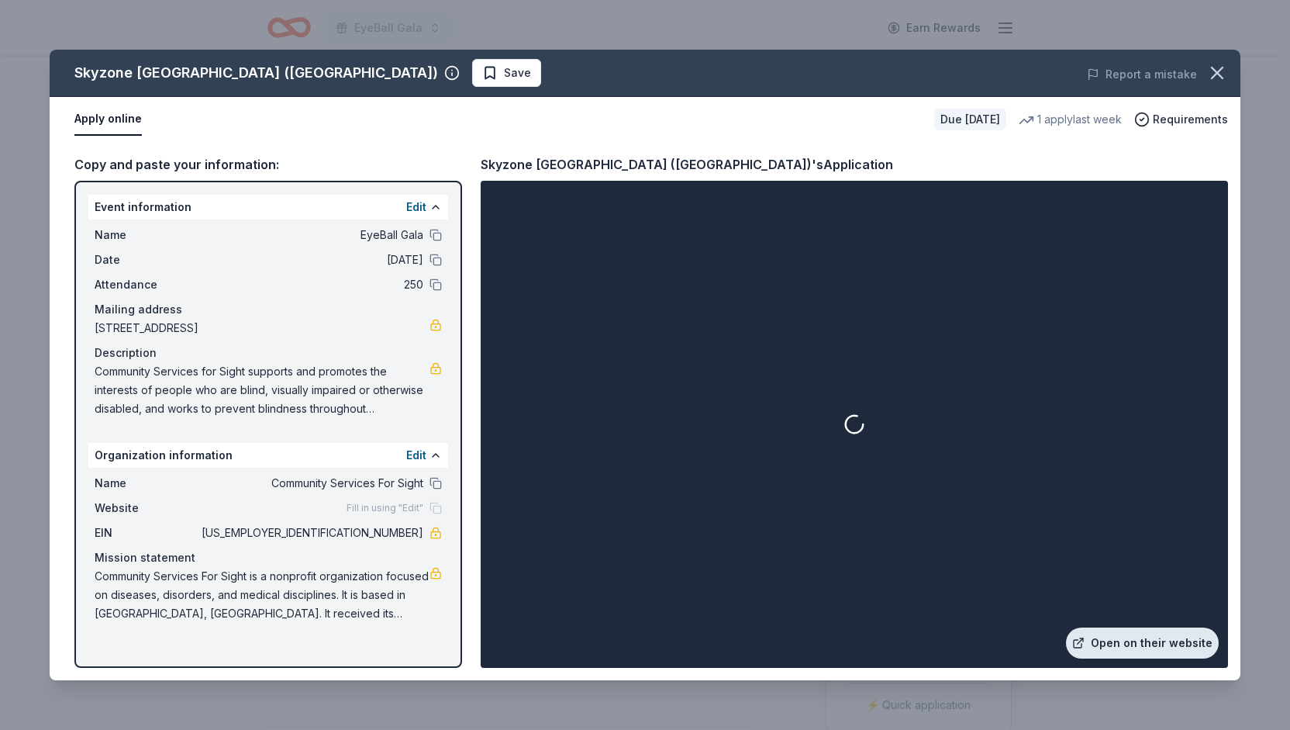
click at [1150, 636] on link "Open on their website" at bounding box center [1142, 642] width 153 height 31
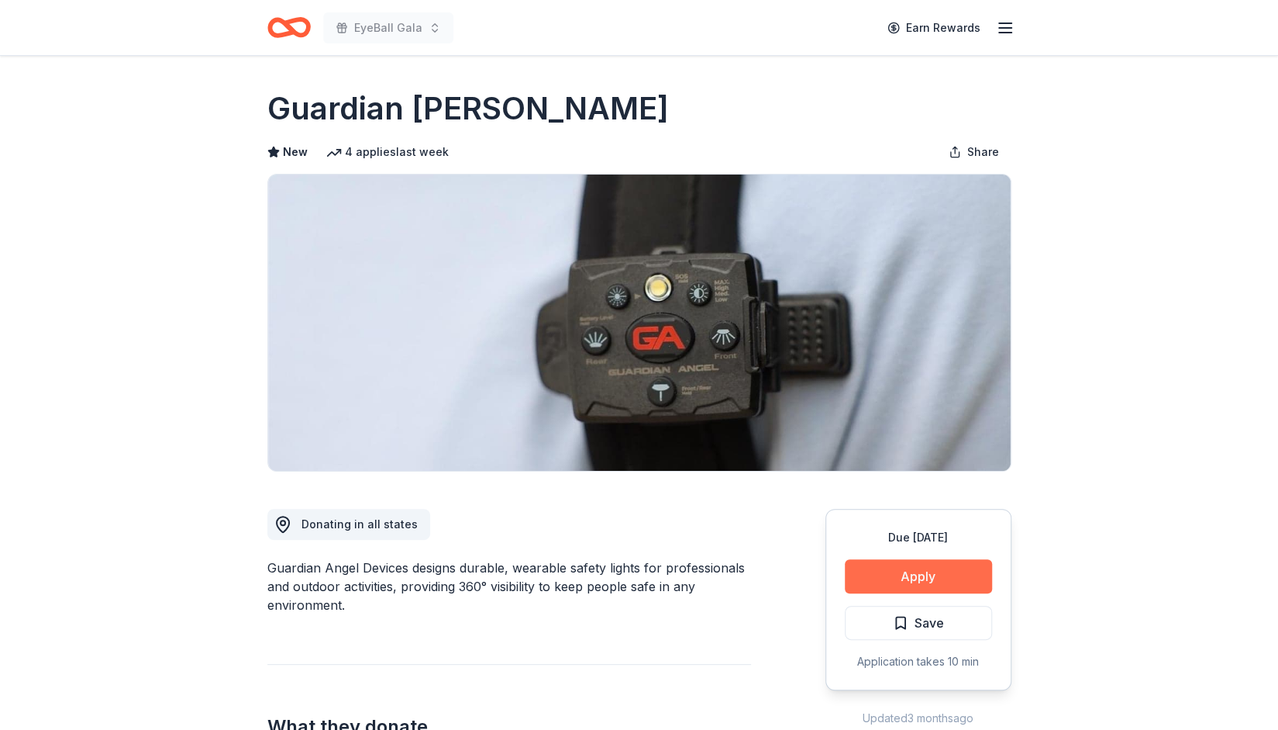
click at [964, 560] on button "Apply" at bounding box center [918, 576] width 147 height 34
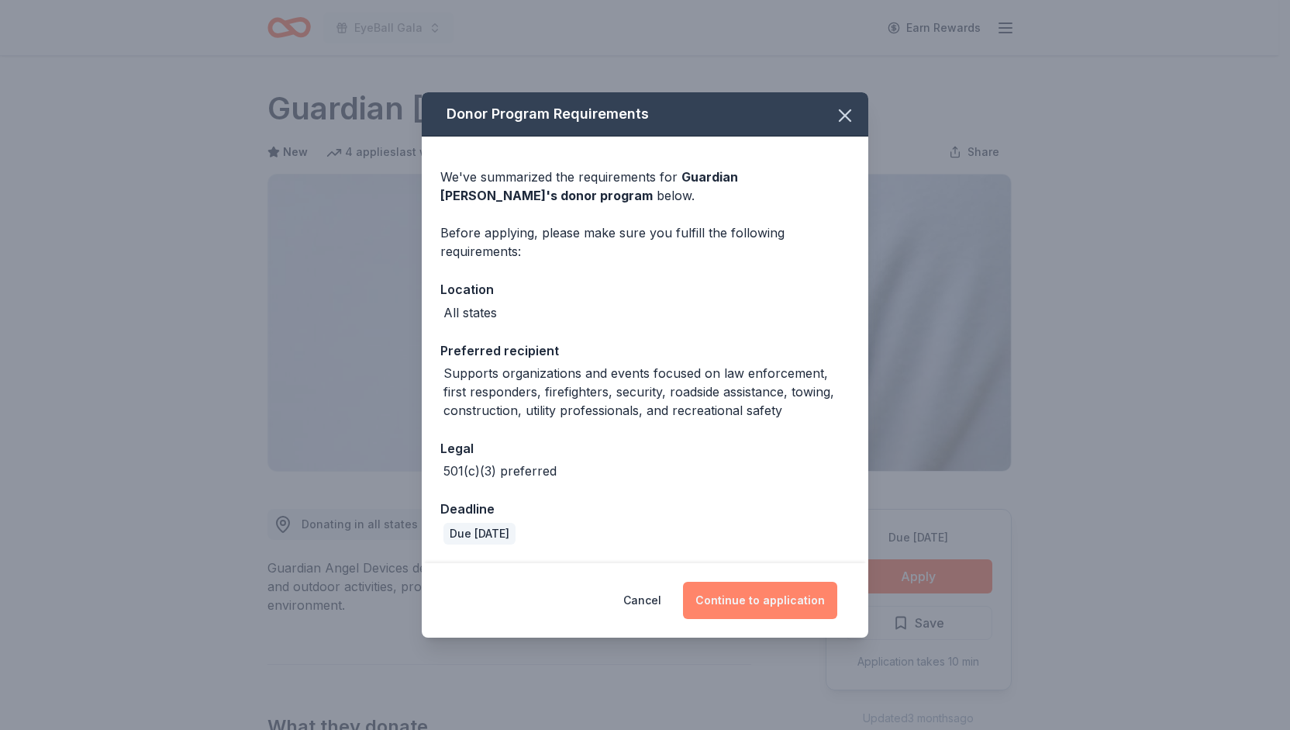
click at [762, 588] on button "Continue to application" at bounding box center [760, 599] width 154 height 37
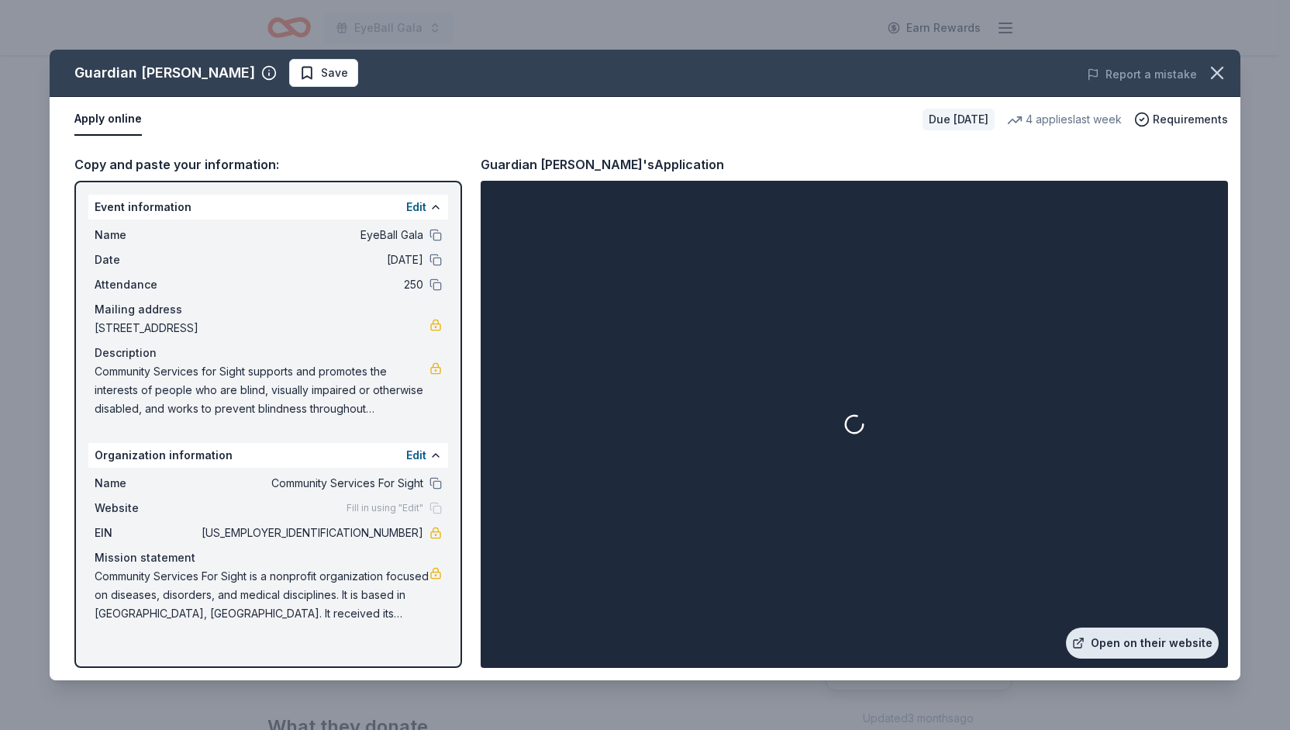
click at [1134, 646] on link "Open on their website" at bounding box center [1142, 642] width 153 height 31
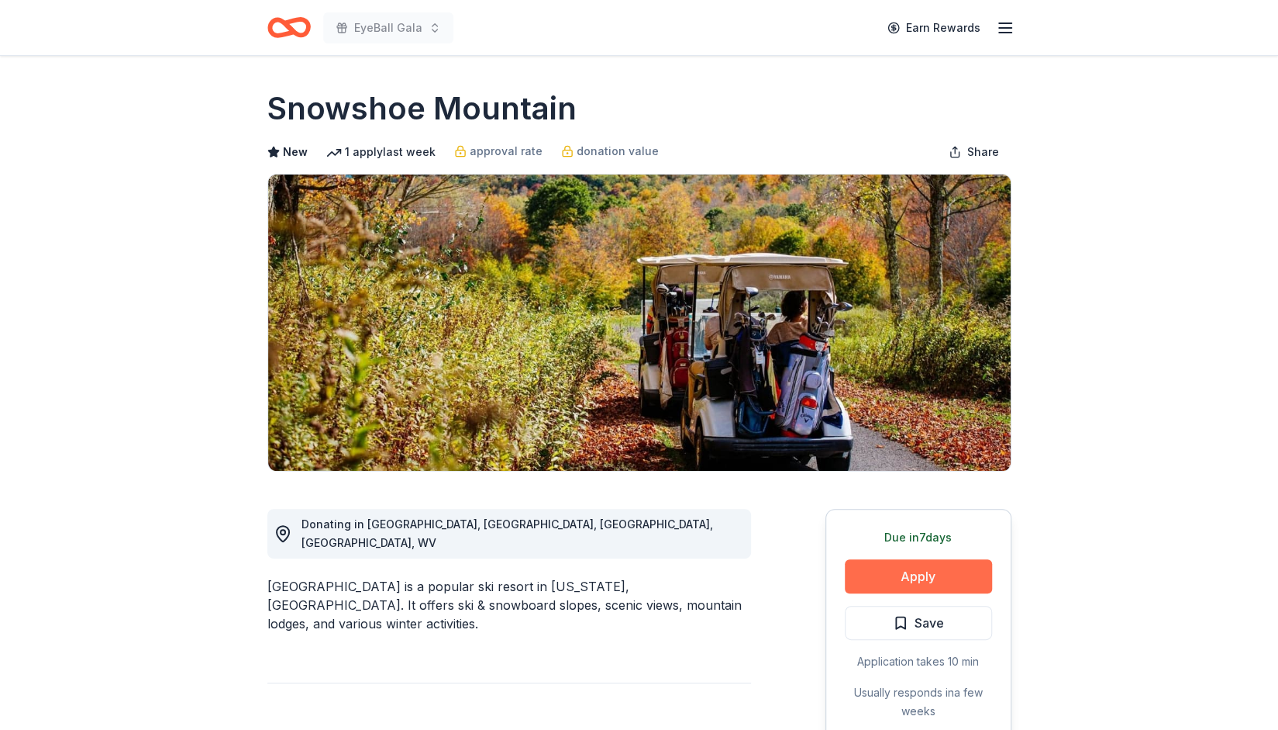
click at [947, 578] on button "Apply" at bounding box center [918, 576] width 147 height 34
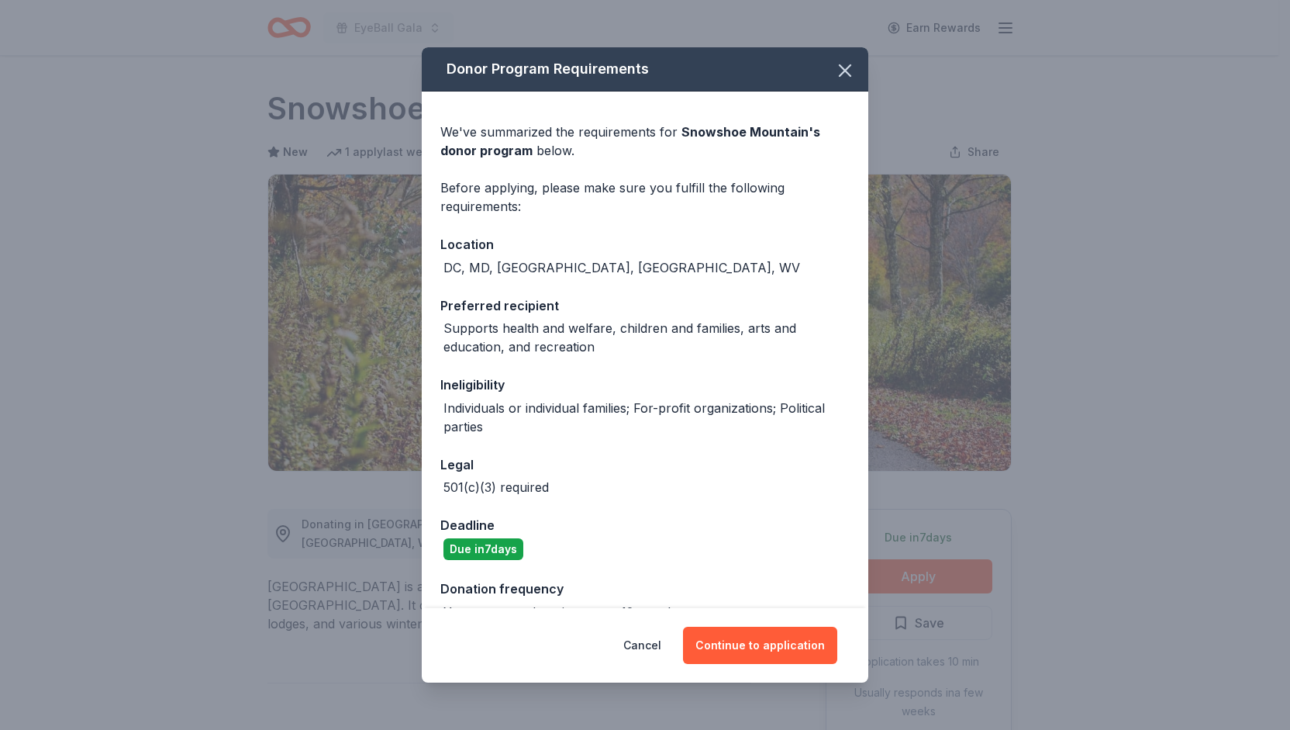
click at [764, 666] on div "Cancel Continue to application" at bounding box center [645, 645] width 447 height 74
click at [761, 654] on button "Continue to application" at bounding box center [760, 644] width 154 height 37
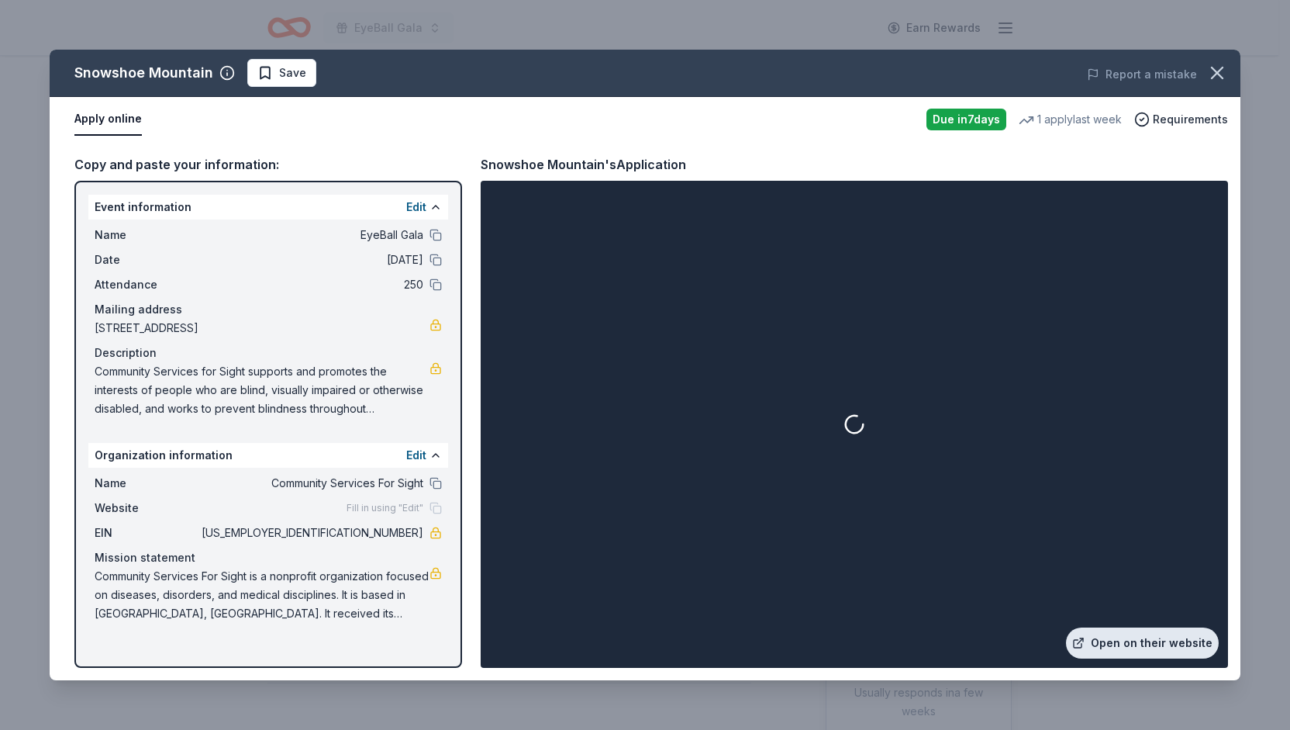
click at [1116, 647] on link "Open on their website" at bounding box center [1142, 642] width 153 height 31
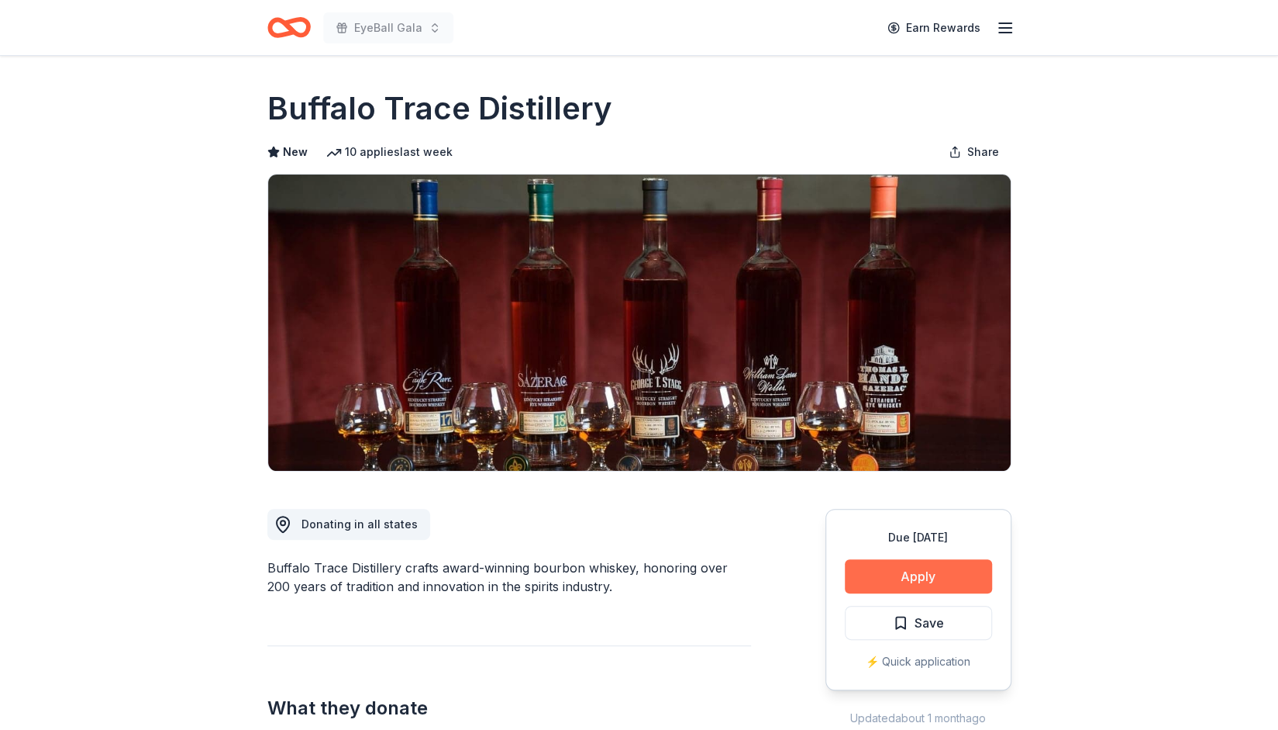
click at [899, 581] on button "Apply" at bounding box center [918, 576] width 147 height 34
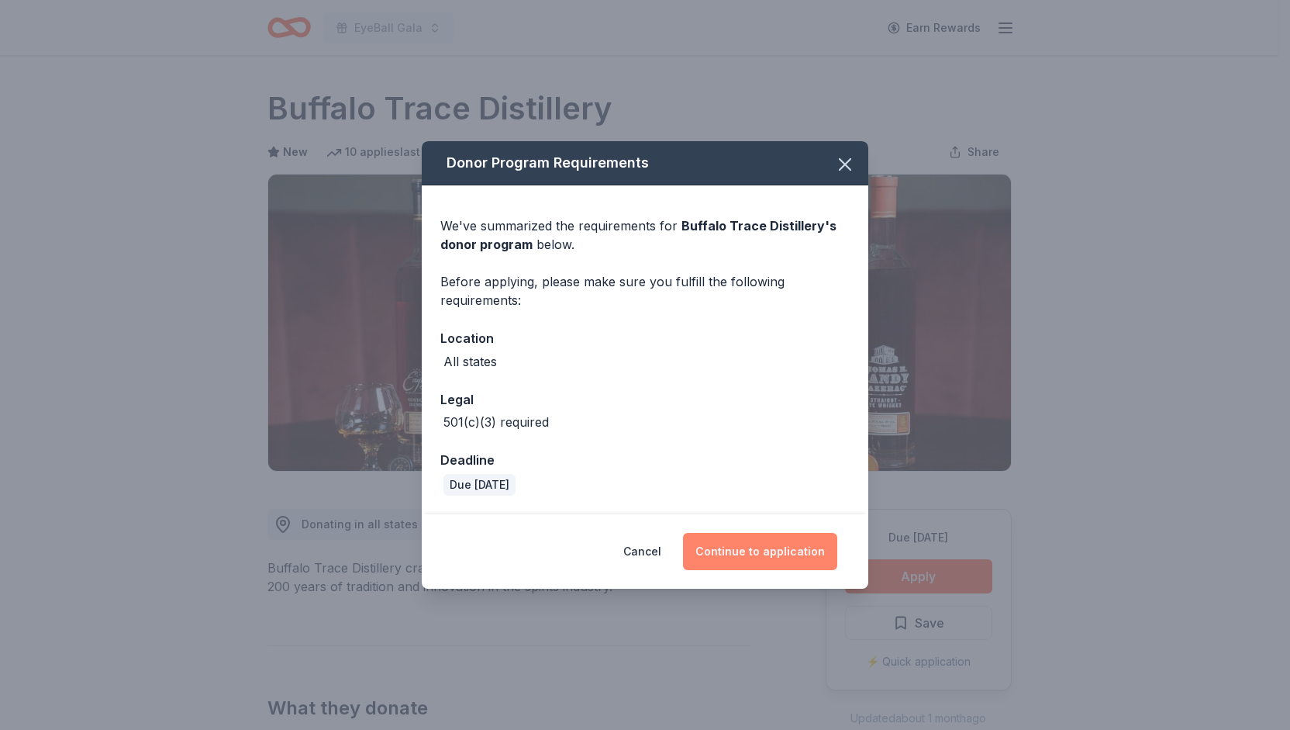
click at [758, 542] on button "Continue to application" at bounding box center [760, 551] width 154 height 37
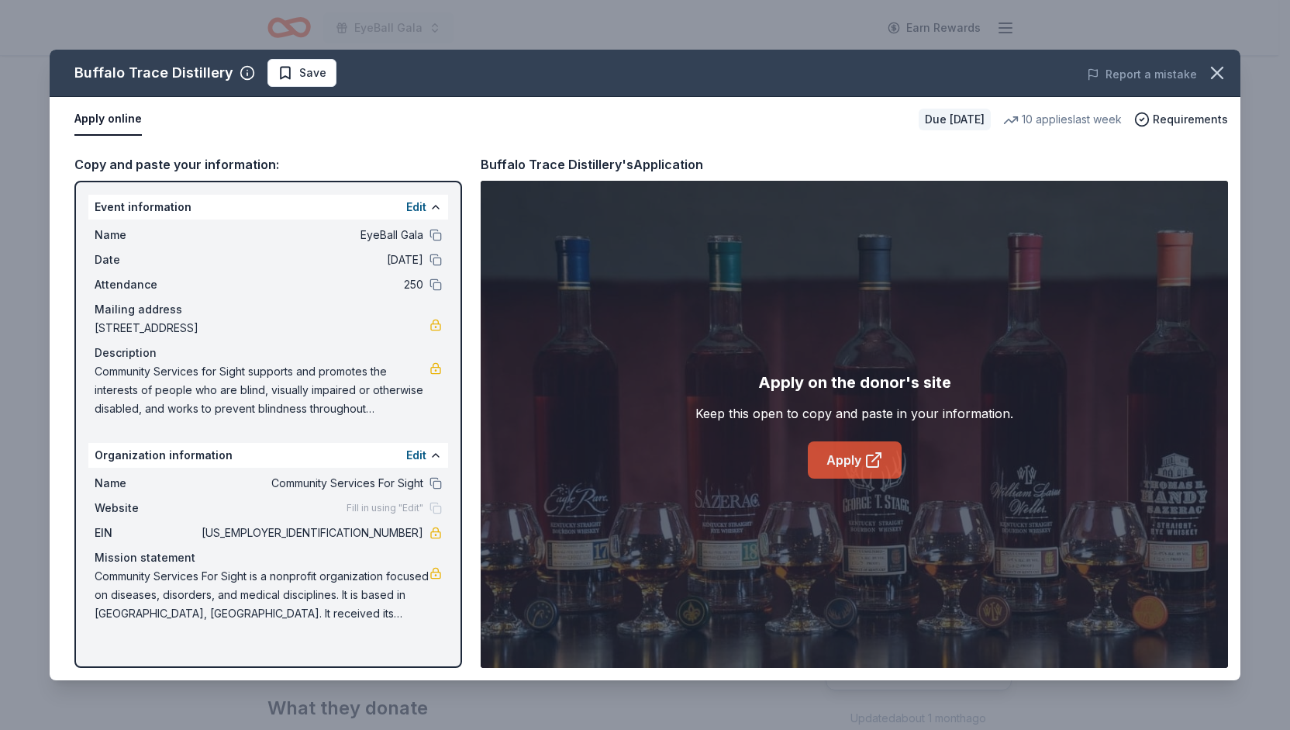
click at [847, 464] on link "Apply" at bounding box center [855, 459] width 94 height 37
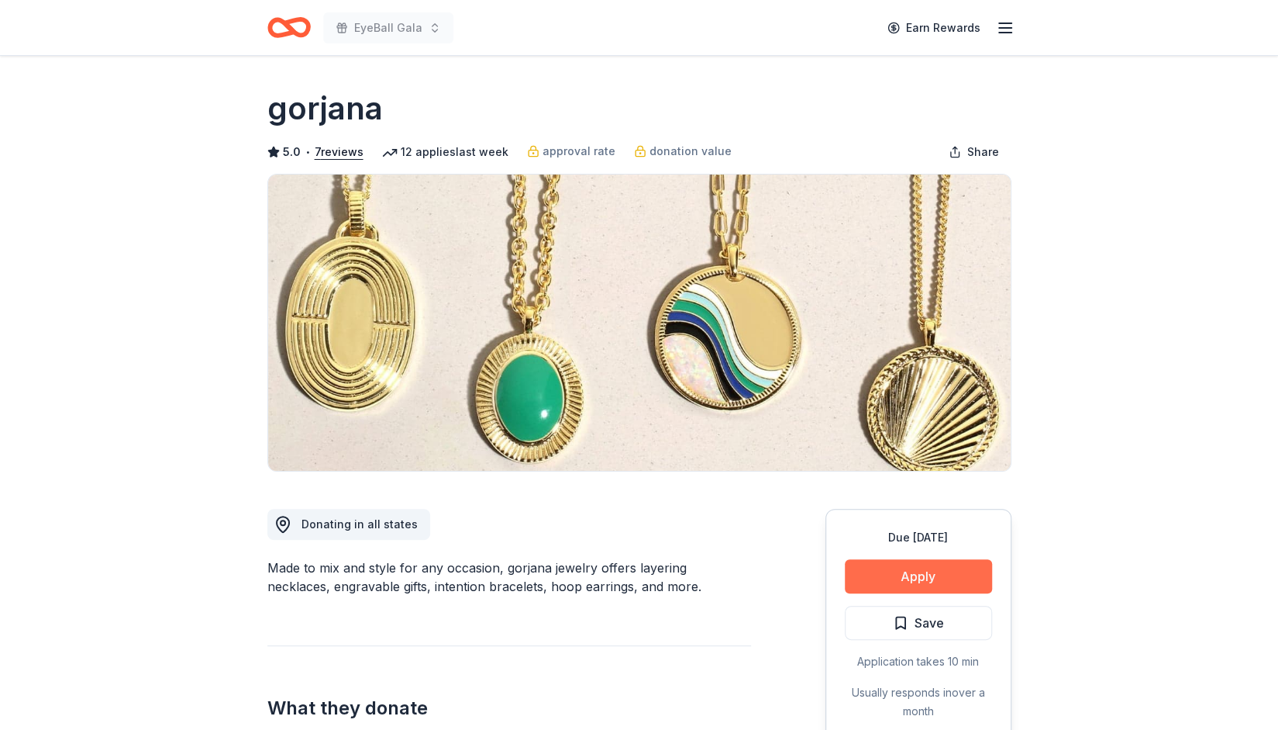
click at [868, 573] on button "Apply" at bounding box center [918, 576] width 147 height 34
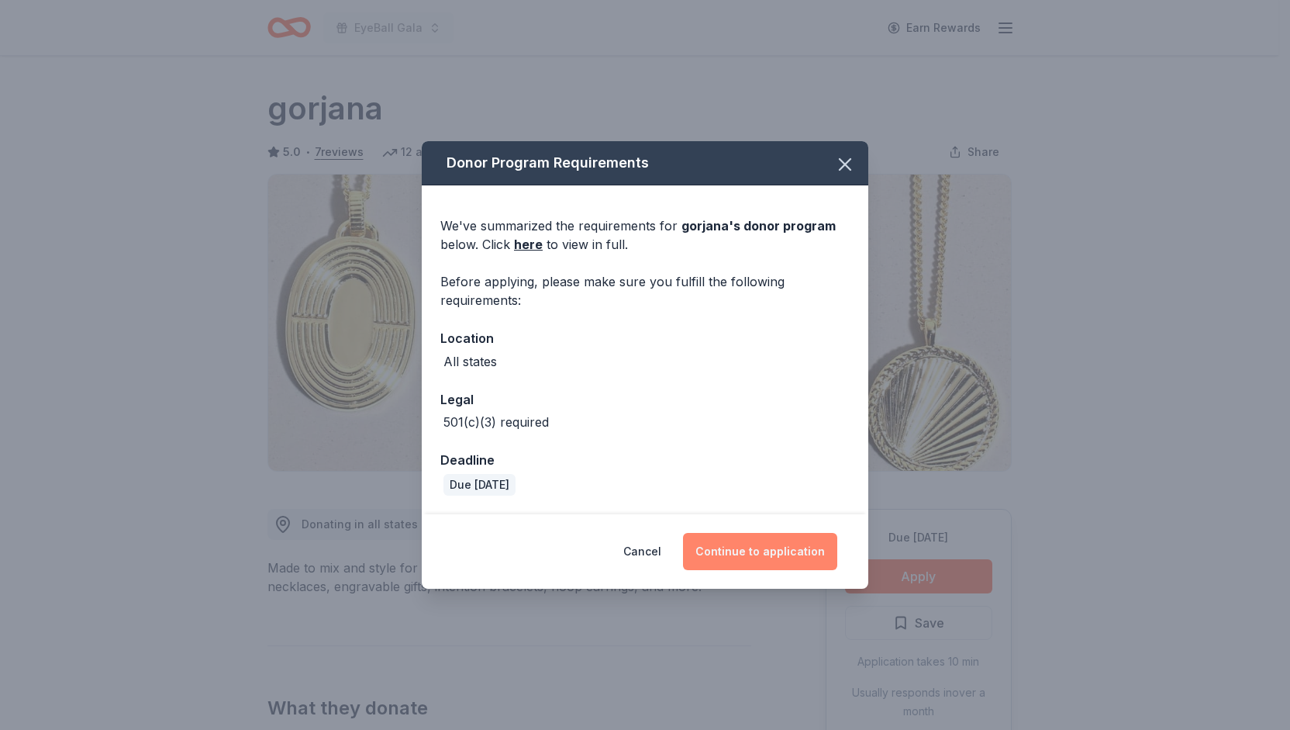
click at [781, 545] on button "Continue to application" at bounding box center [760, 551] width 154 height 37
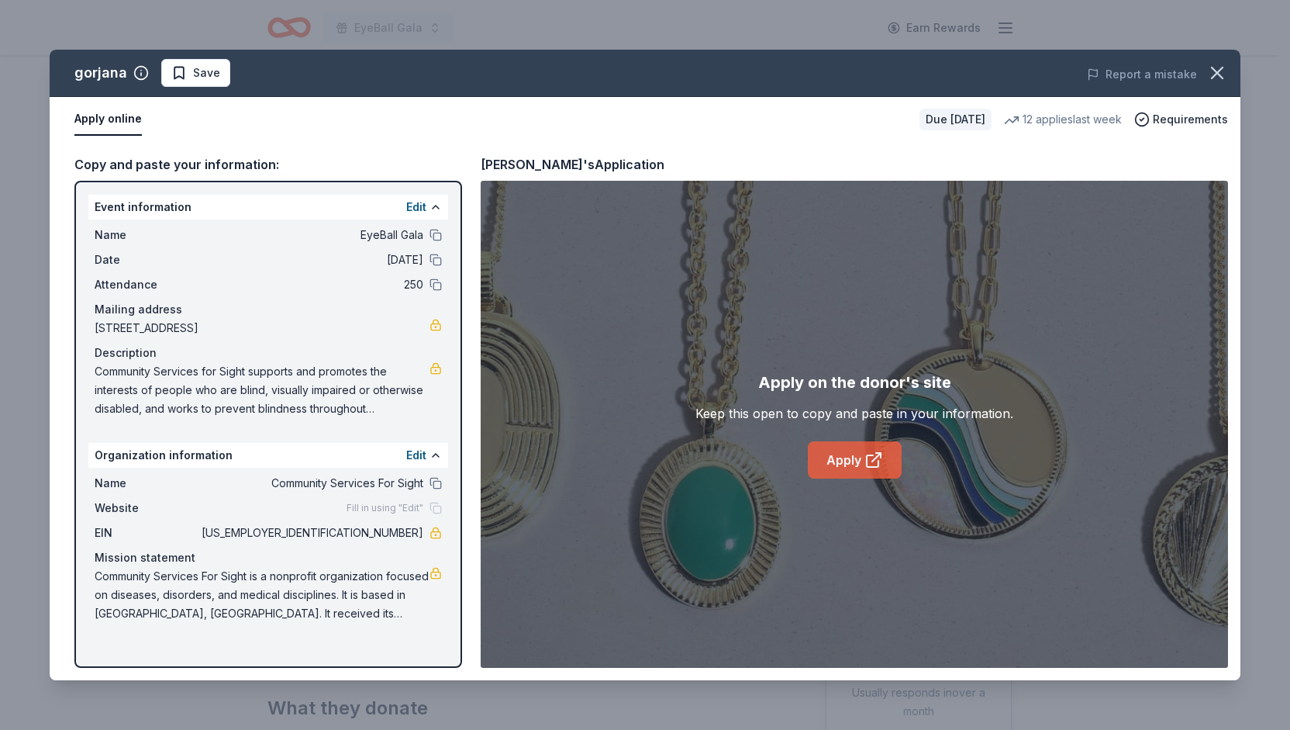
click at [847, 460] on link "Apply" at bounding box center [855, 459] width 94 height 37
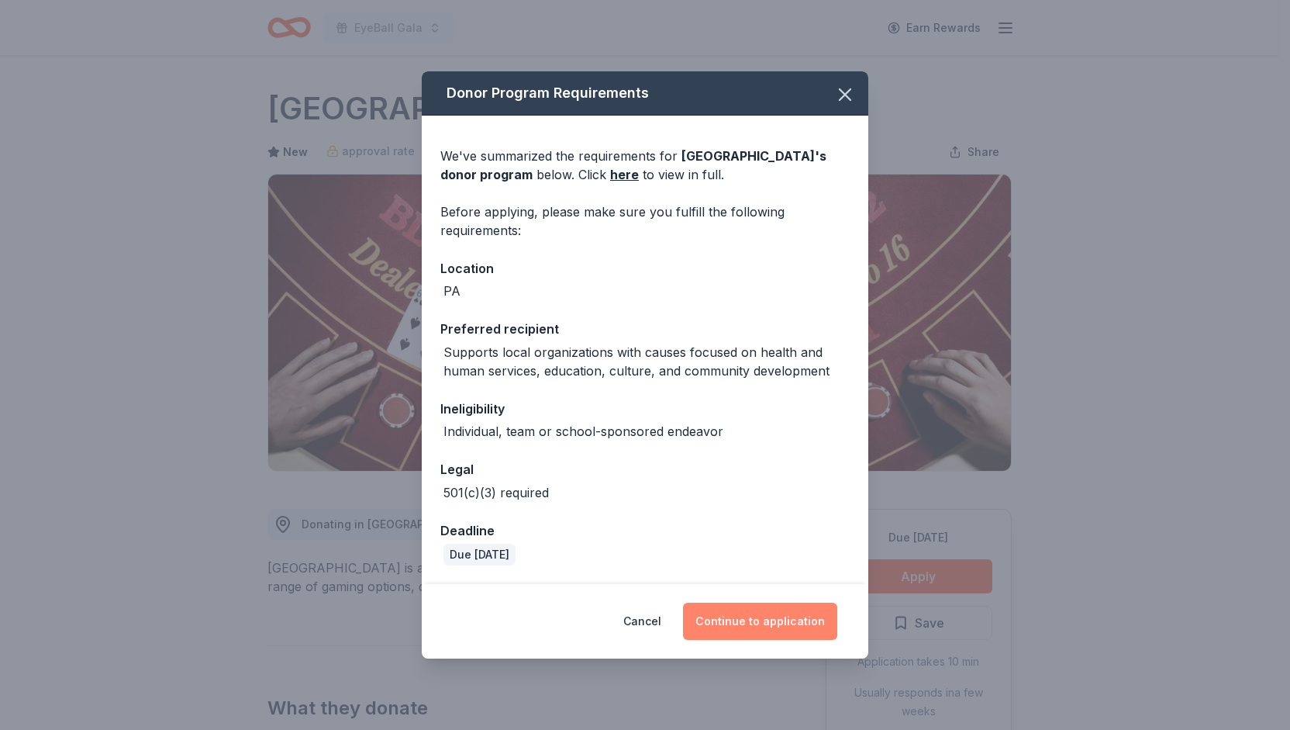
click at [778, 635] on button "Continue to application" at bounding box center [760, 620] width 154 height 37
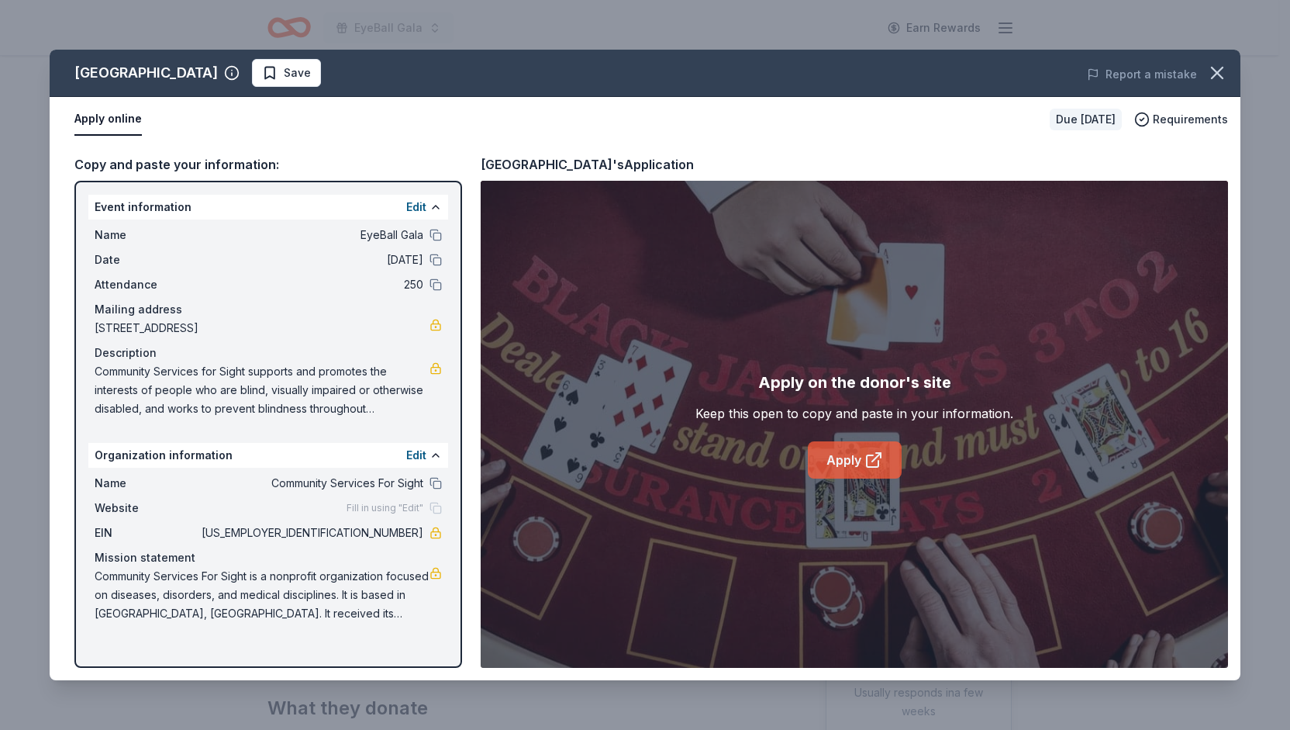
click at [846, 462] on link "Apply" at bounding box center [855, 459] width 94 height 37
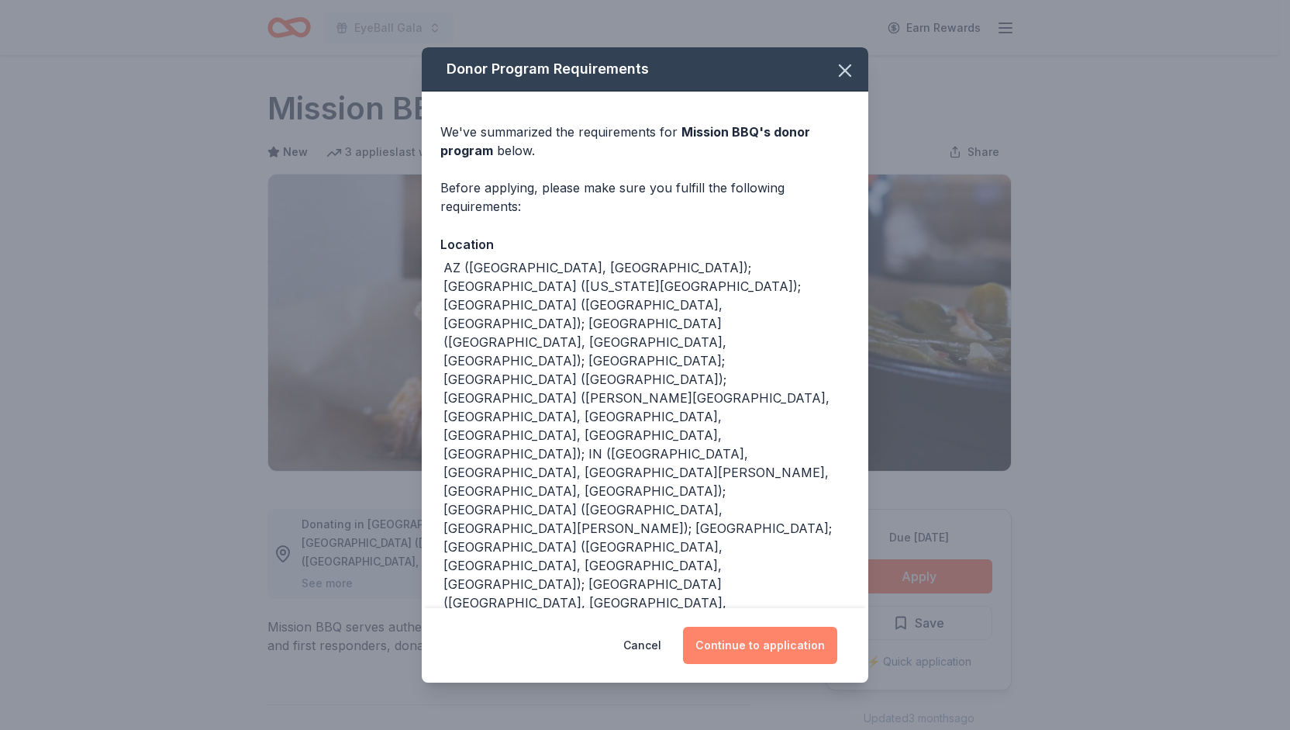
click at [756, 639] on button "Continue to application" at bounding box center [760, 644] width 154 height 37
